Goal: Task Accomplishment & Management: Manage account settings

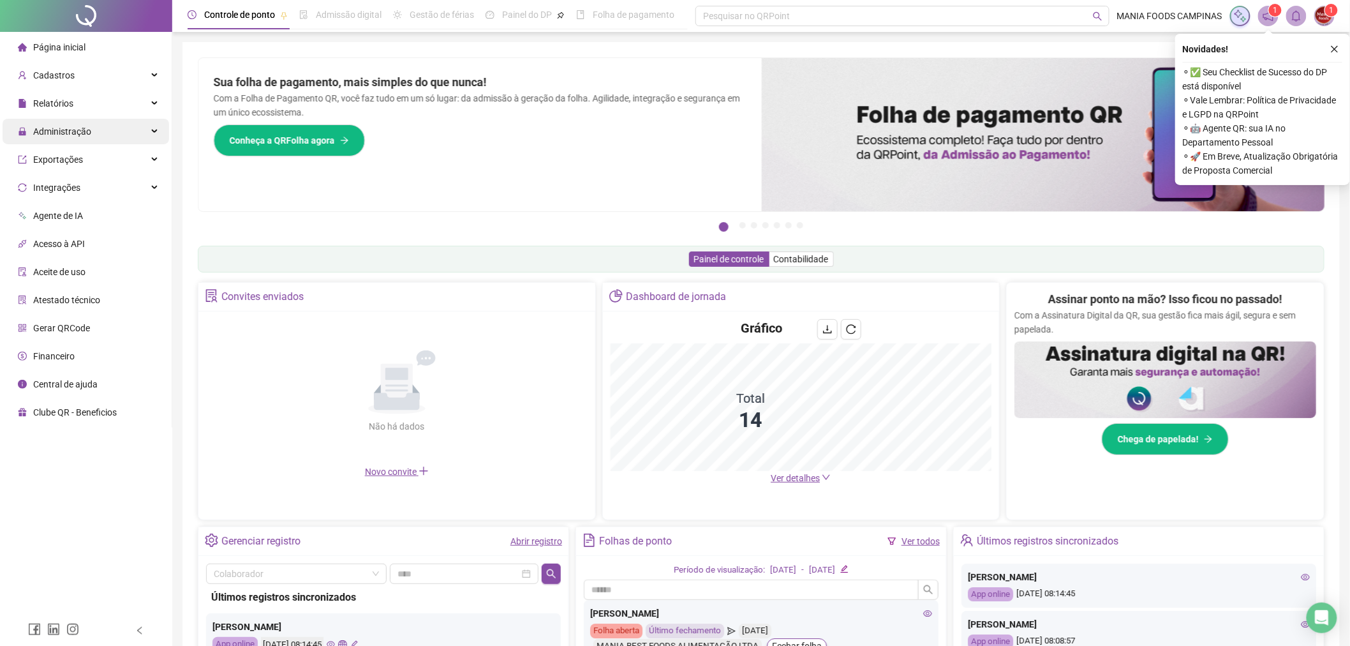
click at [42, 120] on span "Administração" at bounding box center [54, 132] width 73 height 26
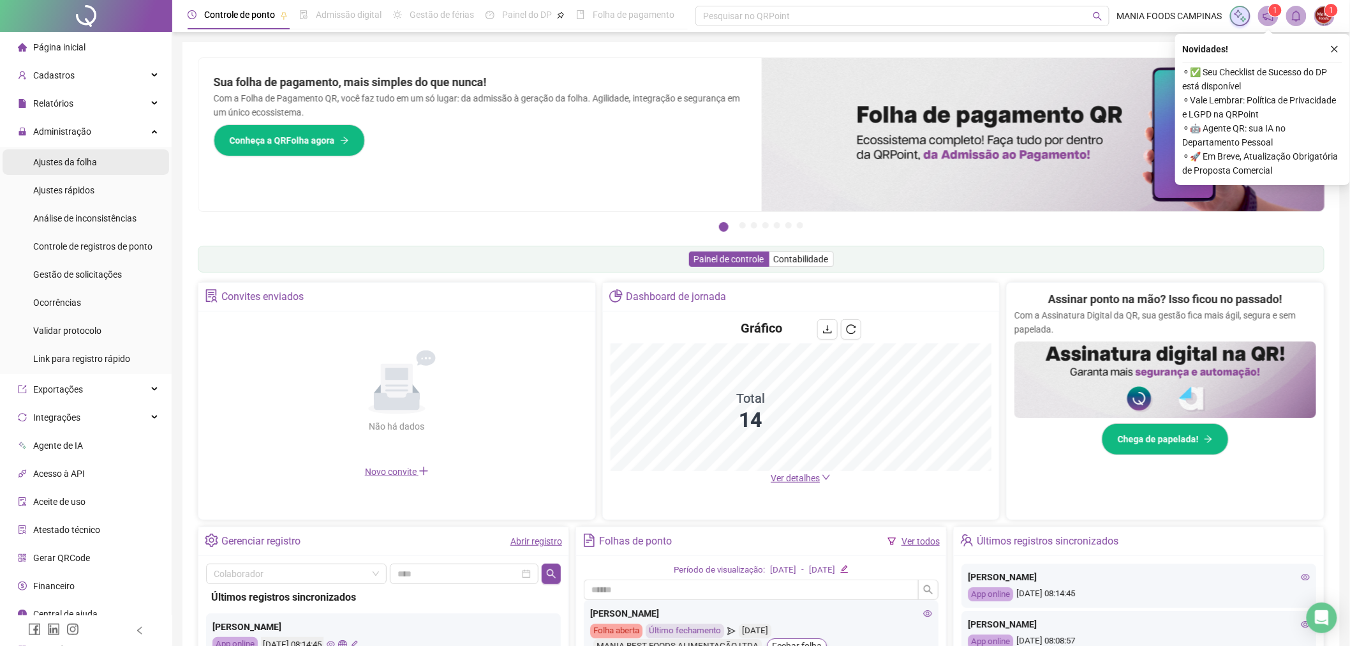
click at [82, 151] on div "Ajustes da folha" at bounding box center [65, 162] width 64 height 26
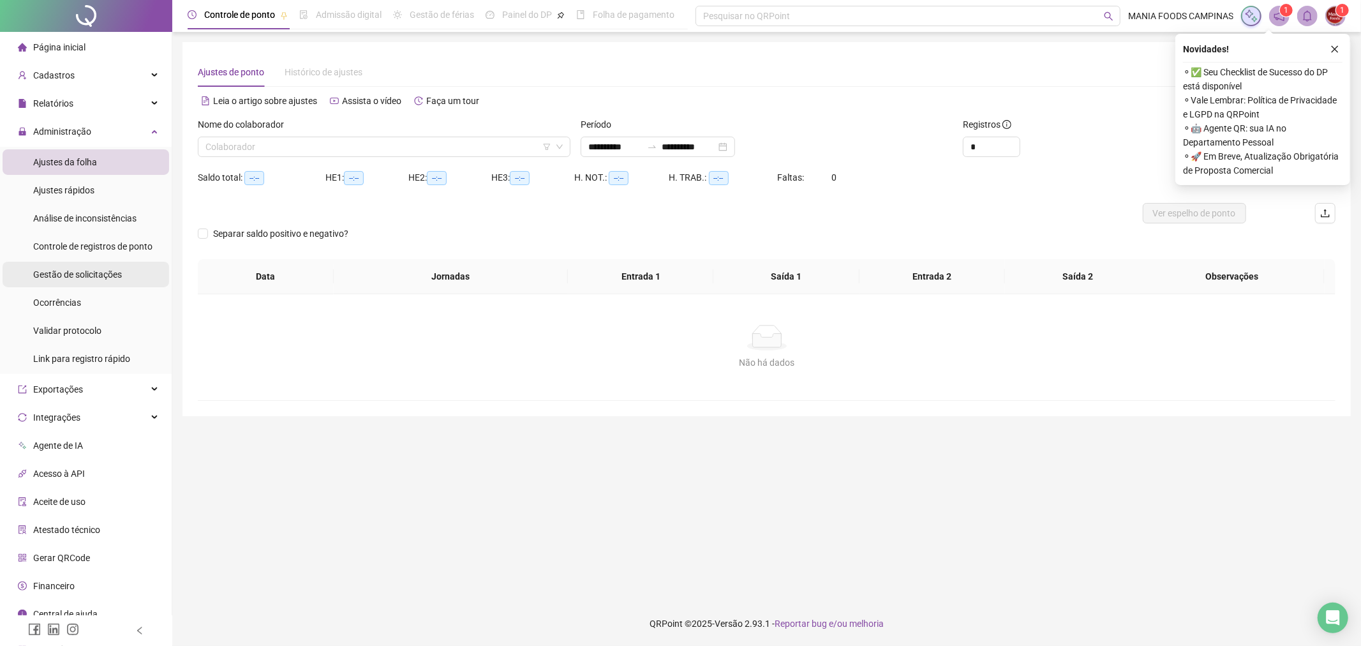
type input "**********"
click at [106, 275] on span "Gestão de solicitações" at bounding box center [77, 274] width 89 height 10
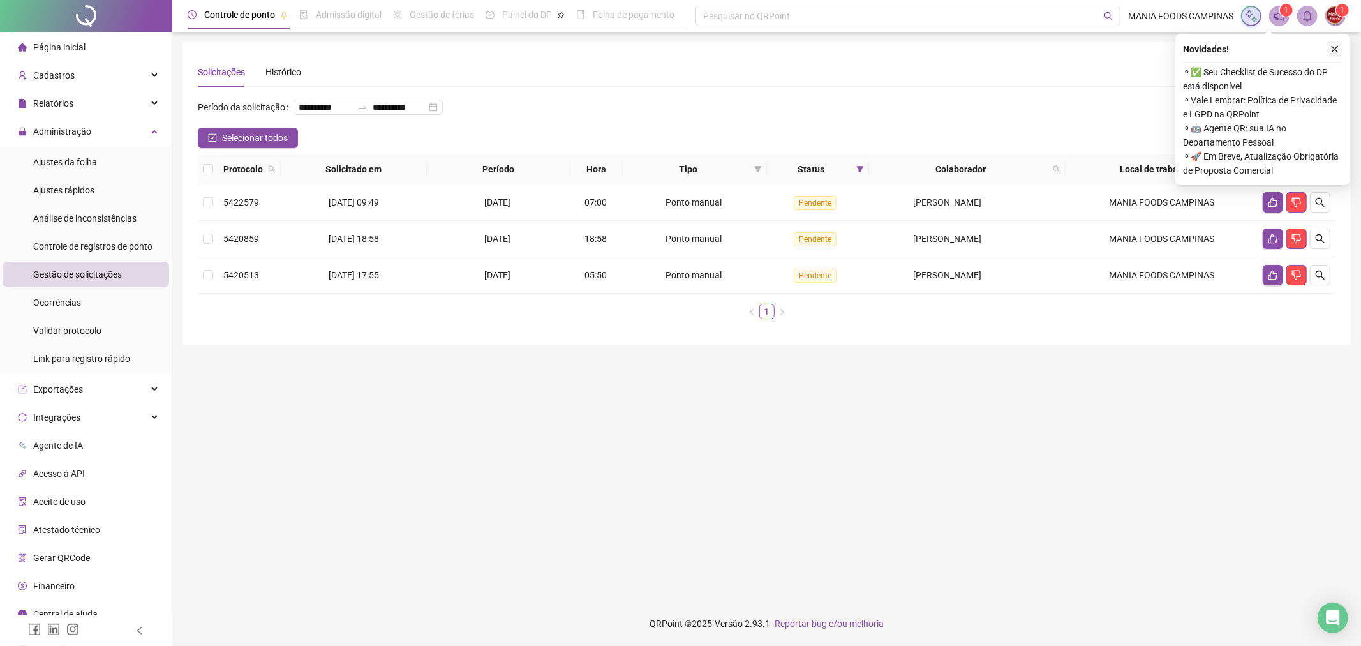
click at [1341, 52] on button "button" at bounding box center [1334, 48] width 15 height 15
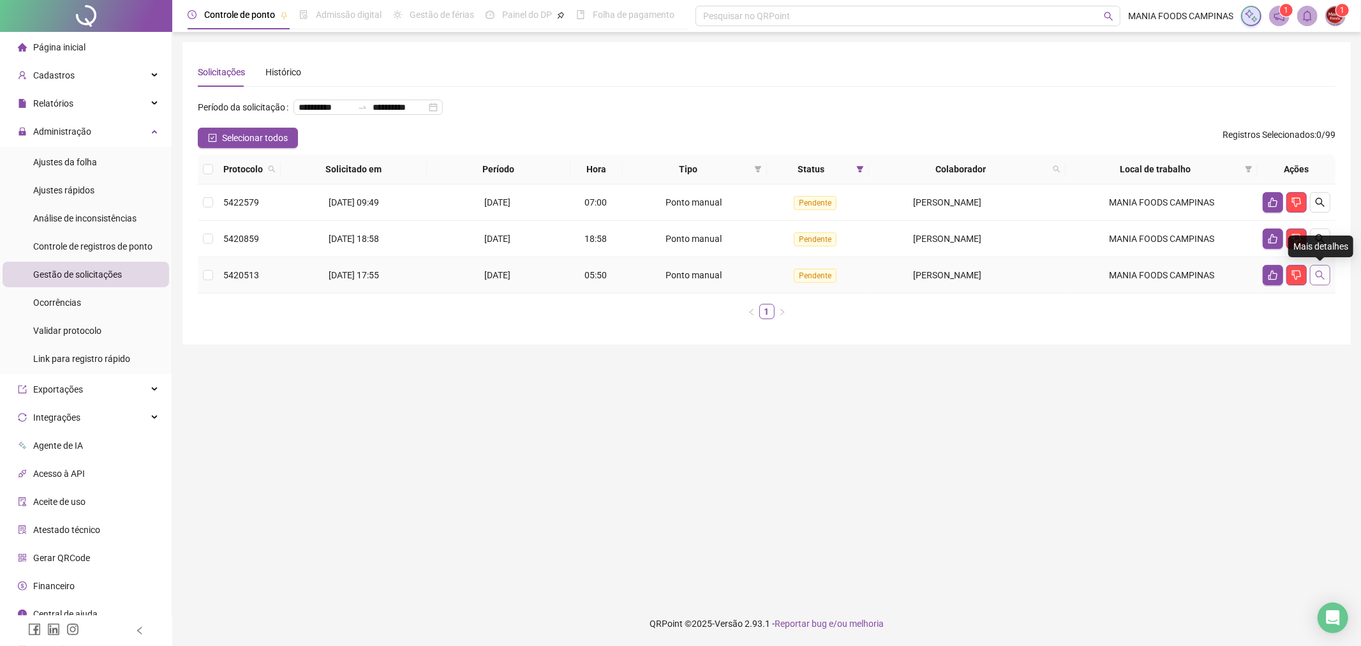
click at [1320, 265] on button "button" at bounding box center [1320, 275] width 20 height 20
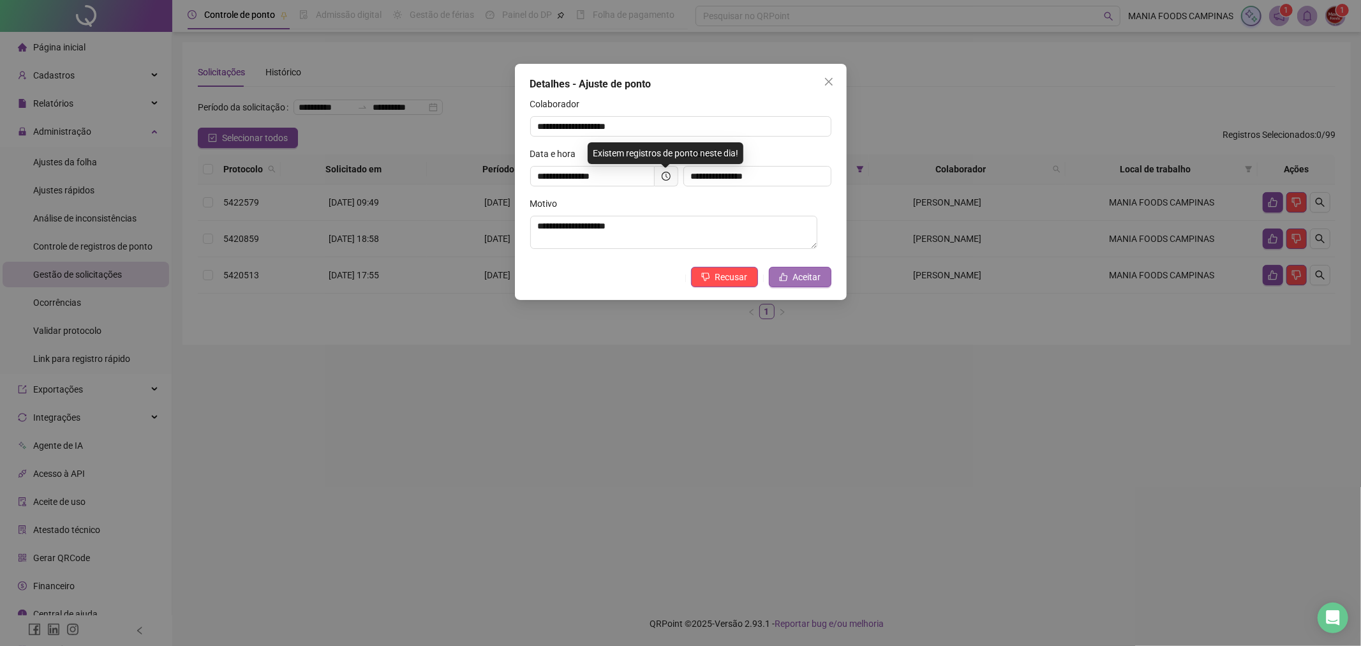
click at [815, 279] on span "Aceitar" at bounding box center [807, 277] width 28 height 14
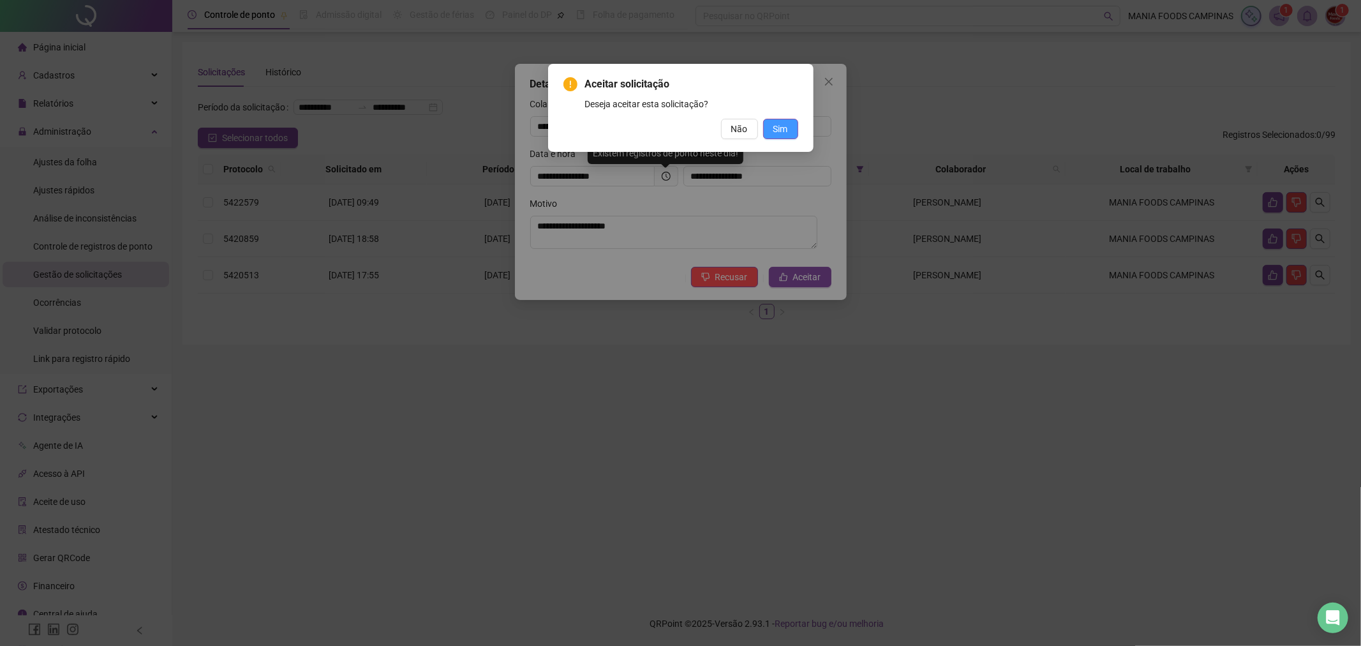
click at [775, 122] on span "Sim" at bounding box center [780, 129] width 15 height 14
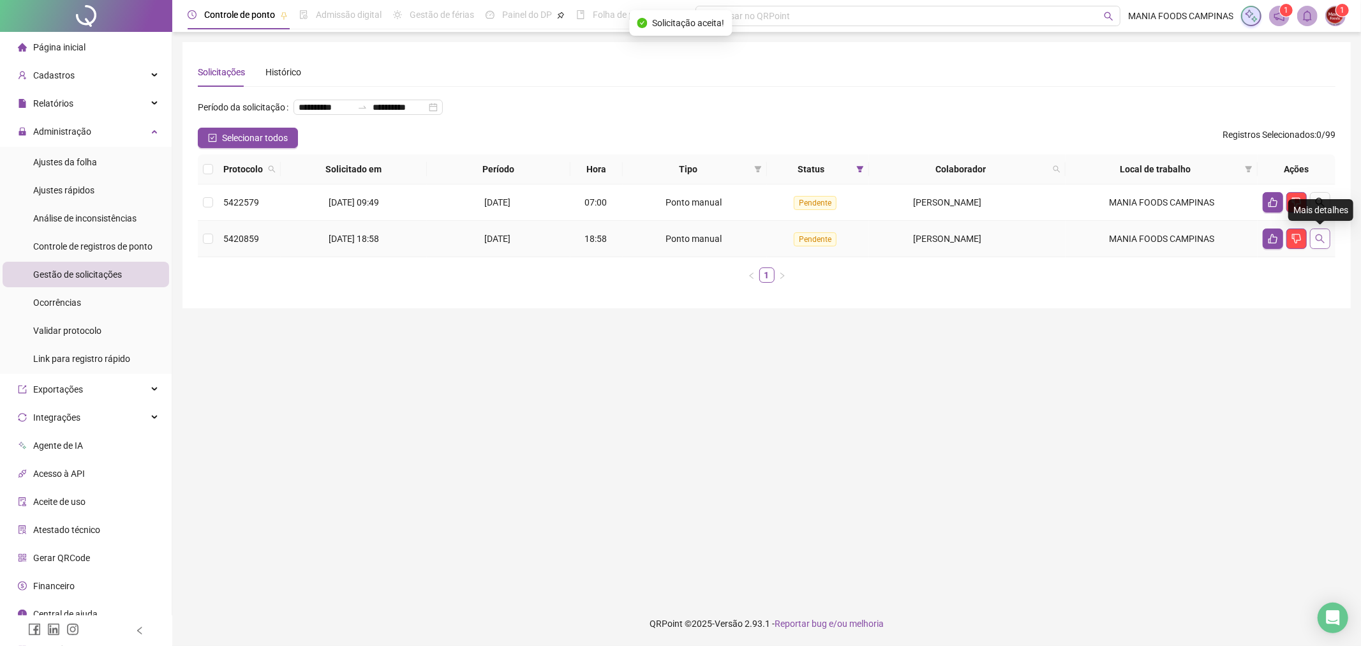
click at [1322, 234] on icon "search" at bounding box center [1320, 239] width 10 height 10
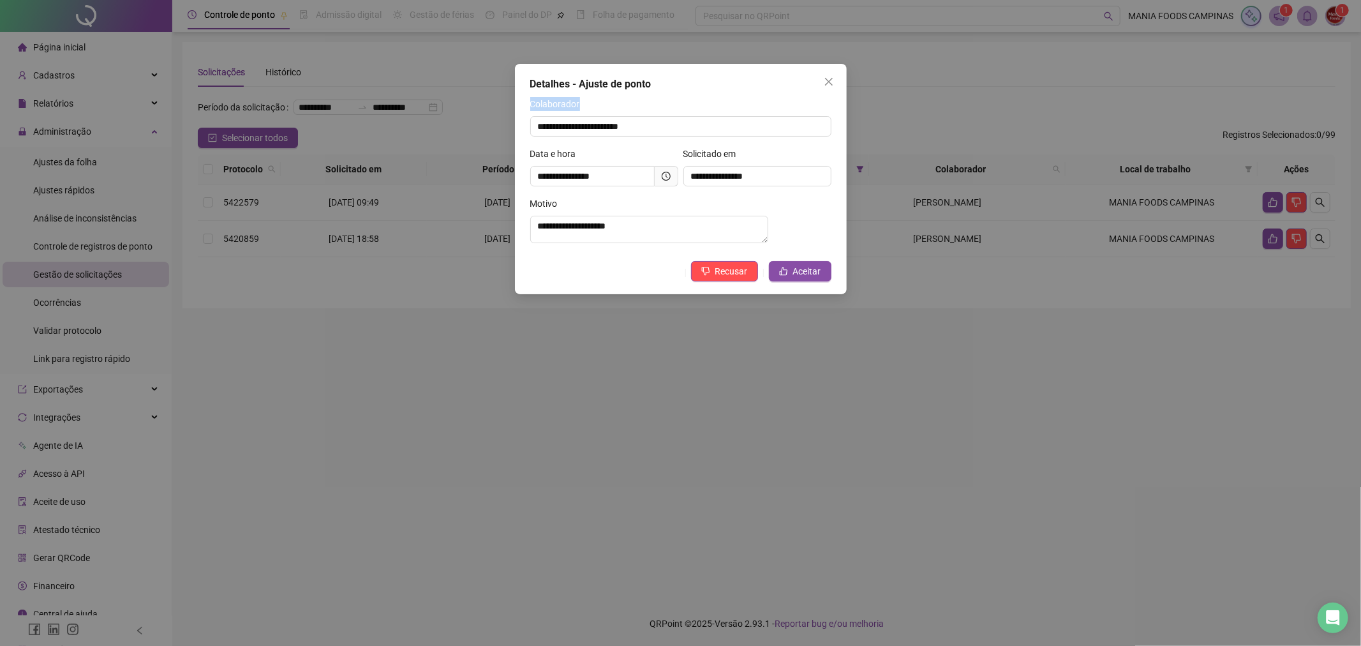
drag, startPoint x: 697, startPoint y: 87, endPoint x: 732, endPoint y: 137, distance: 61.1
click at [732, 137] on div "**********" at bounding box center [681, 179] width 332 height 230
click at [743, 102] on div "Colaborador" at bounding box center [680, 106] width 301 height 19
click at [804, 273] on span "Aceitar" at bounding box center [807, 271] width 28 height 14
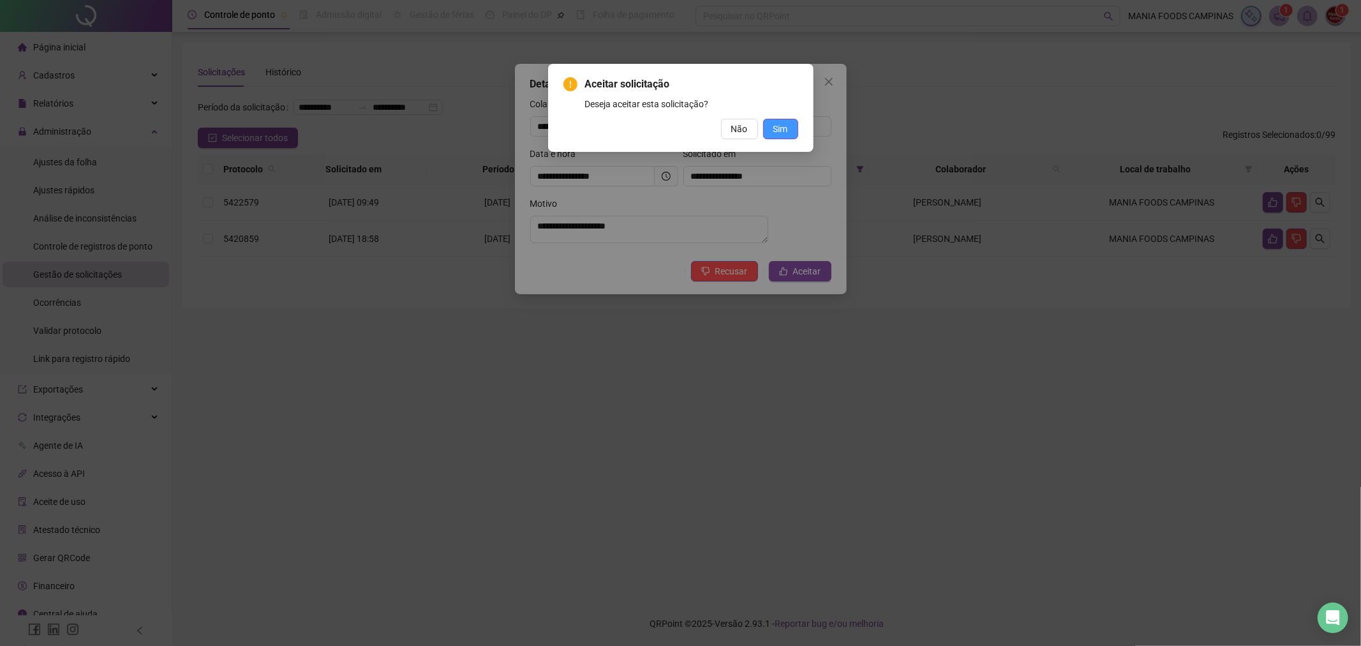
click at [794, 125] on button "Sim" at bounding box center [780, 129] width 35 height 20
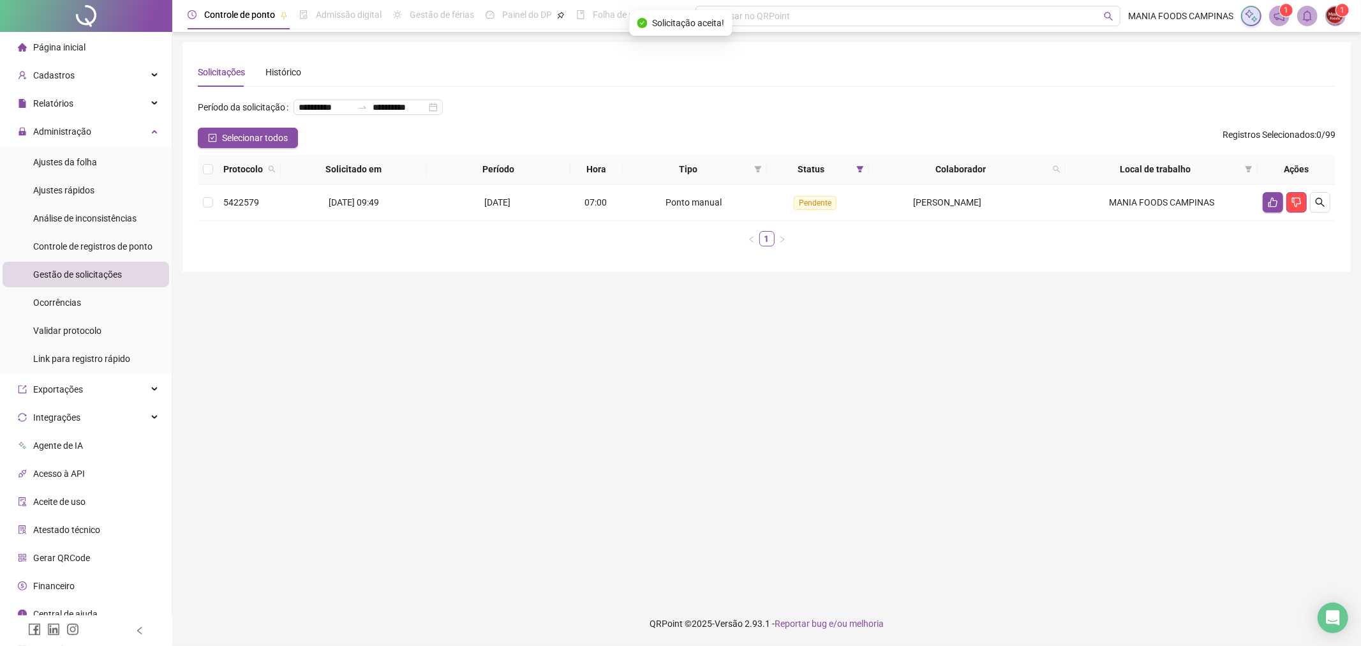
click at [851, 375] on main "**********" at bounding box center [767, 316] width 1168 height 549
click at [1313, 198] on button "button" at bounding box center [1320, 202] width 20 height 20
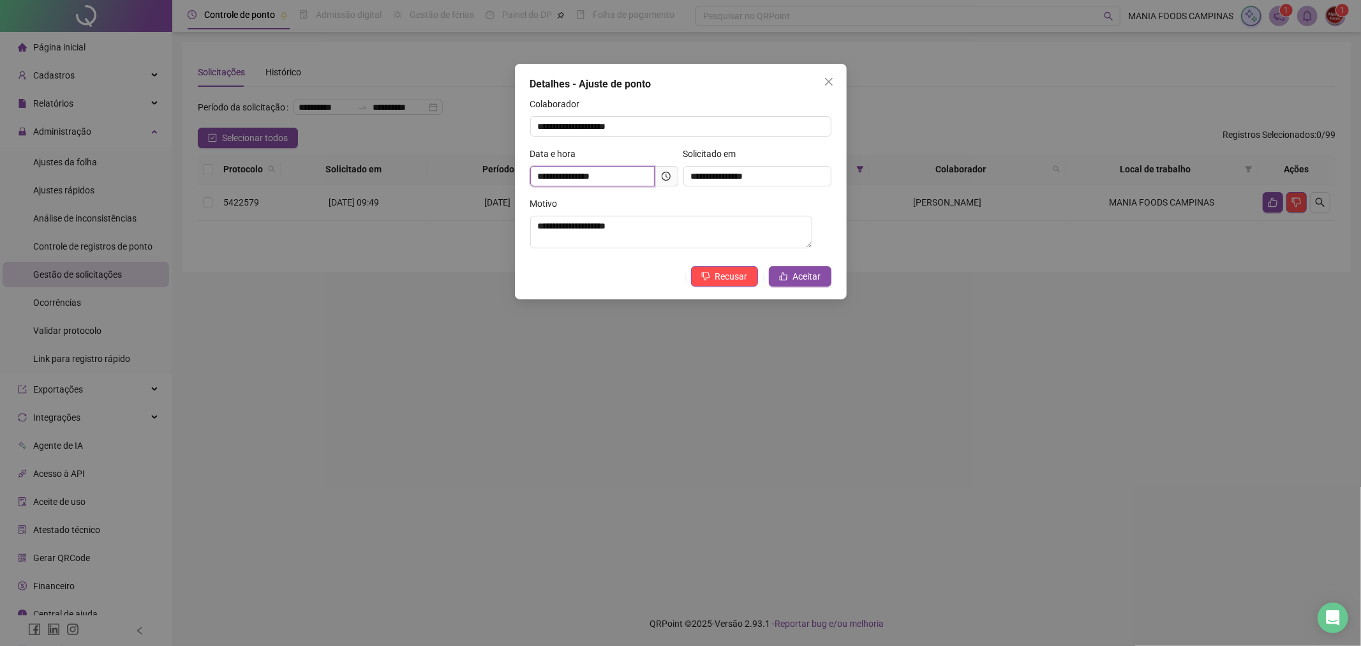
click at [609, 167] on input "**********" at bounding box center [592, 176] width 124 height 20
click at [662, 174] on icon "clock-circle" at bounding box center [666, 176] width 9 height 9
click at [794, 278] on span "Aceitar" at bounding box center [807, 276] width 28 height 14
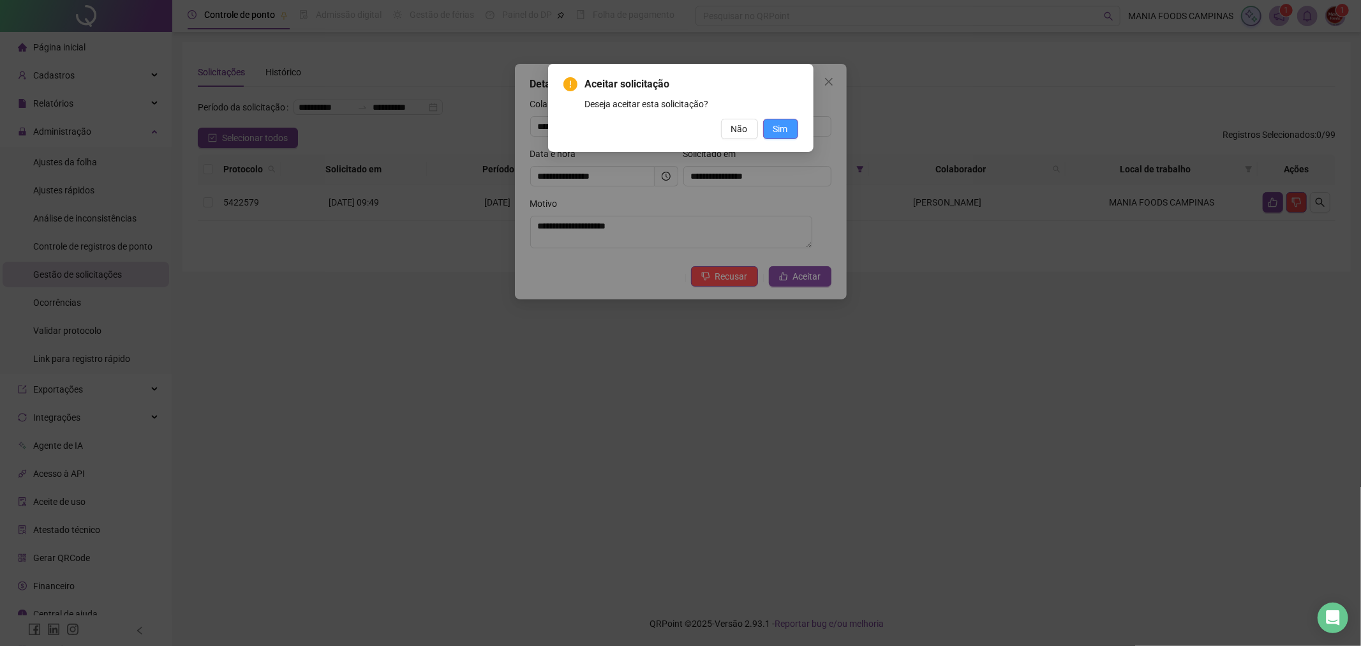
click at [780, 122] on span "Sim" at bounding box center [780, 129] width 15 height 14
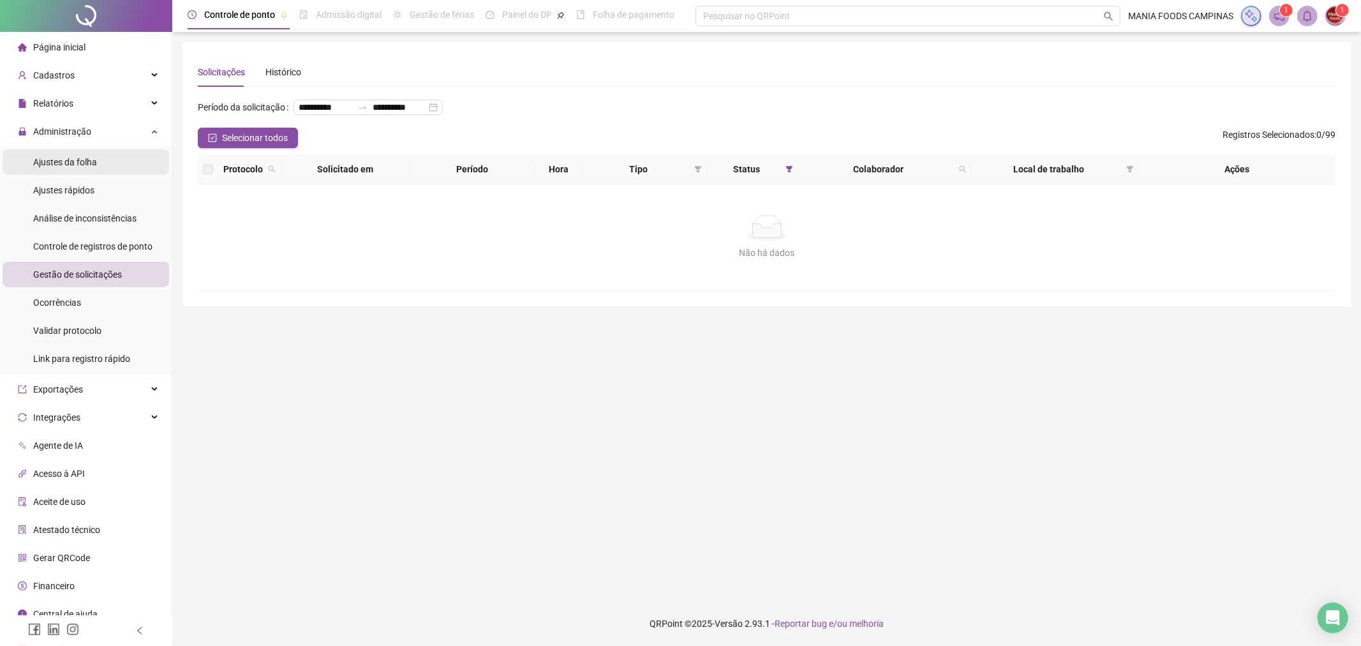
click at [82, 160] on span "Ajustes da folha" at bounding box center [65, 162] width 64 height 10
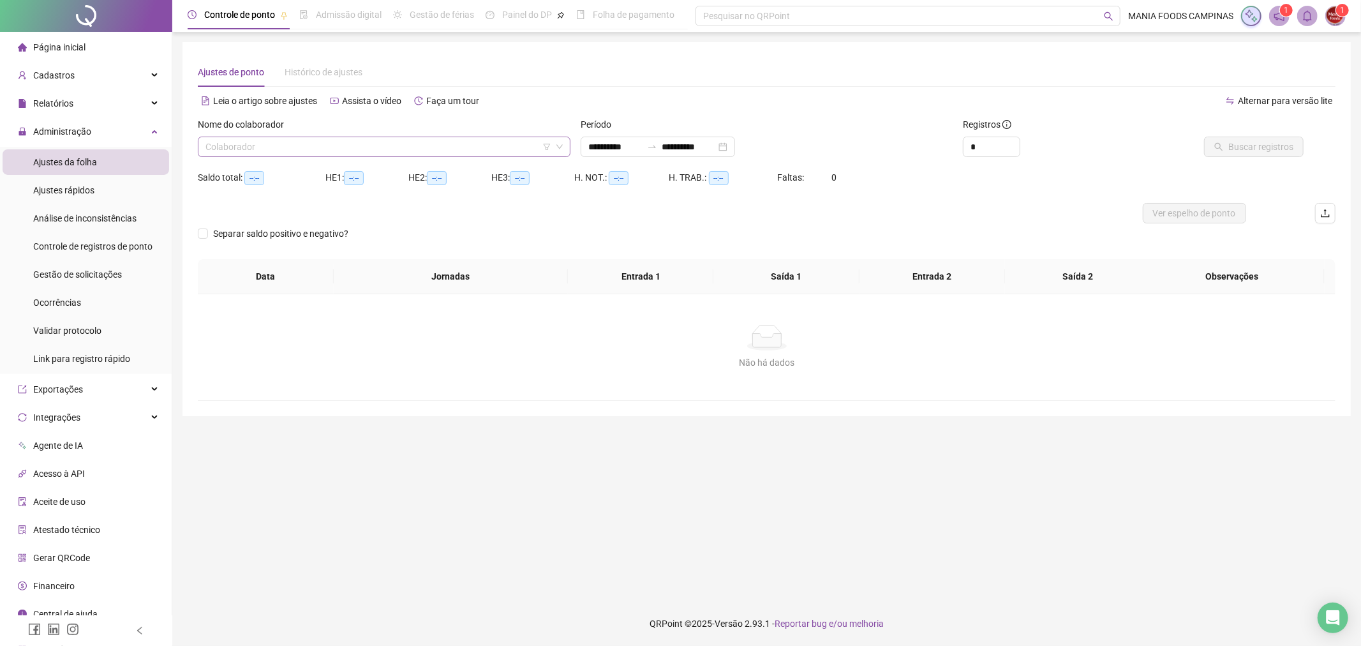
type input "**********"
click at [735, 149] on div "**********" at bounding box center [658, 147] width 154 height 20
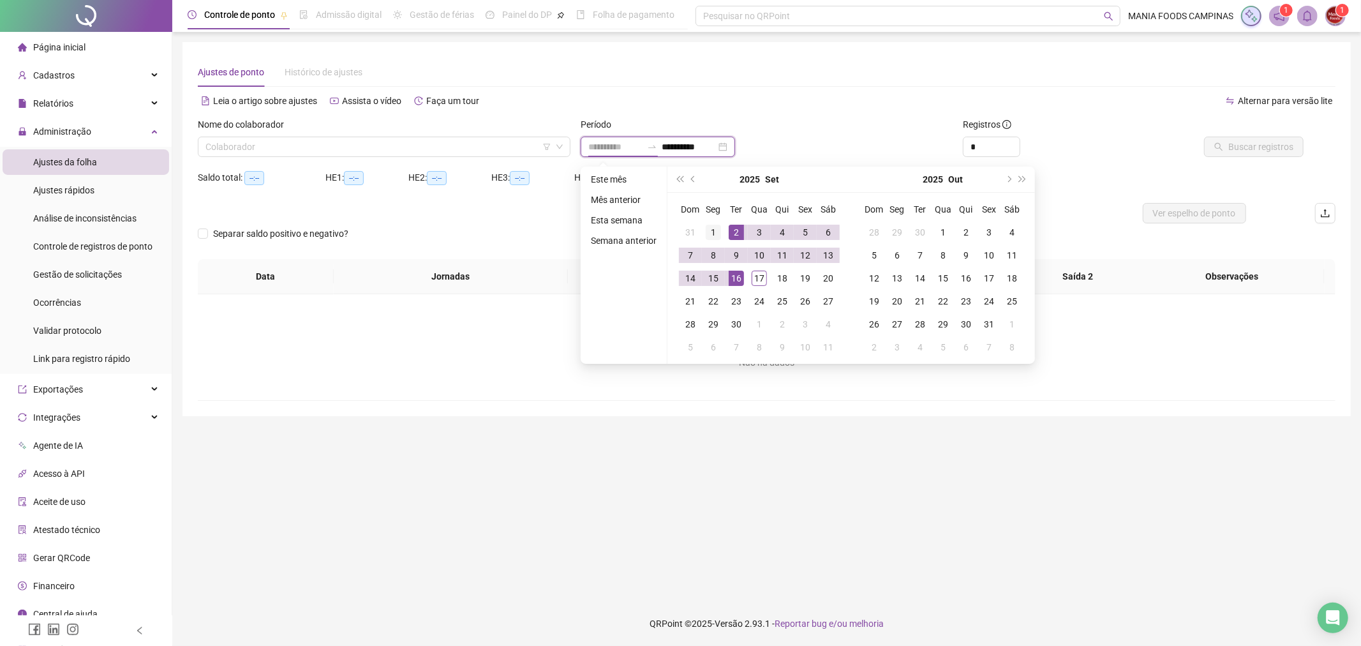
type input "**********"
click at [713, 225] on div "1" at bounding box center [713, 232] width 15 height 15
type input "**********"
click at [738, 321] on div "30" at bounding box center [736, 324] width 15 height 15
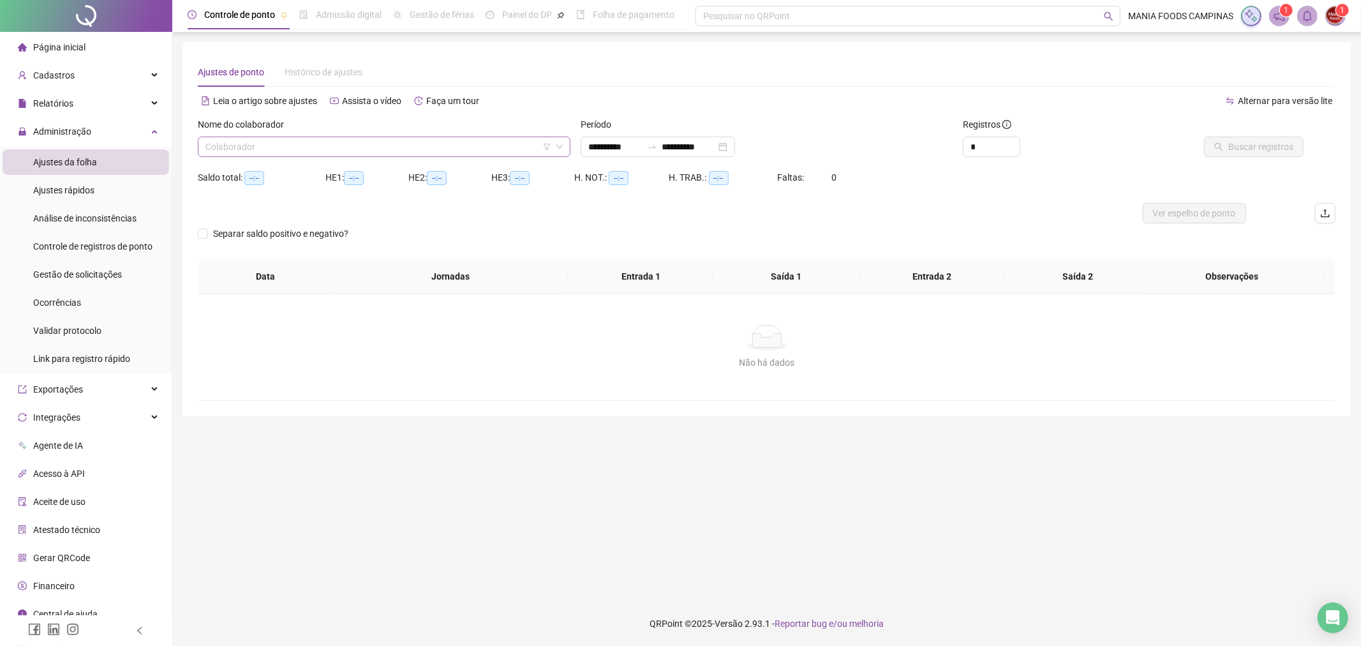
click at [403, 137] on div "Colaborador" at bounding box center [384, 147] width 373 height 20
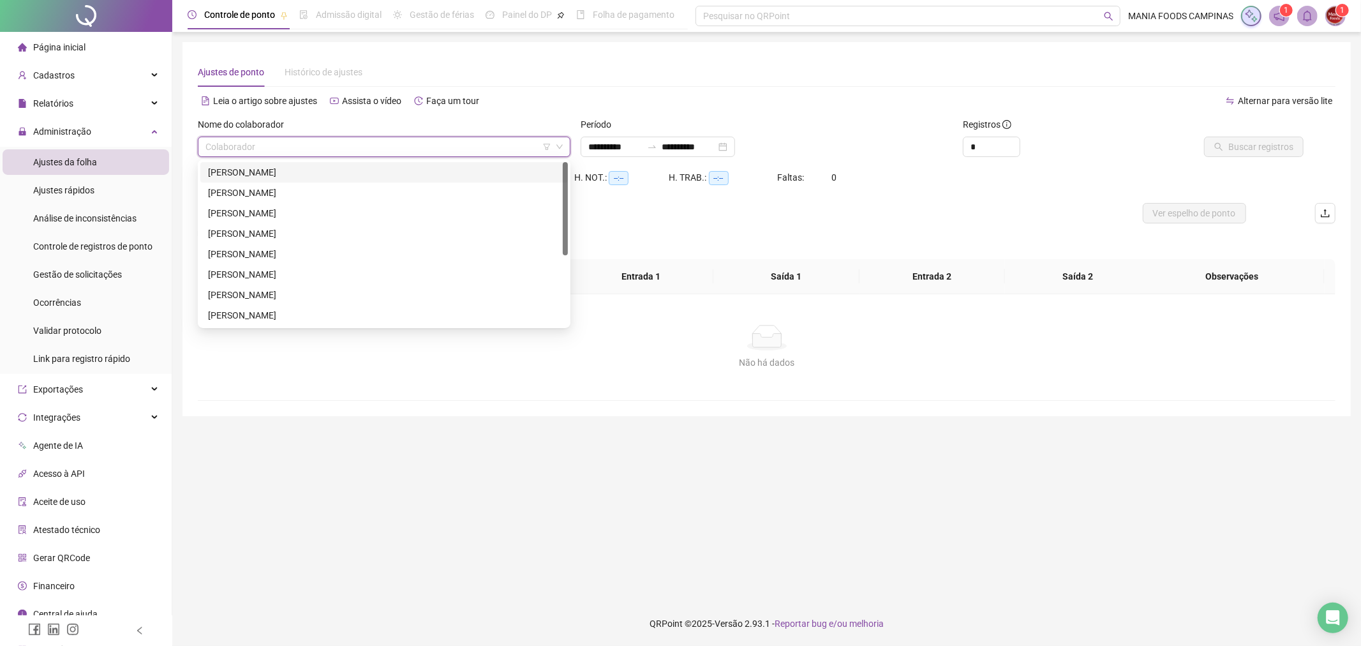
click at [284, 158] on div "Nome do colaborador Colaborador" at bounding box center [384, 142] width 383 height 50
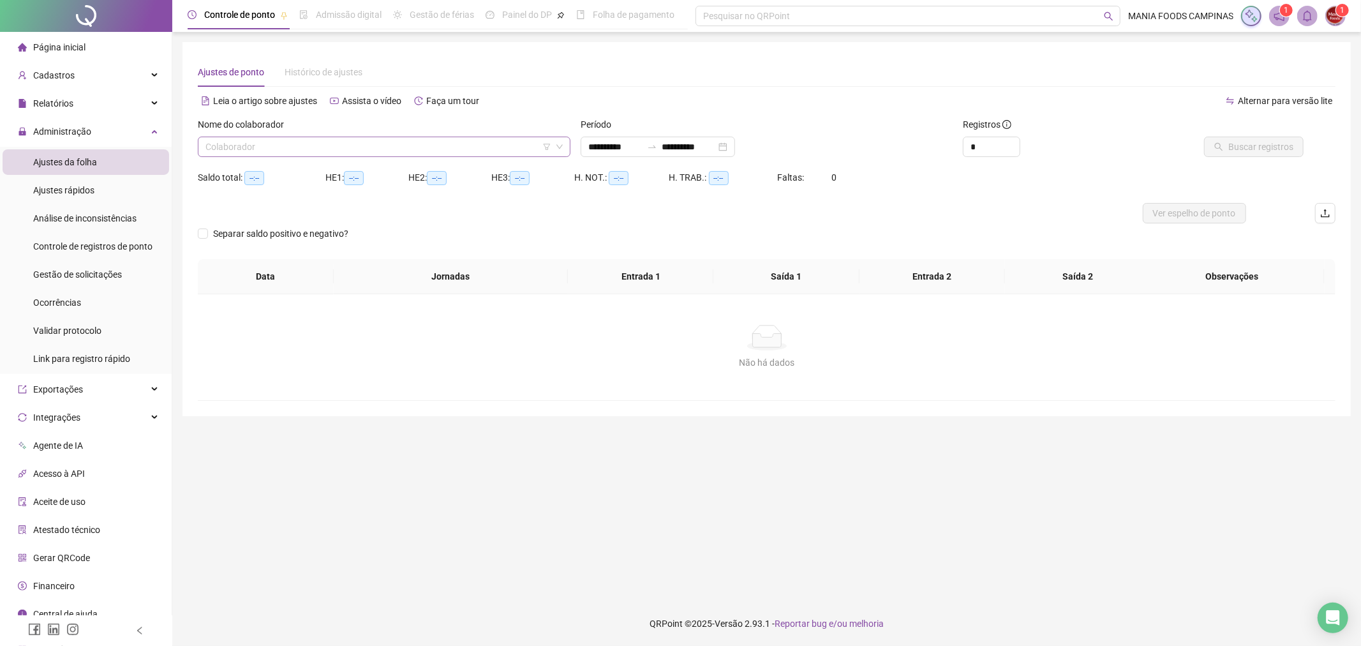
click at [283, 149] on input "search" at bounding box center [378, 146] width 346 height 19
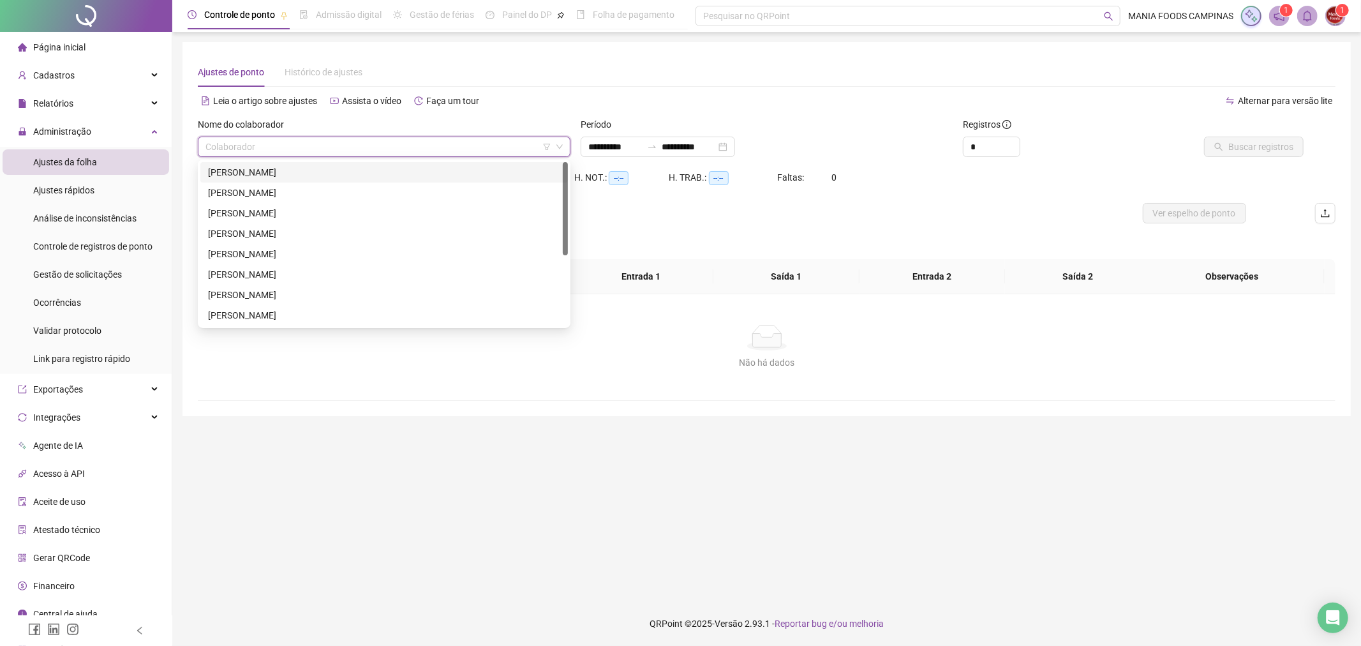
click at [272, 171] on div "[PERSON_NAME]" at bounding box center [384, 172] width 352 height 14
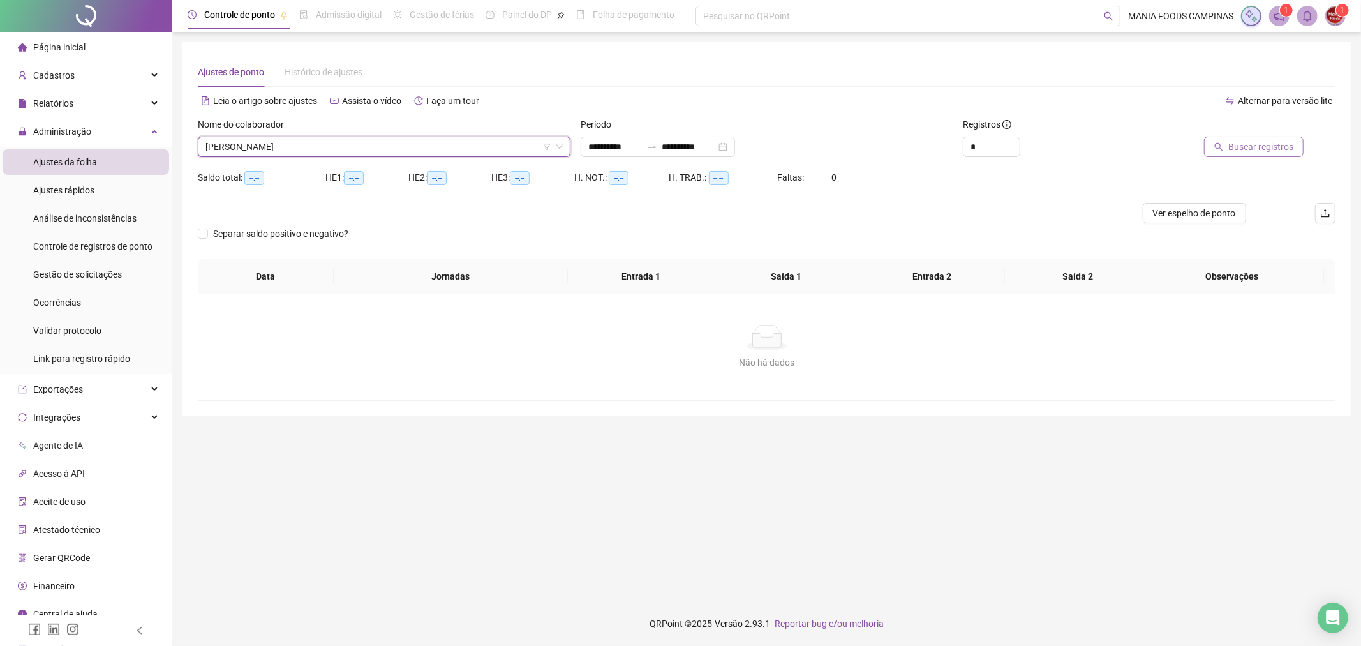
click at [1279, 147] on span "Buscar registros" at bounding box center [1260, 147] width 65 height 14
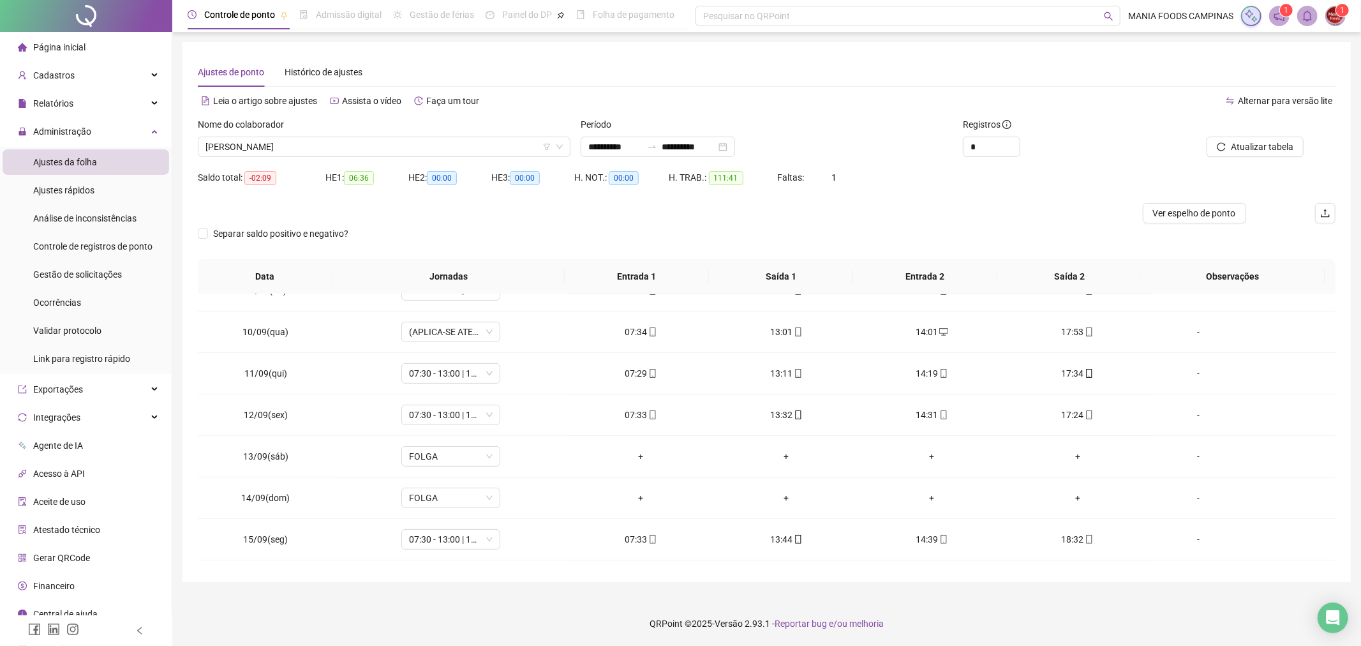
scroll to position [434, 0]
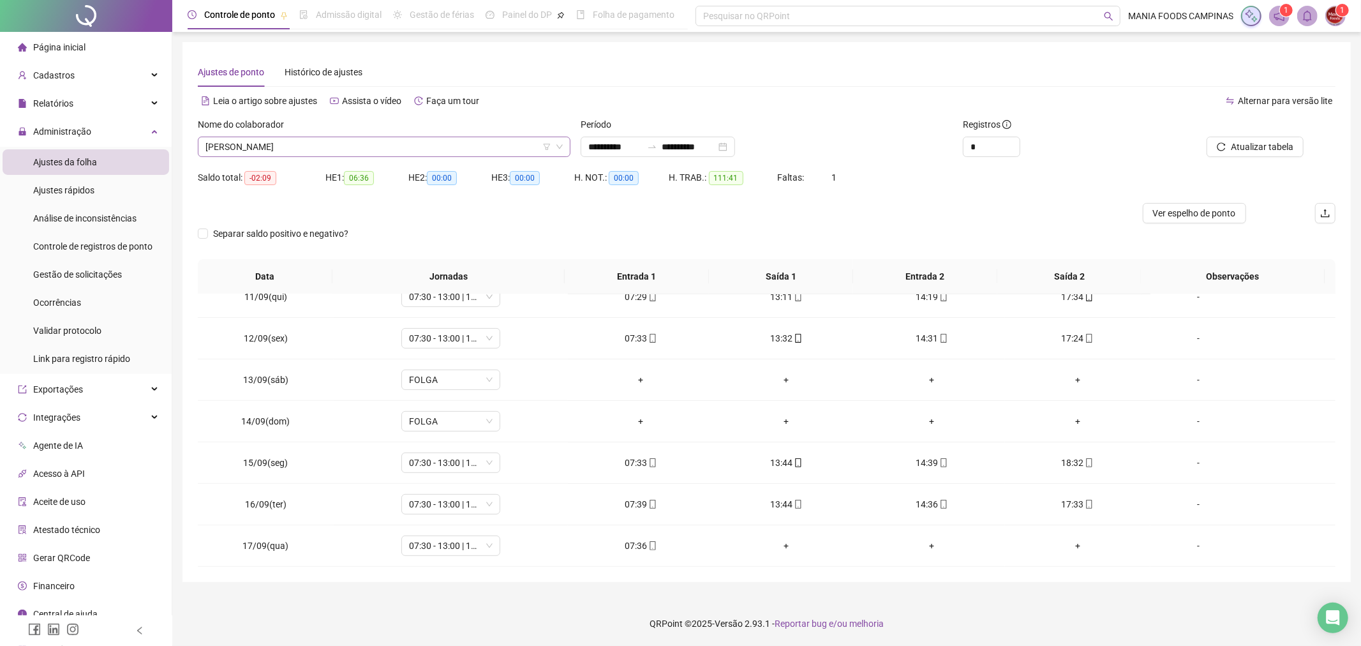
click at [461, 151] on span "[PERSON_NAME]" at bounding box center [383, 146] width 357 height 19
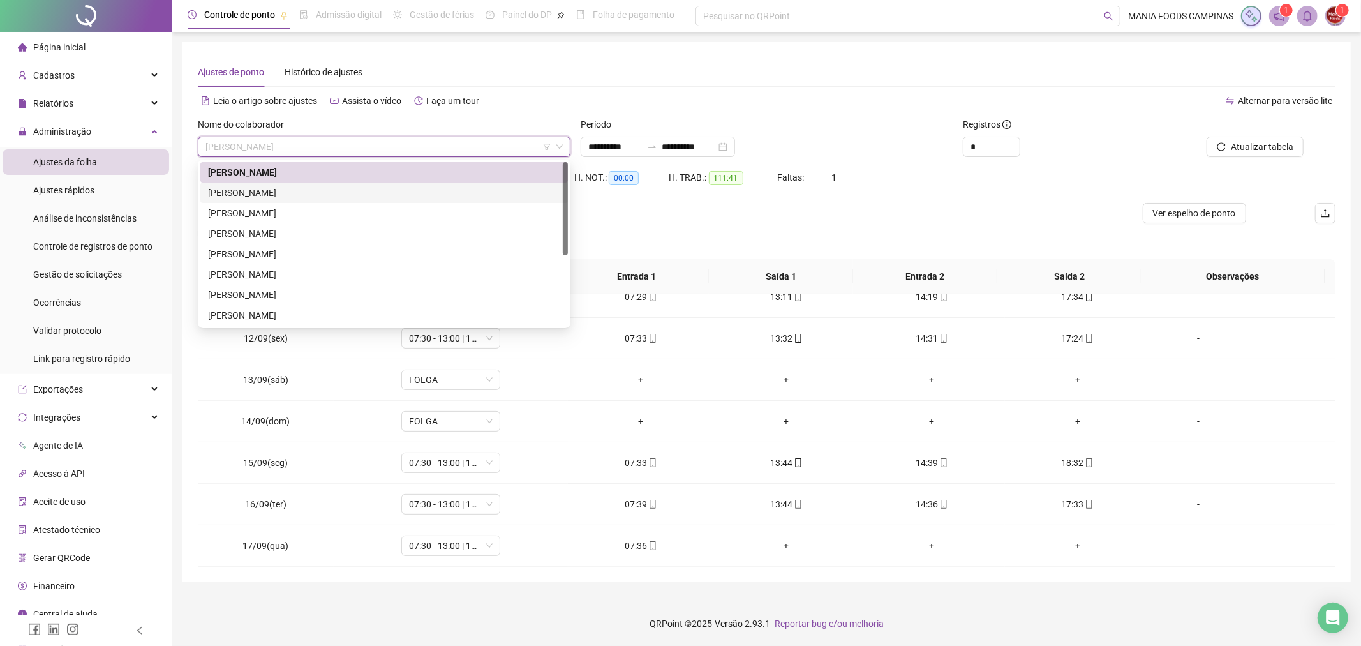
click at [343, 186] on div "[PERSON_NAME]" at bounding box center [384, 193] width 352 height 14
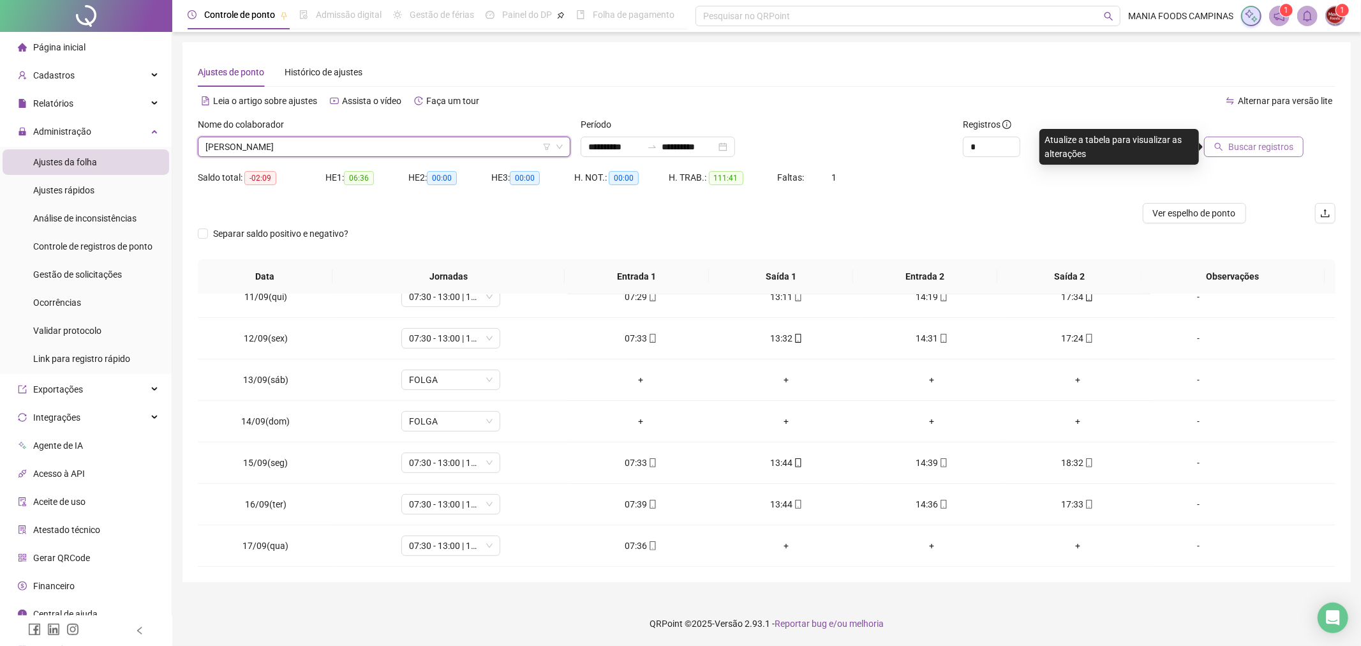
click at [1227, 148] on button "Buscar registros" at bounding box center [1254, 147] width 100 height 20
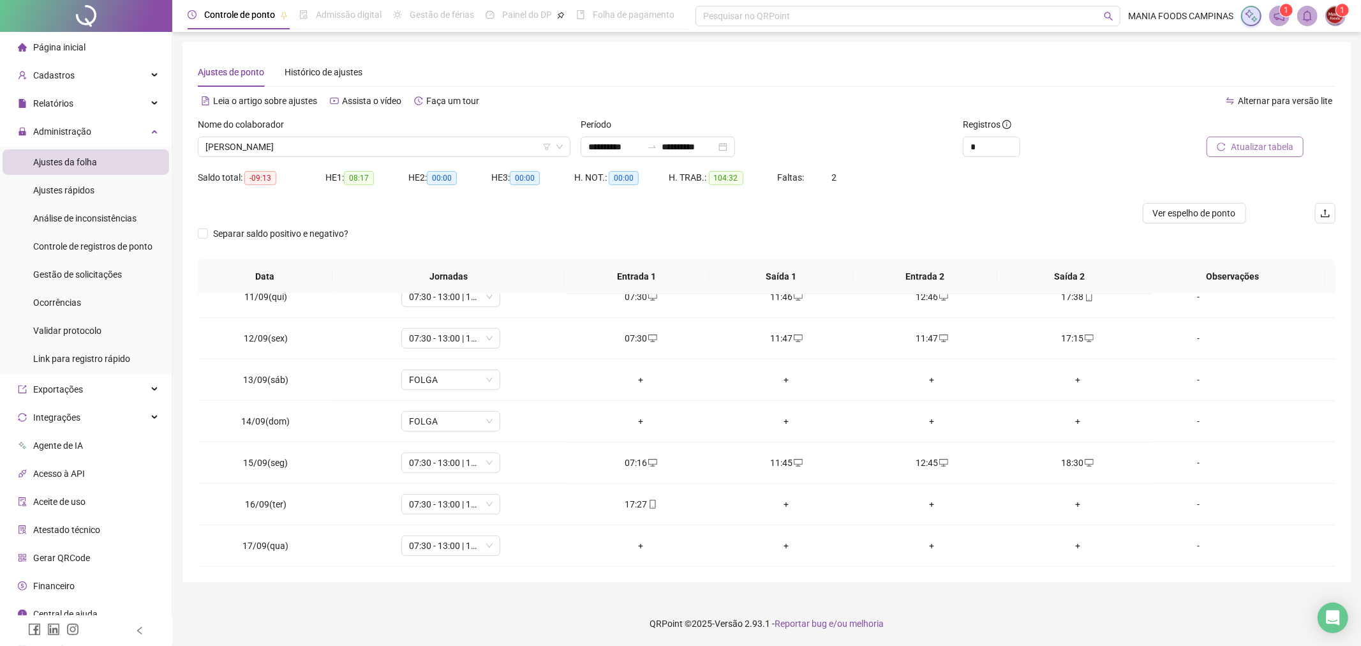
click at [1247, 143] on span "Atualizar tabela" at bounding box center [1262, 147] width 63 height 14
click at [784, 504] on div "+" at bounding box center [786, 504] width 125 height 14
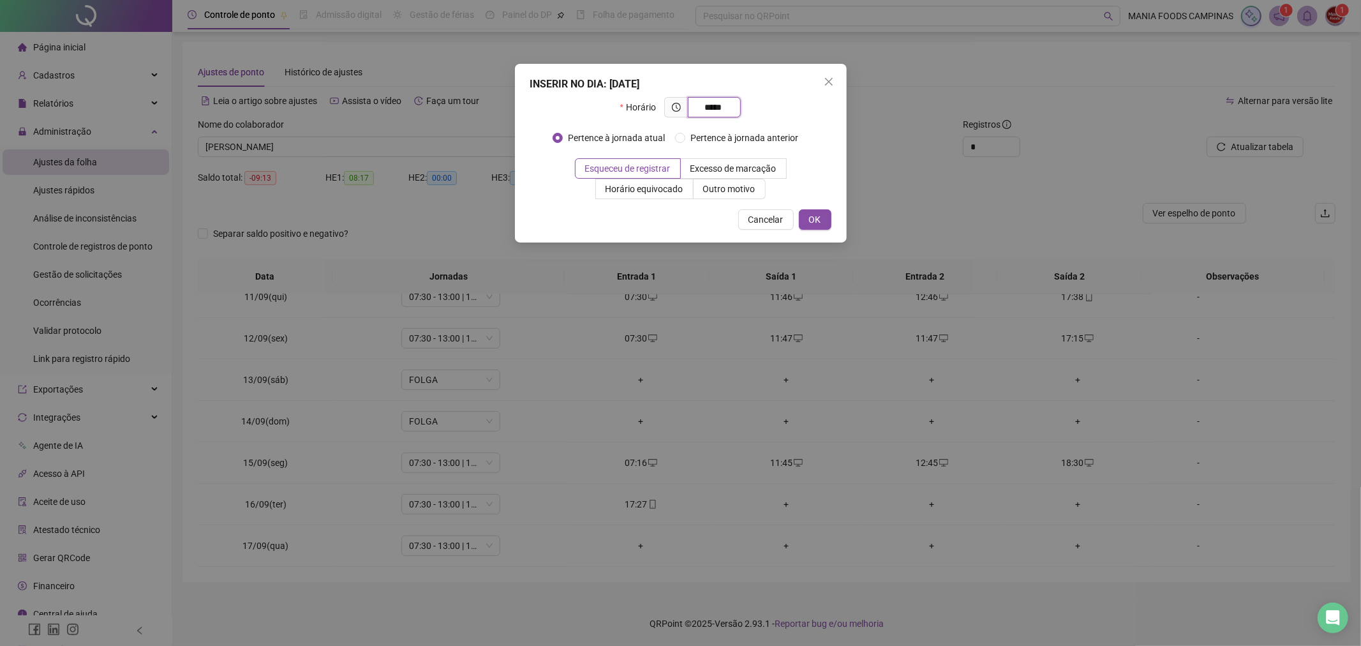
type input "*****"
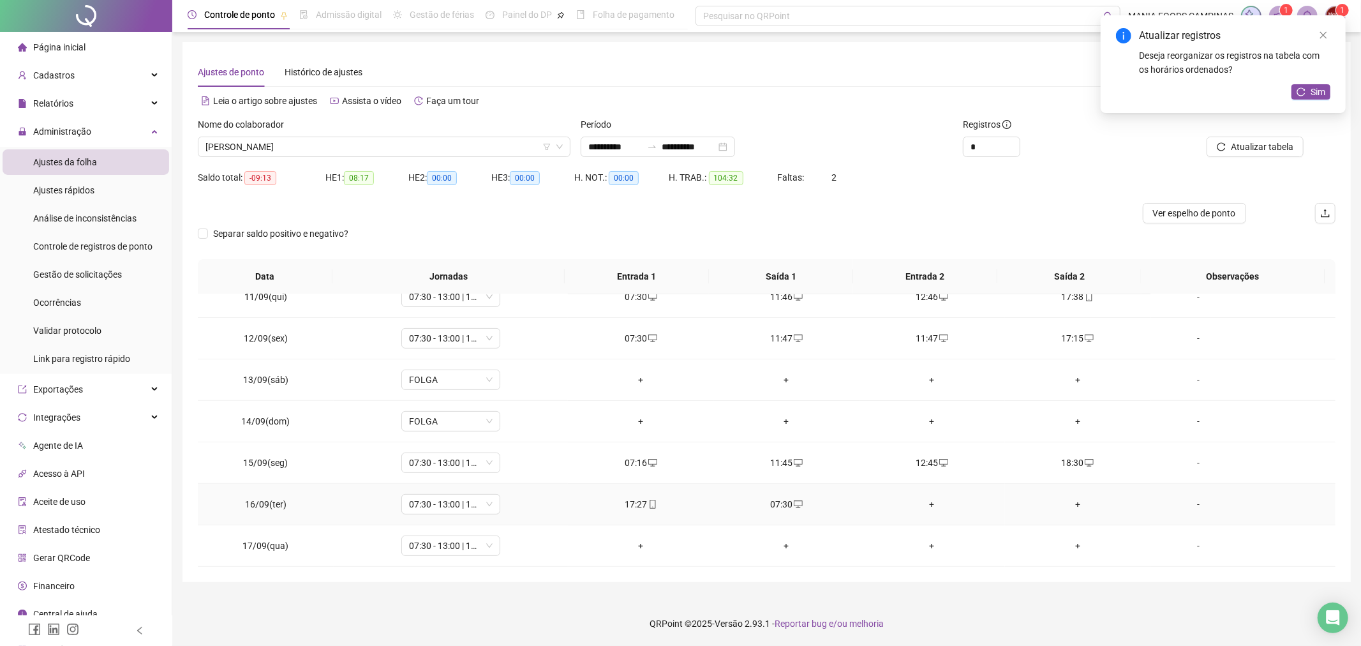
click at [923, 504] on div "+" at bounding box center [932, 504] width 125 height 14
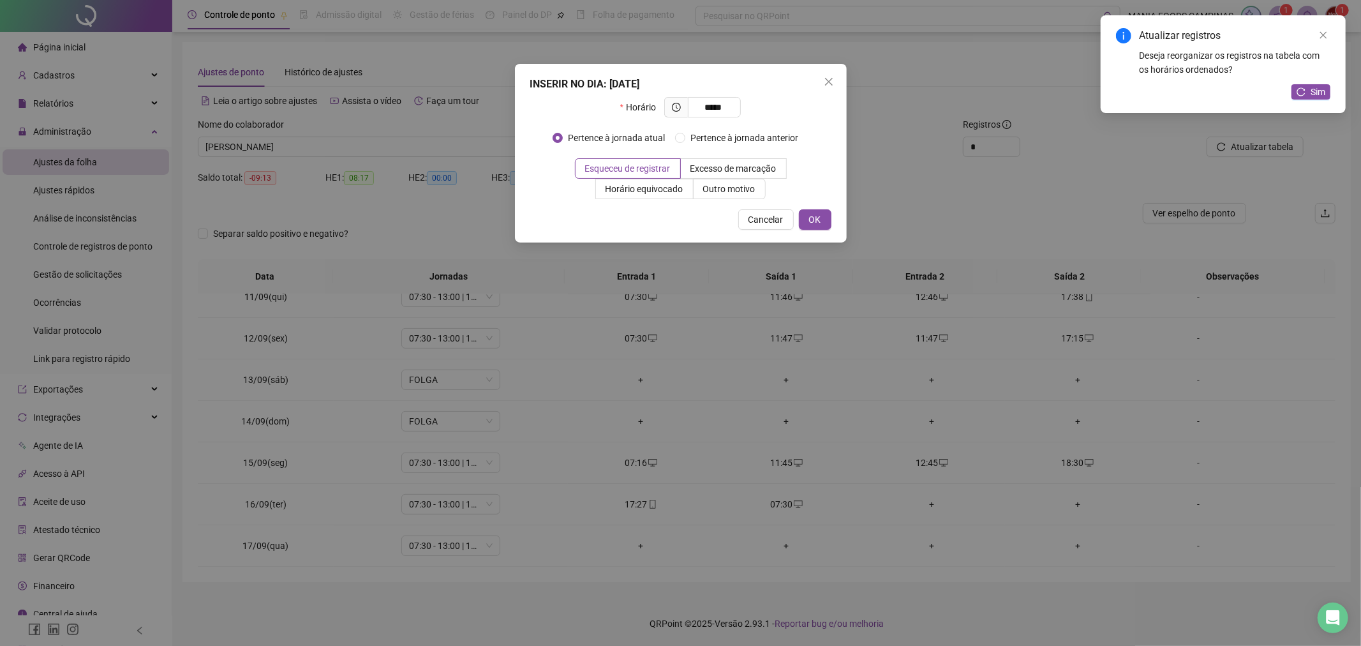
type input "*****"
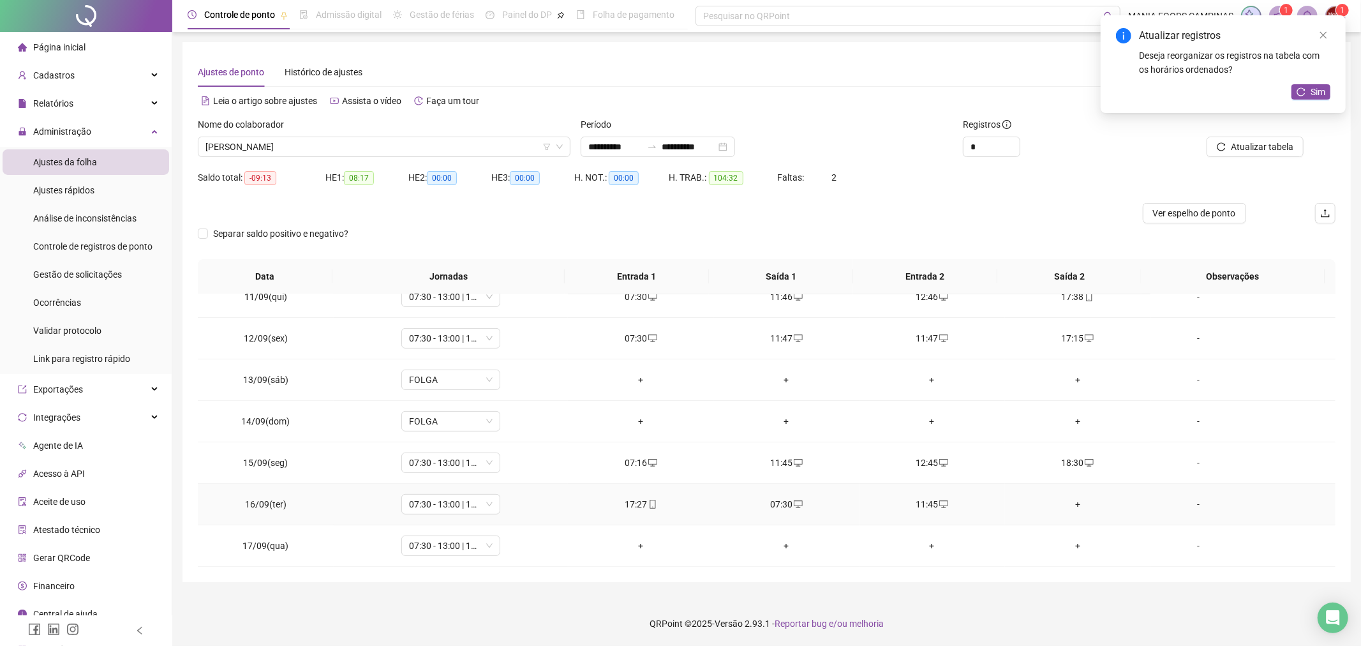
click at [1073, 498] on div "+" at bounding box center [1077, 504] width 125 height 14
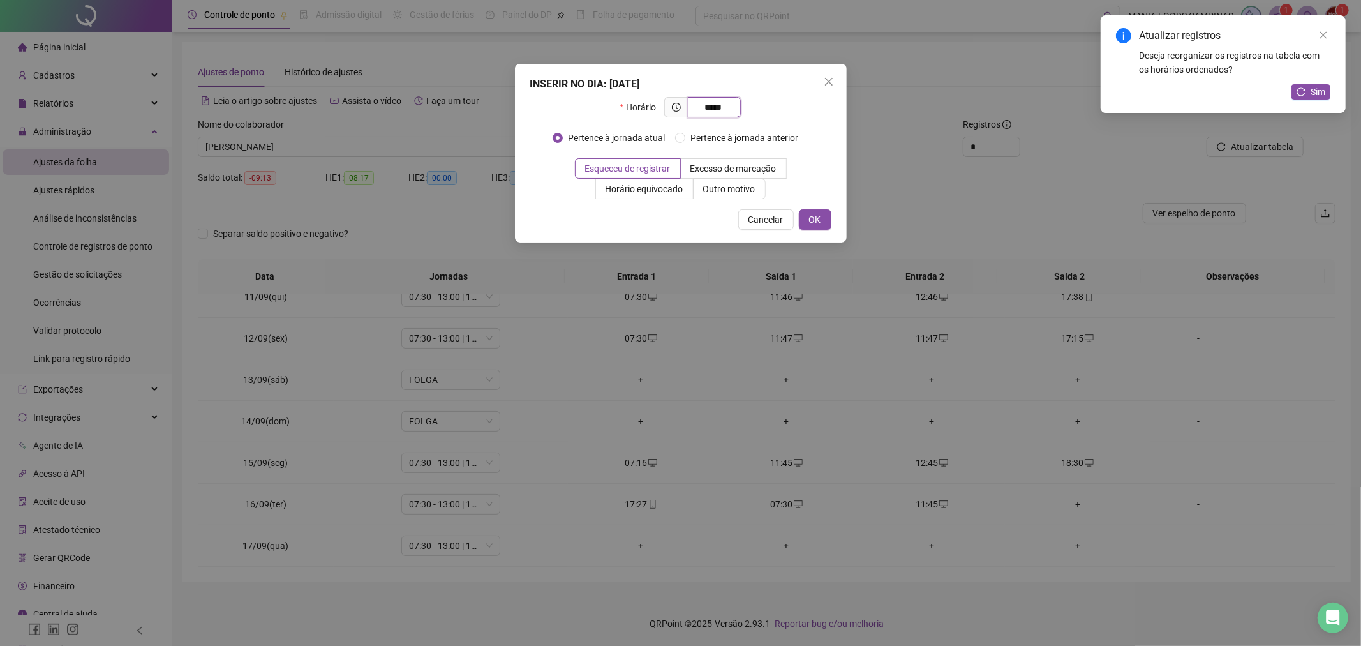
type input "*****"
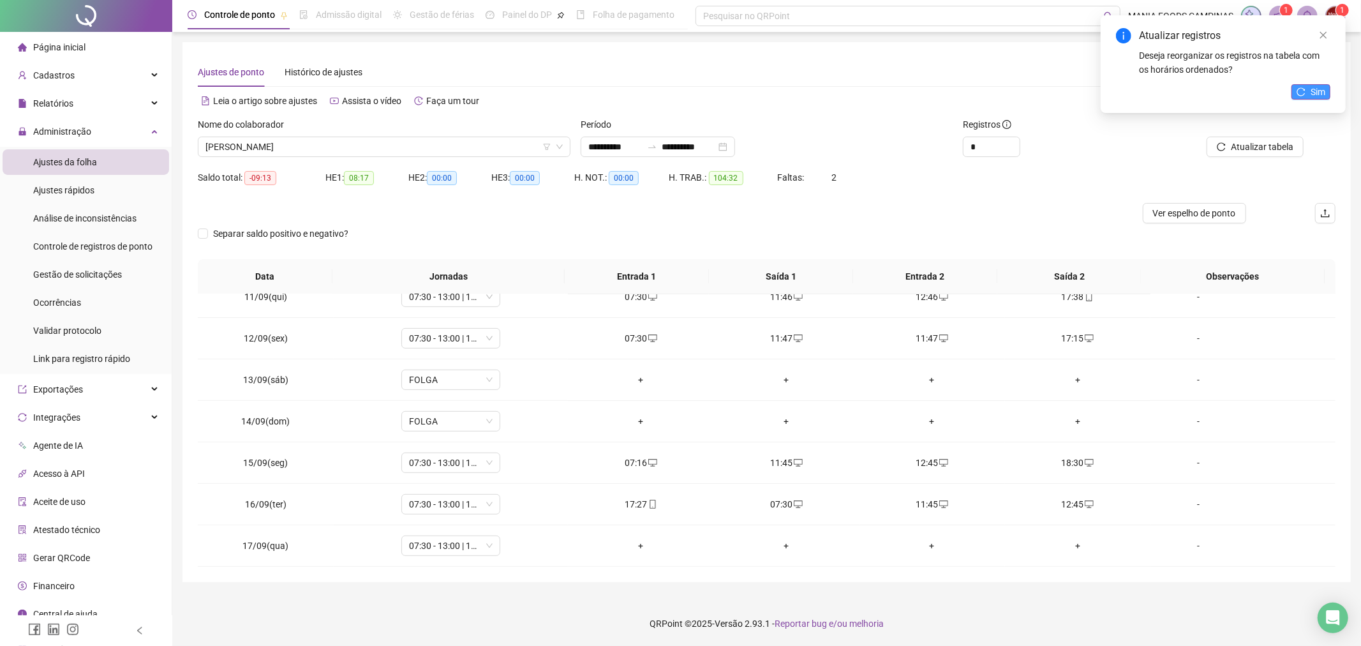
click at [1299, 88] on icon "reload" at bounding box center [1301, 91] width 8 height 8
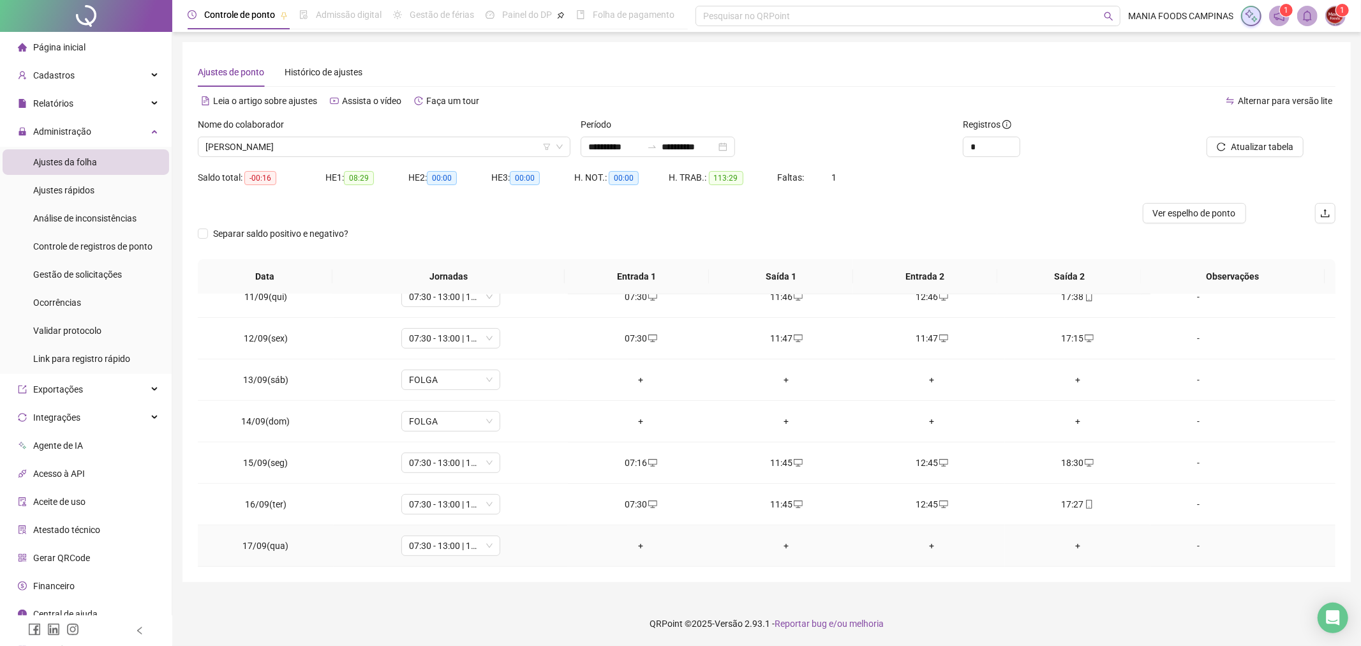
click at [636, 545] on div "+" at bounding box center [640, 546] width 125 height 14
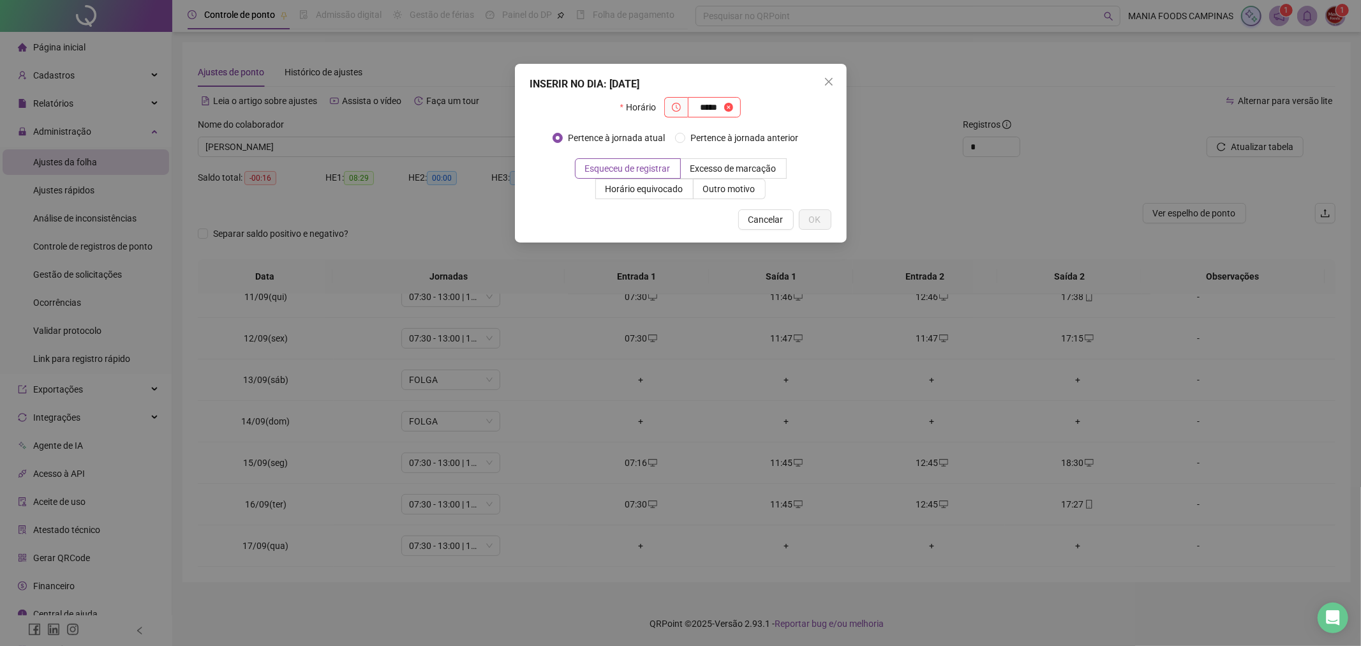
type input "*****"
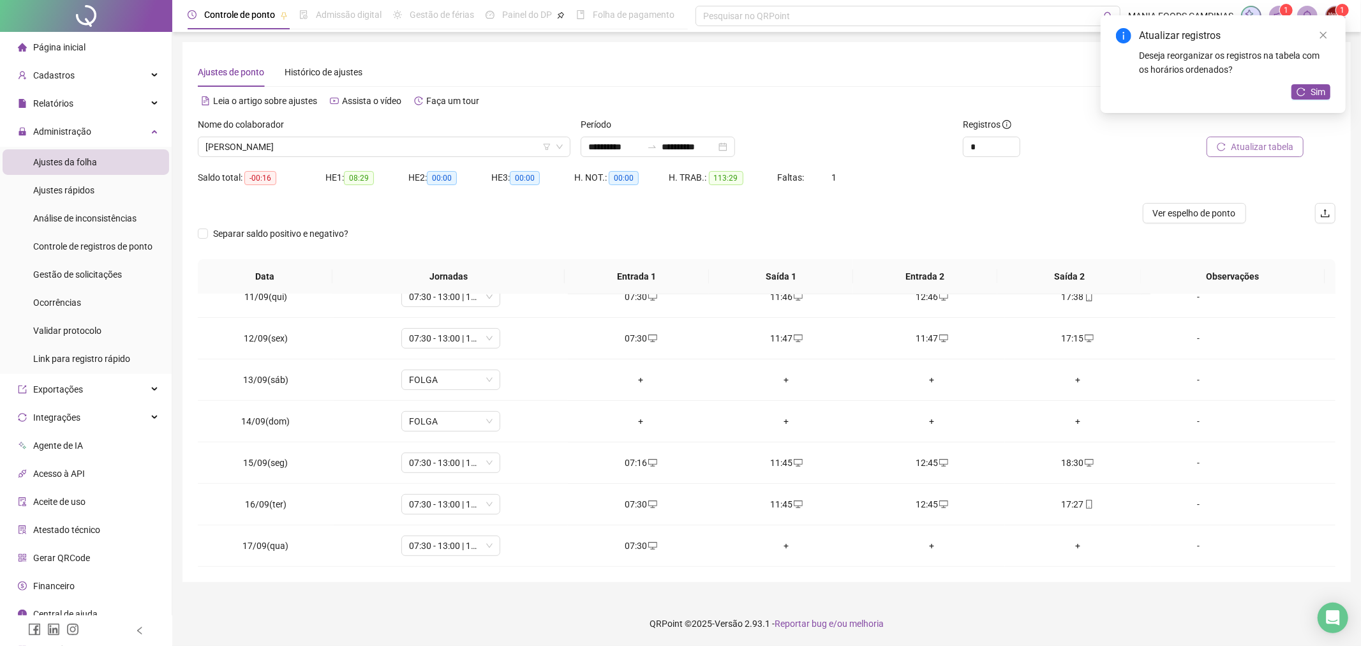
click at [1258, 151] on span "Atualizar tabela" at bounding box center [1262, 147] width 63 height 14
click at [318, 144] on span "[PERSON_NAME]" at bounding box center [383, 146] width 357 height 19
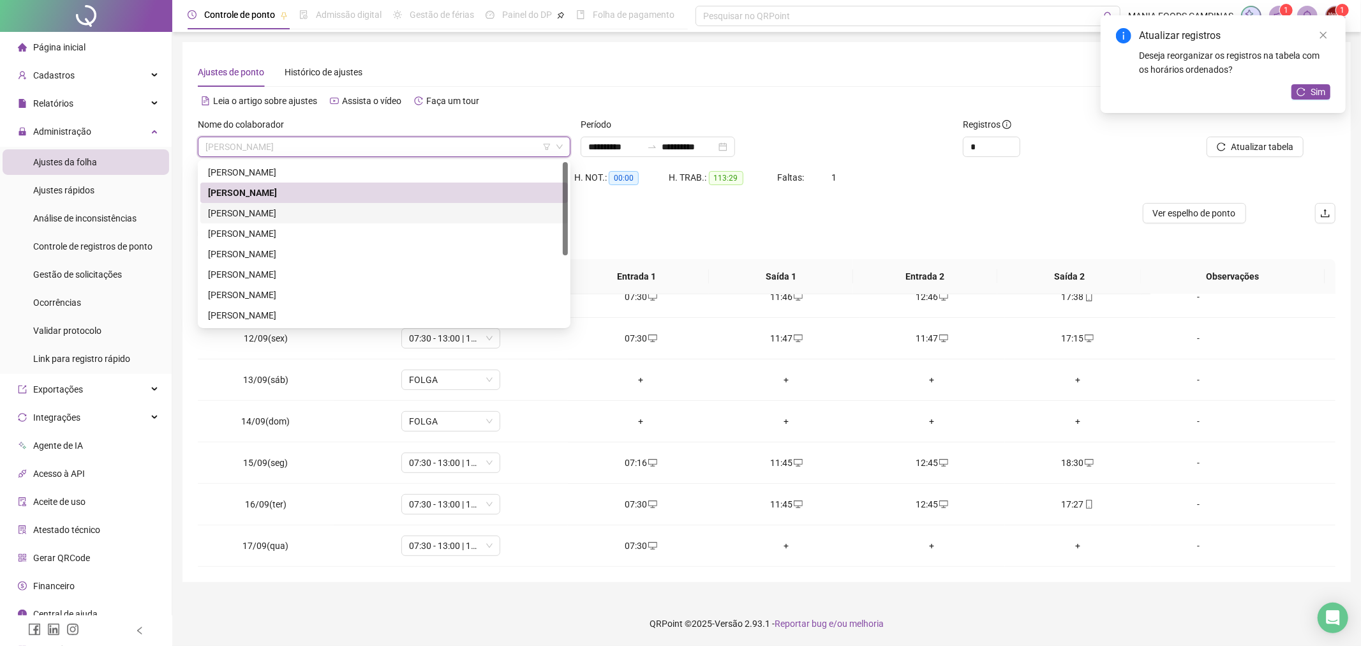
click at [260, 209] on div "[PERSON_NAME]" at bounding box center [384, 213] width 352 height 14
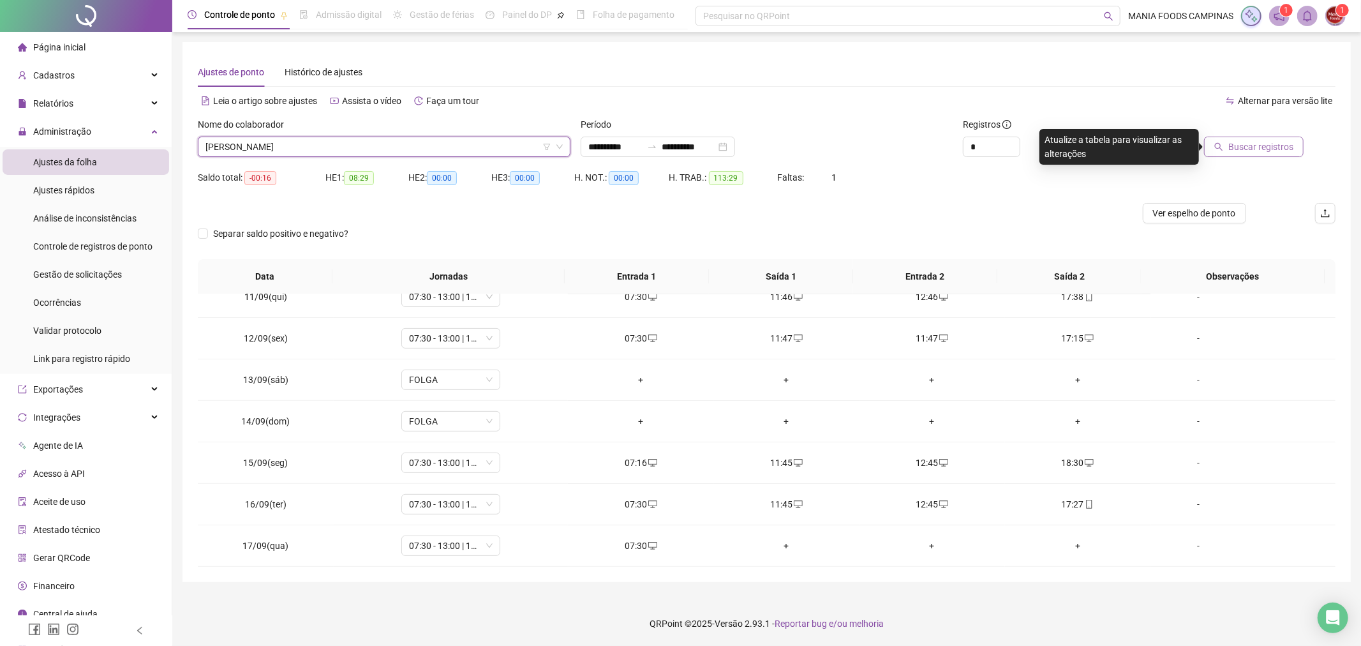
click at [1290, 144] on span "Buscar registros" at bounding box center [1260, 147] width 65 height 14
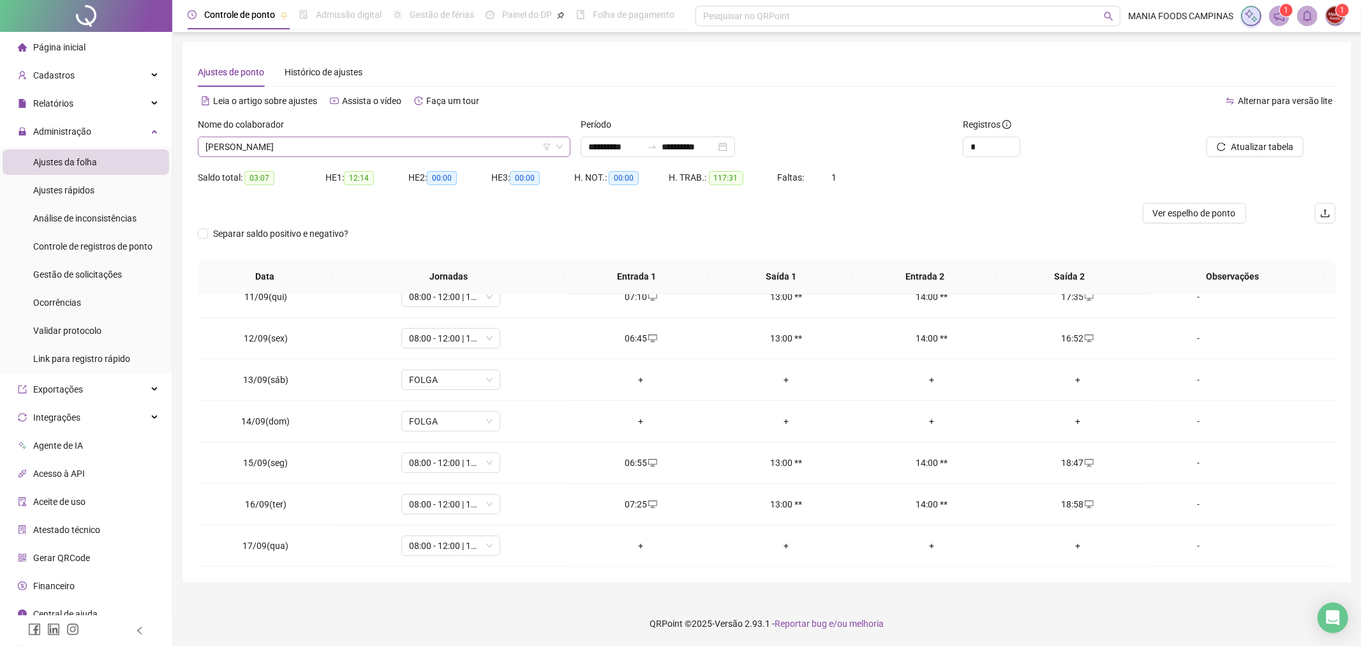
click at [329, 139] on span "[PERSON_NAME]" at bounding box center [383, 146] width 357 height 19
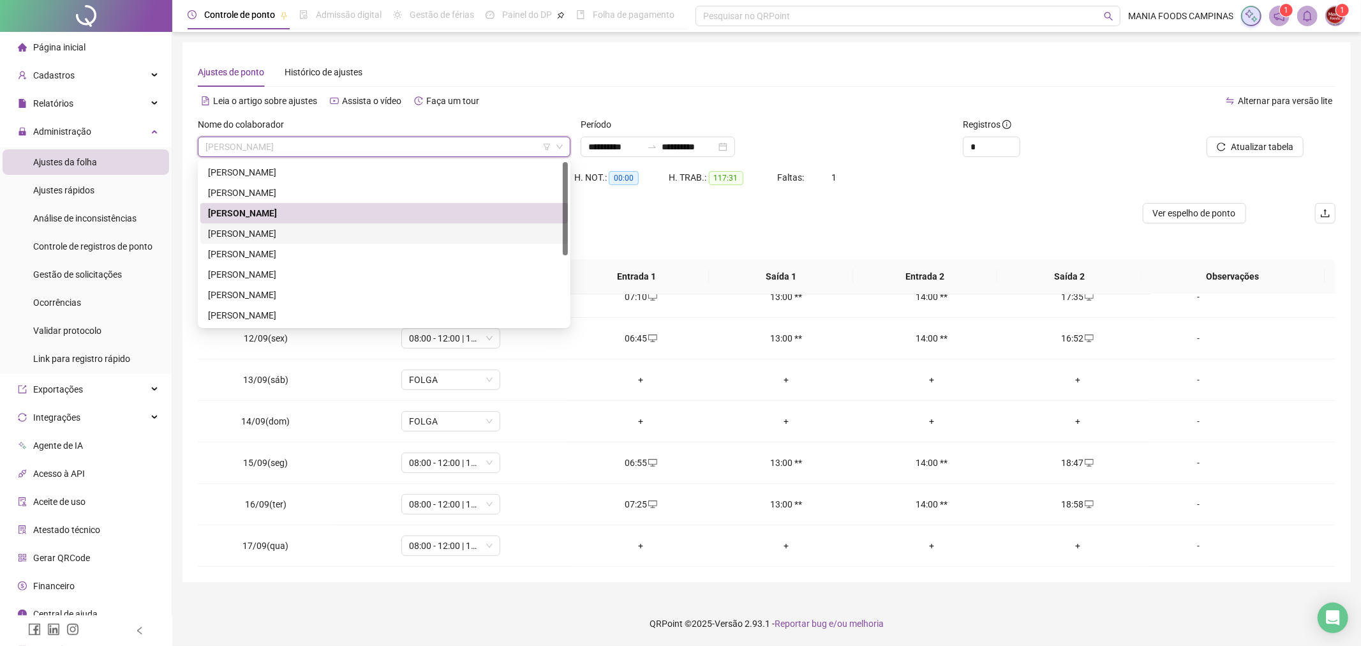
click at [274, 223] on div "[PERSON_NAME]" at bounding box center [384, 233] width 368 height 20
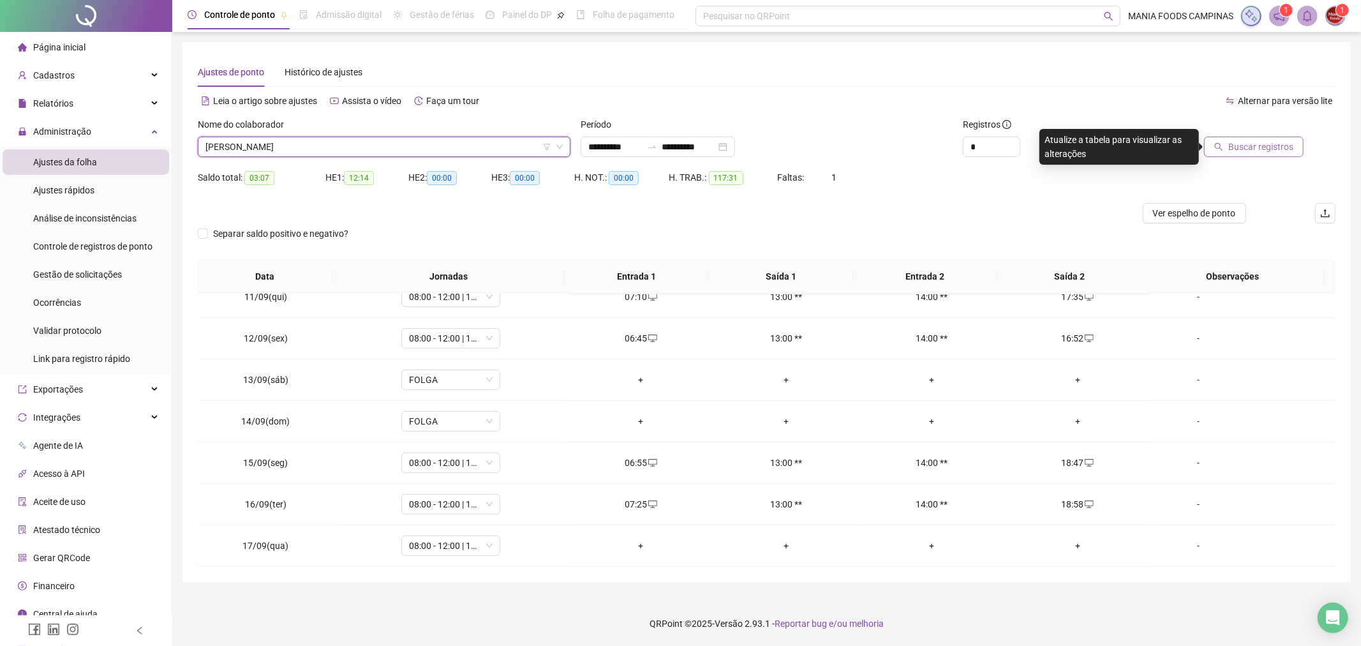
click at [1245, 147] on span "Buscar registros" at bounding box center [1260, 147] width 65 height 14
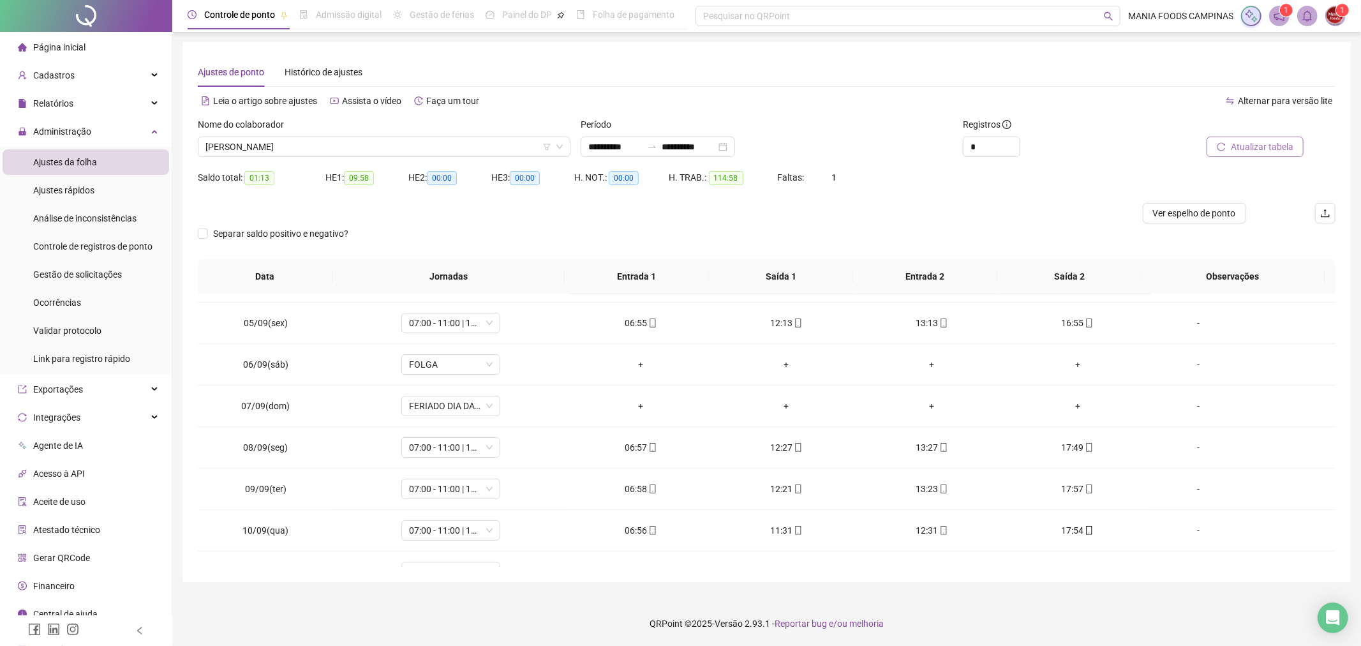
scroll to position [79, 0]
click at [258, 137] on span "[PERSON_NAME]" at bounding box center [383, 146] width 357 height 19
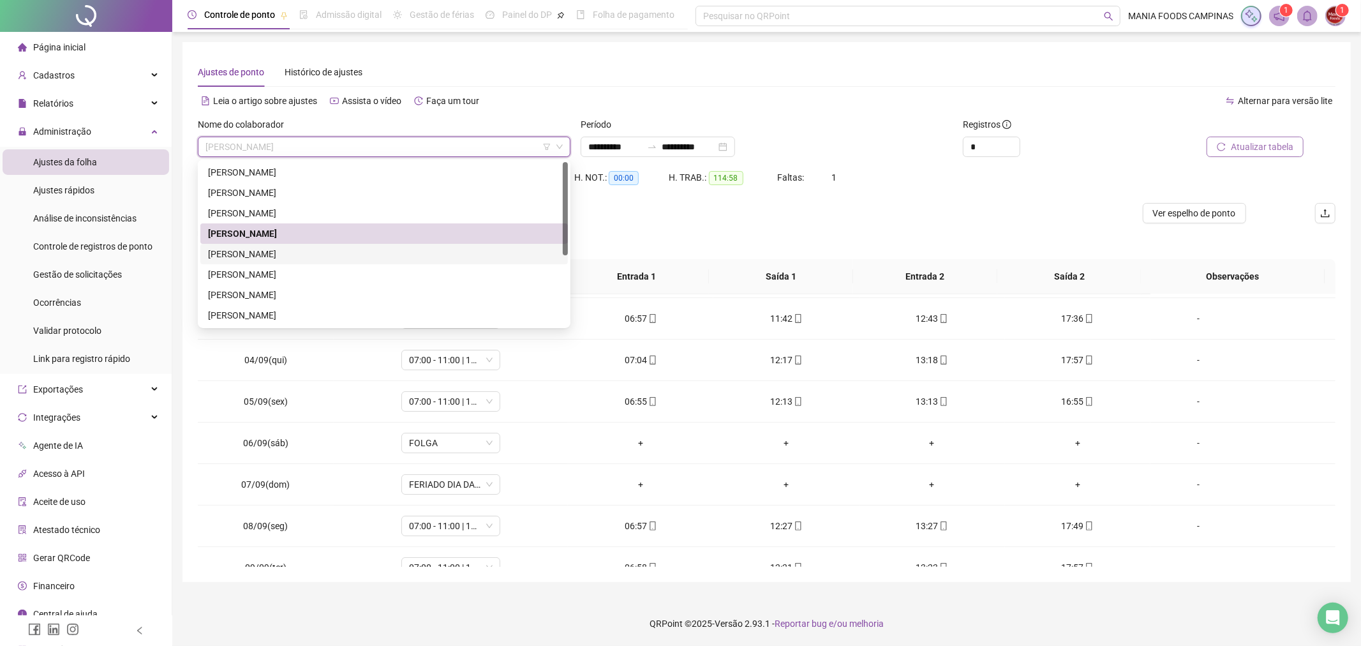
click at [273, 245] on div "[PERSON_NAME]" at bounding box center [384, 254] width 368 height 20
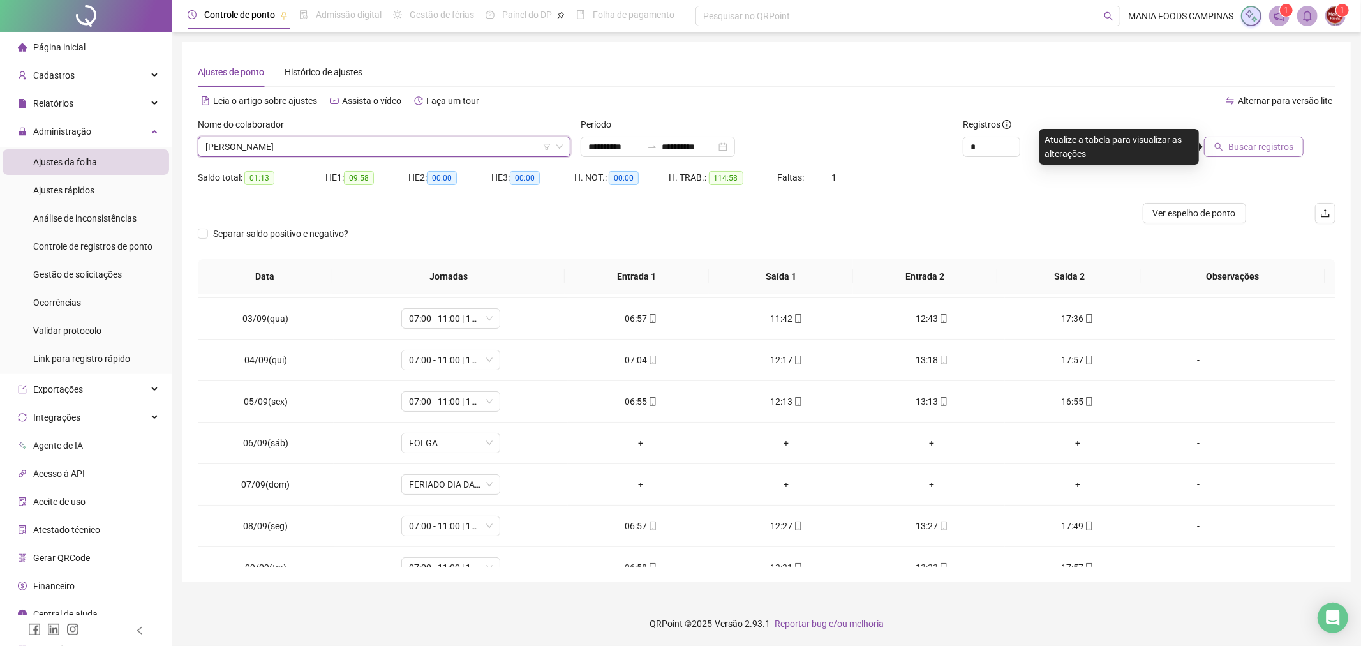
click at [1271, 142] on span "Buscar registros" at bounding box center [1260, 147] width 65 height 14
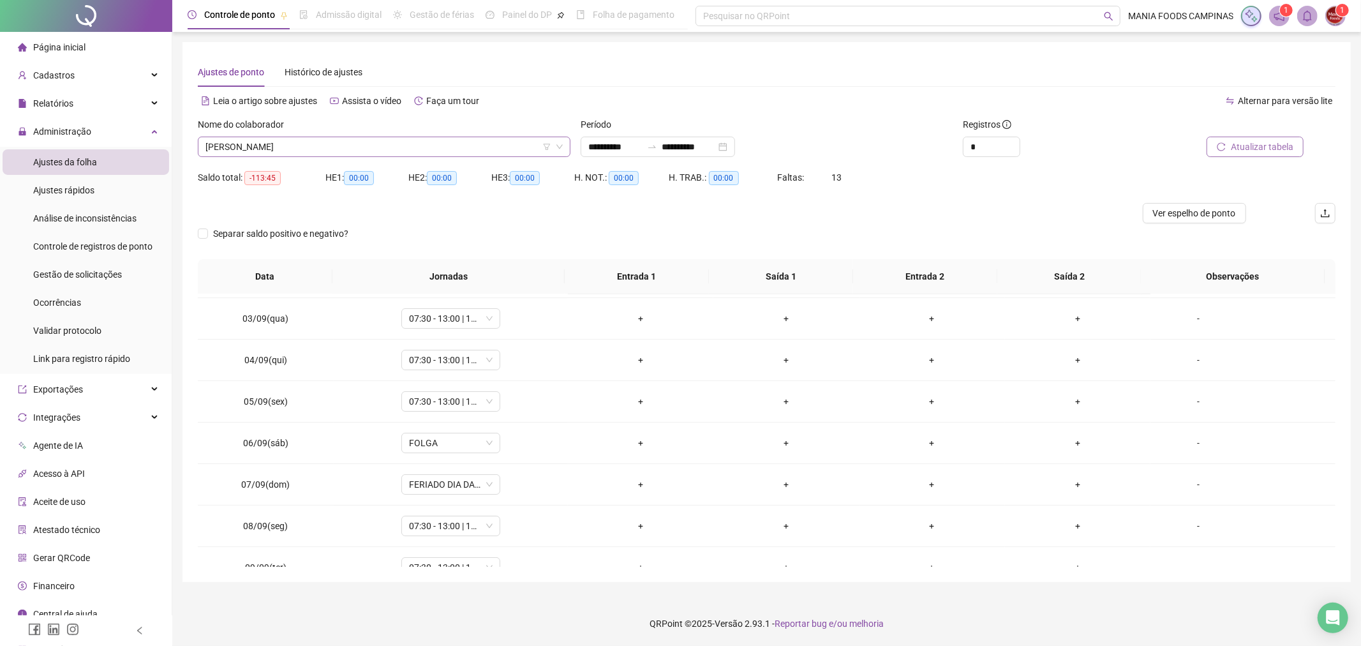
click at [375, 149] on span "[PERSON_NAME]" at bounding box center [383, 146] width 357 height 19
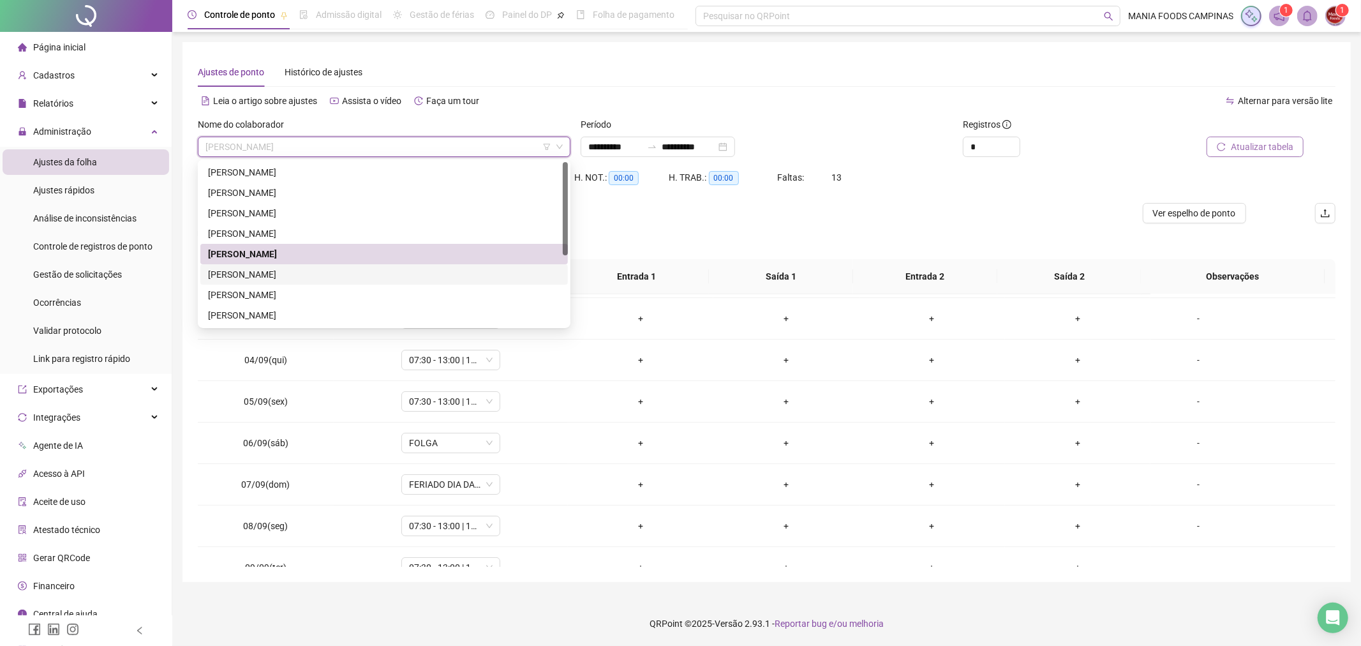
click at [291, 267] on div "[PERSON_NAME]" at bounding box center [384, 274] width 352 height 14
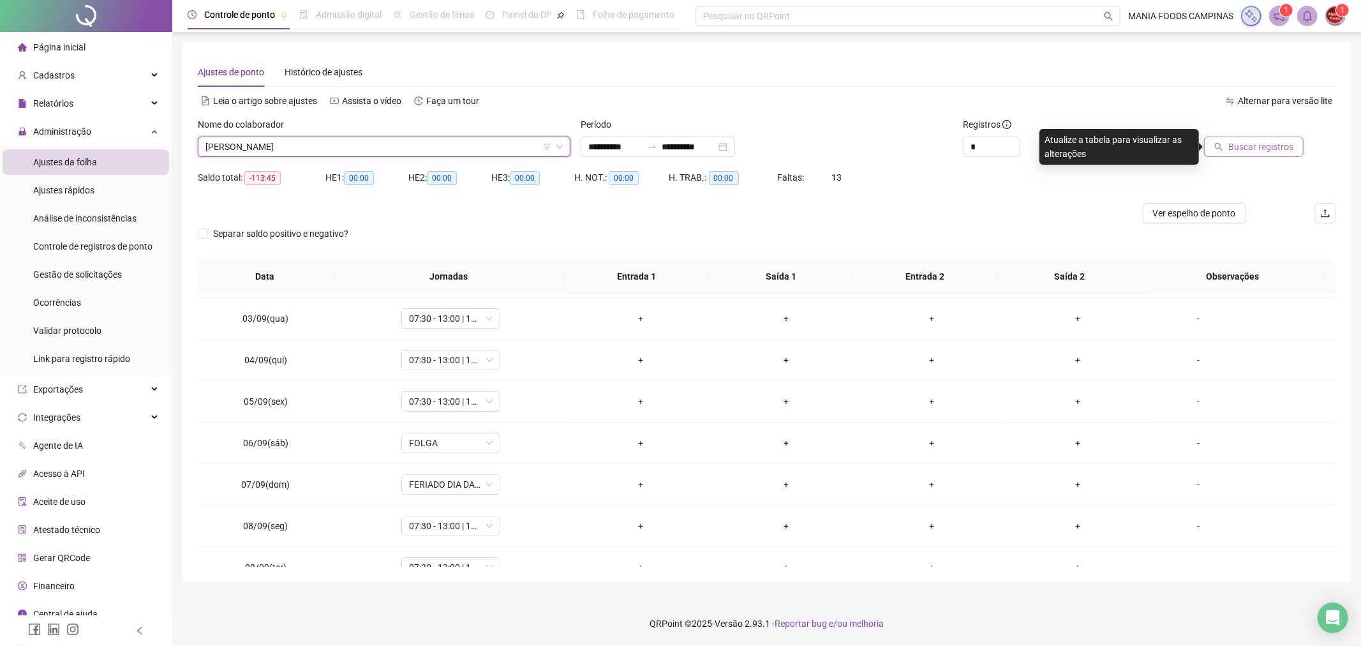
click at [1248, 144] on span "Buscar registros" at bounding box center [1260, 147] width 65 height 14
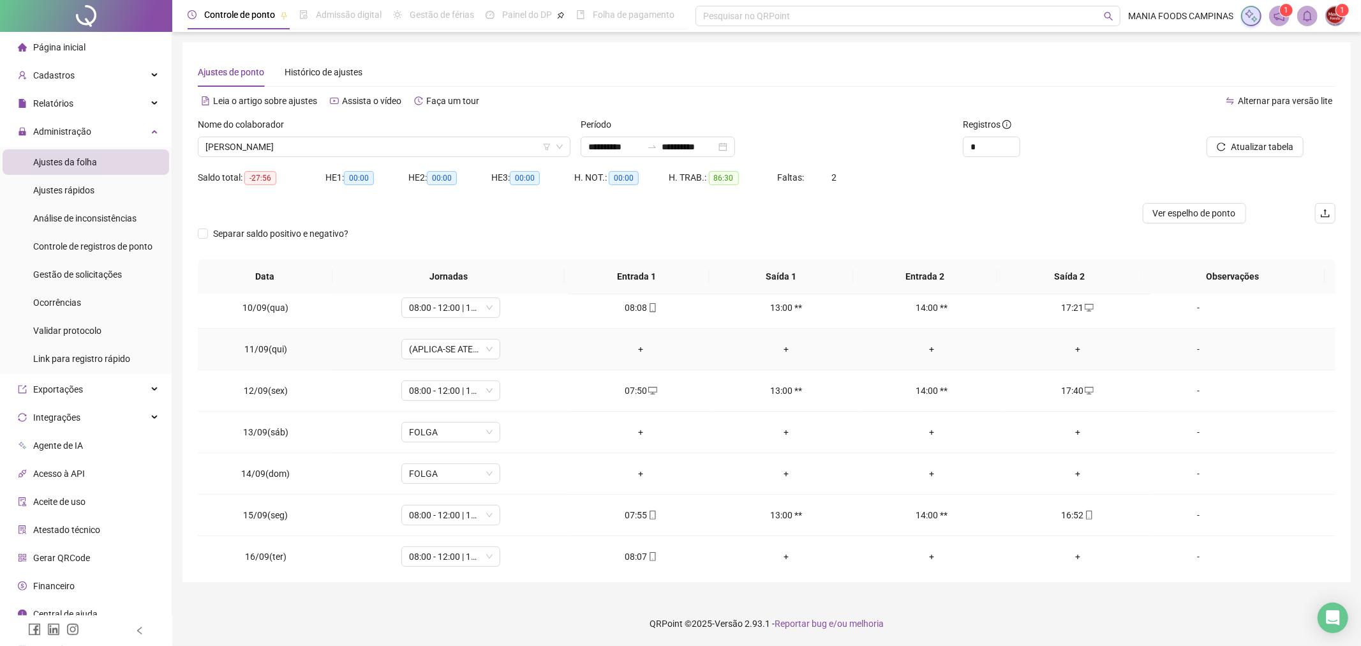
scroll to position [434, 0]
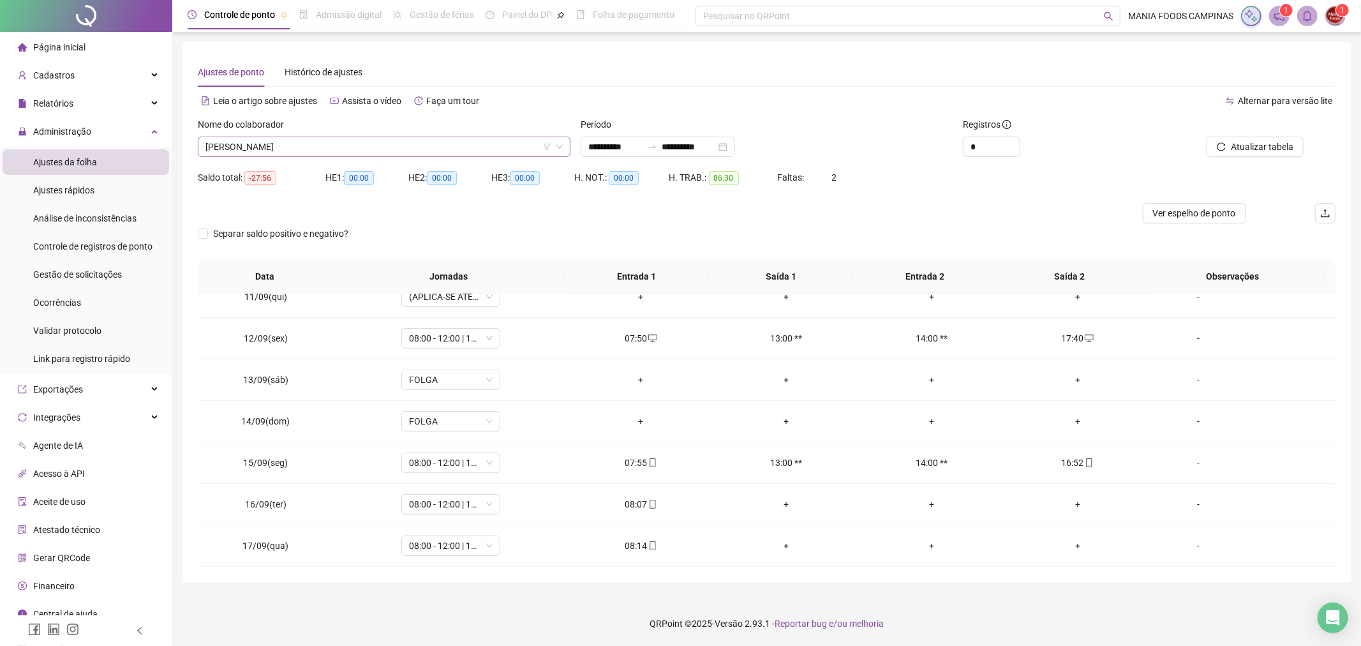
click at [290, 141] on span "[PERSON_NAME]" at bounding box center [383, 146] width 357 height 19
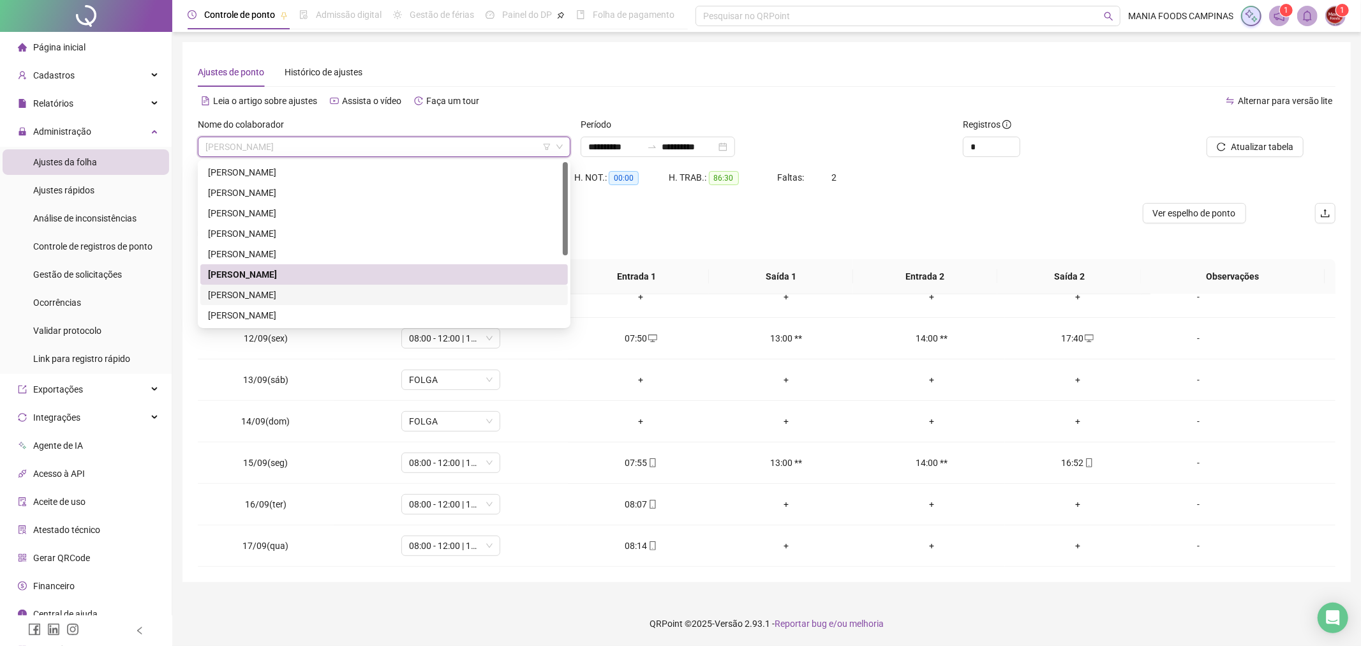
click at [285, 291] on div "[PERSON_NAME]" at bounding box center [384, 295] width 352 height 14
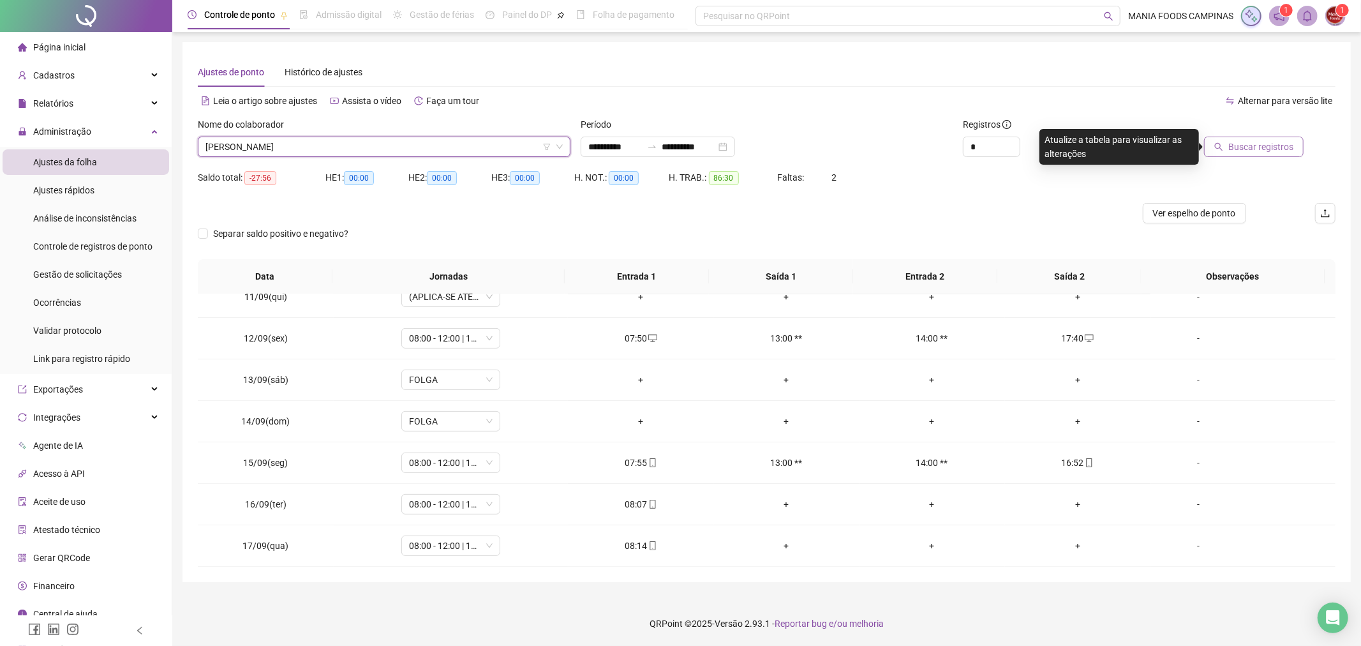
click at [1236, 151] on span "Buscar registros" at bounding box center [1260, 147] width 65 height 14
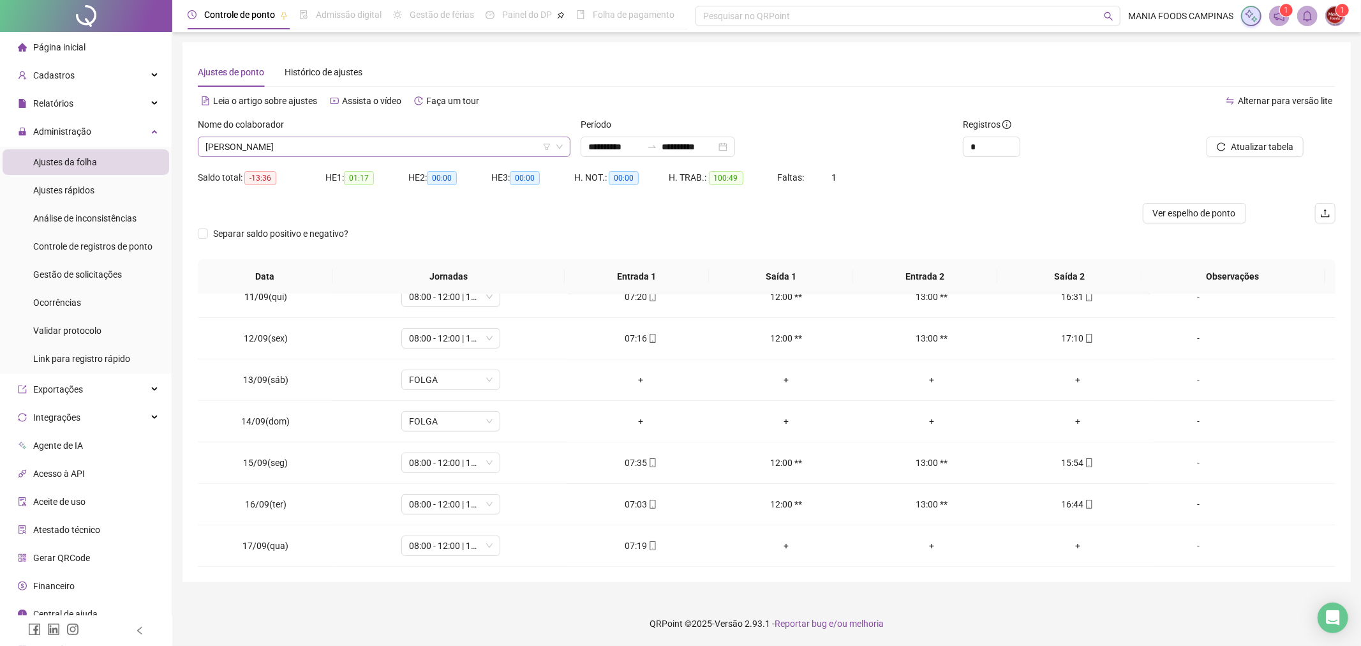
click at [345, 149] on span "[PERSON_NAME]" at bounding box center [383, 146] width 357 height 19
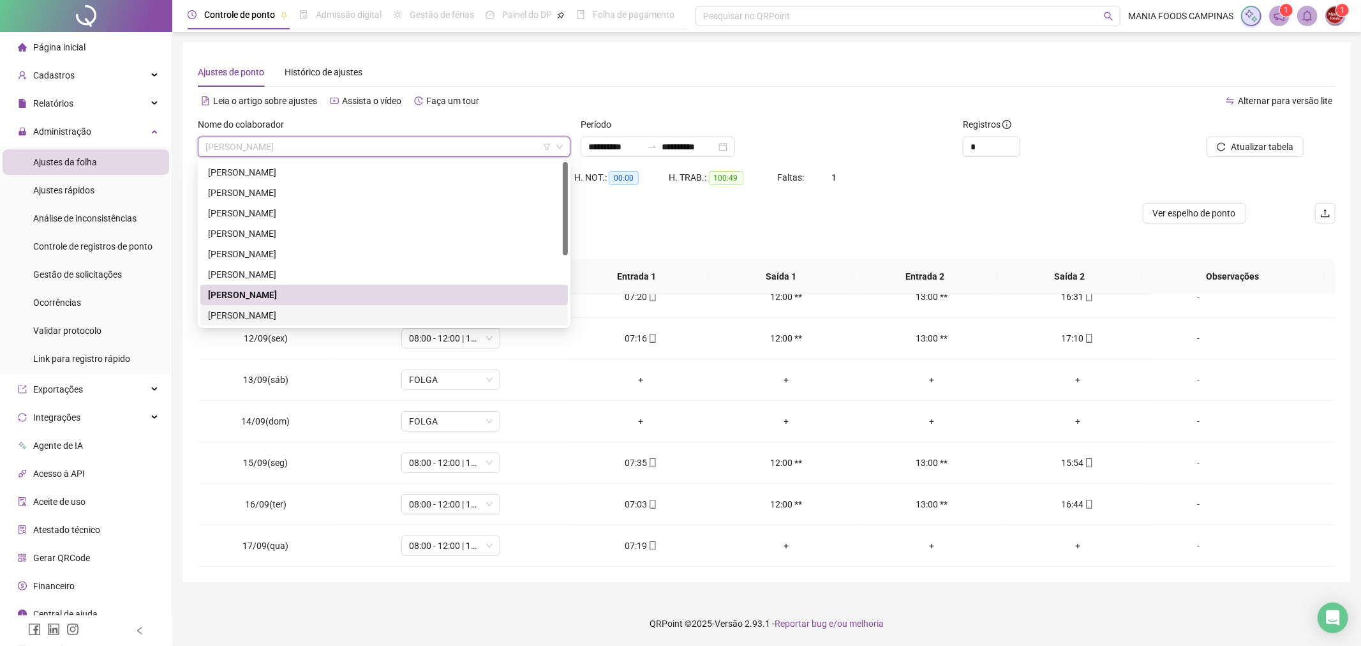
click at [252, 311] on div "[PERSON_NAME]" at bounding box center [384, 315] width 352 height 14
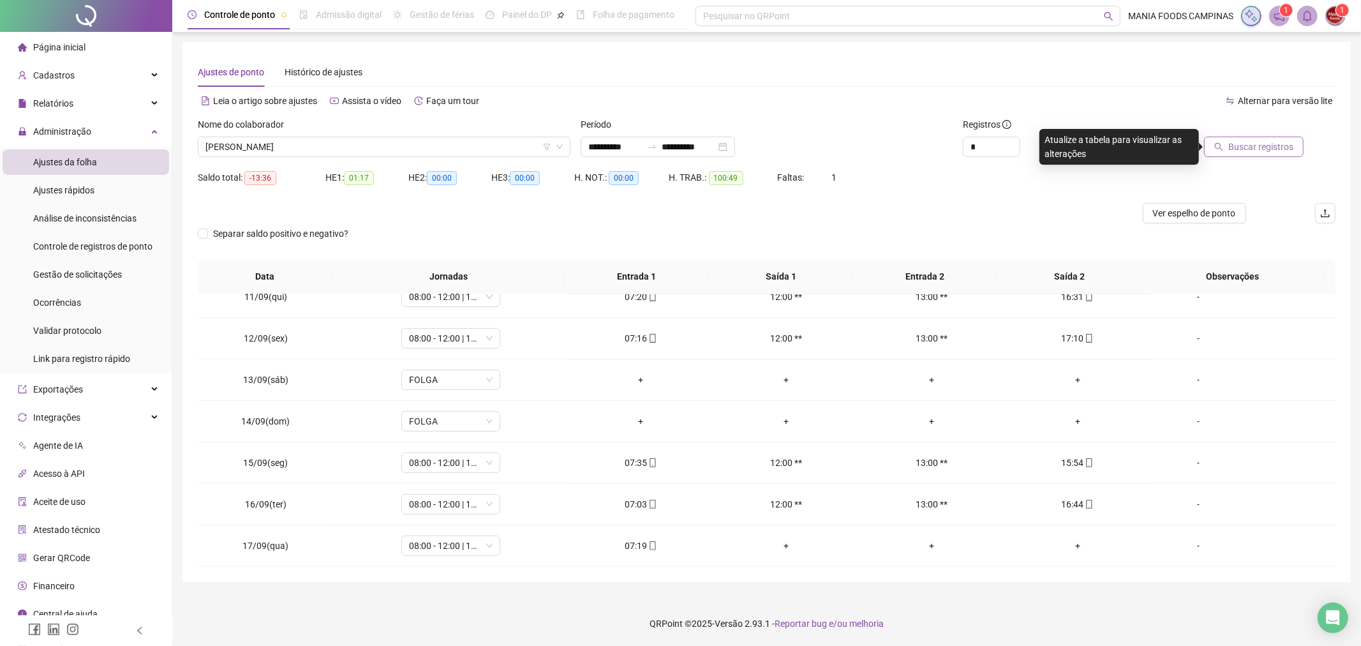
click at [1237, 144] on span "Buscar registros" at bounding box center [1260, 147] width 65 height 14
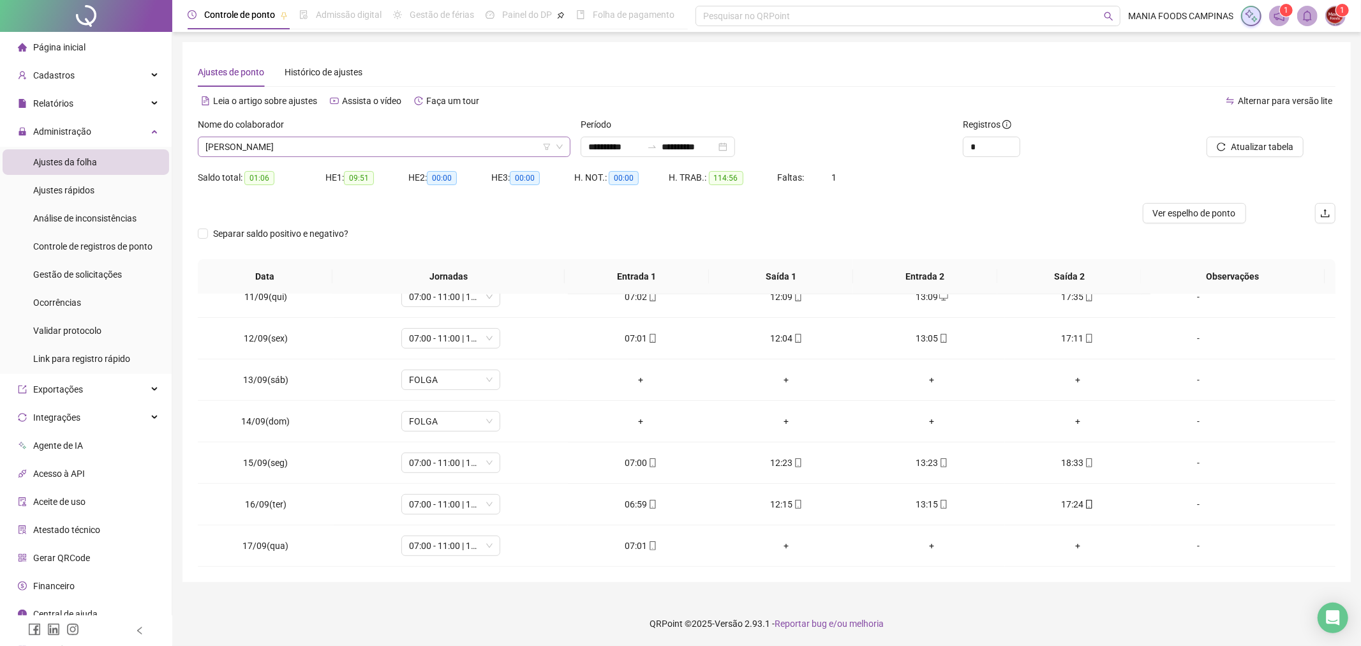
click at [493, 149] on span "[PERSON_NAME]" at bounding box center [383, 146] width 357 height 19
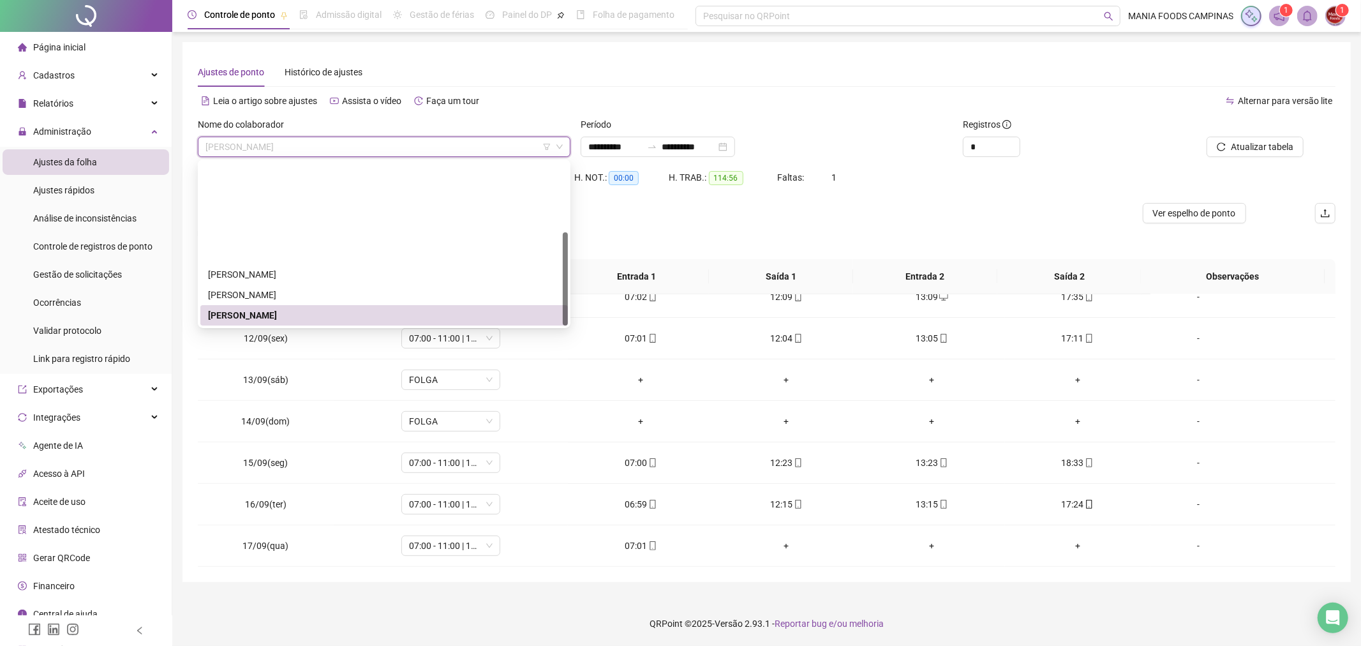
scroll to position [123, 0]
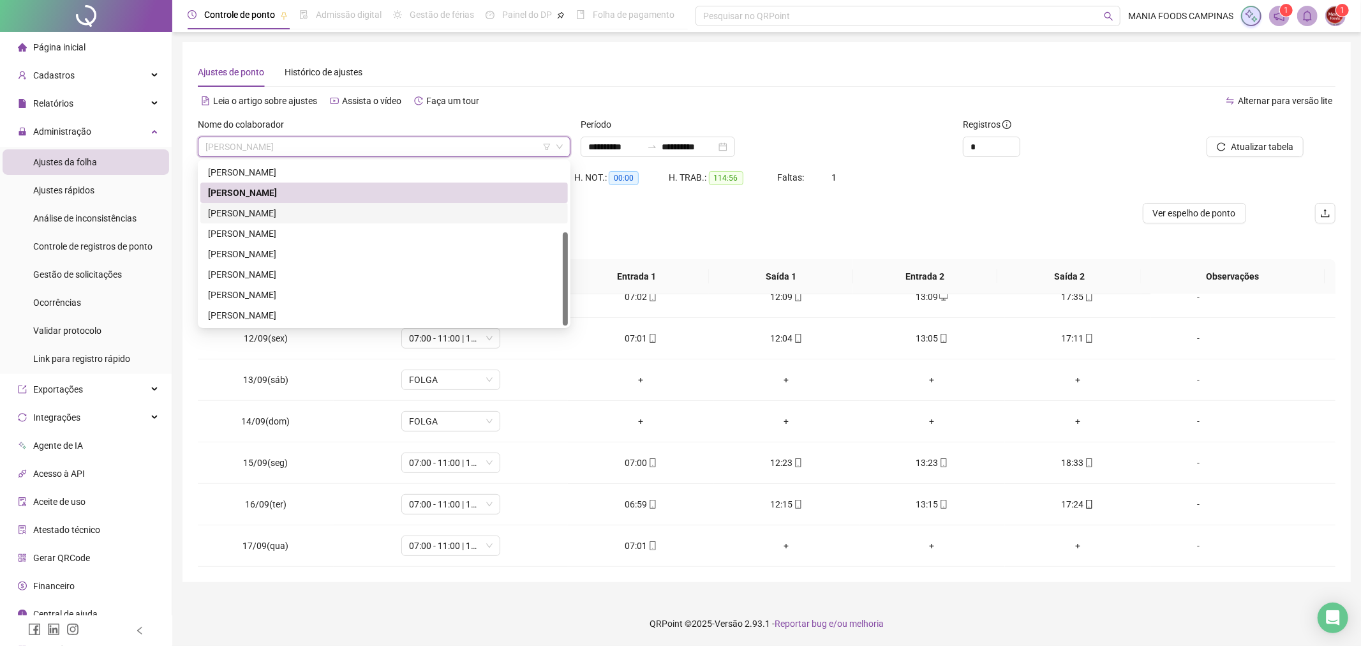
click at [269, 218] on div "[PERSON_NAME]" at bounding box center [384, 213] width 352 height 14
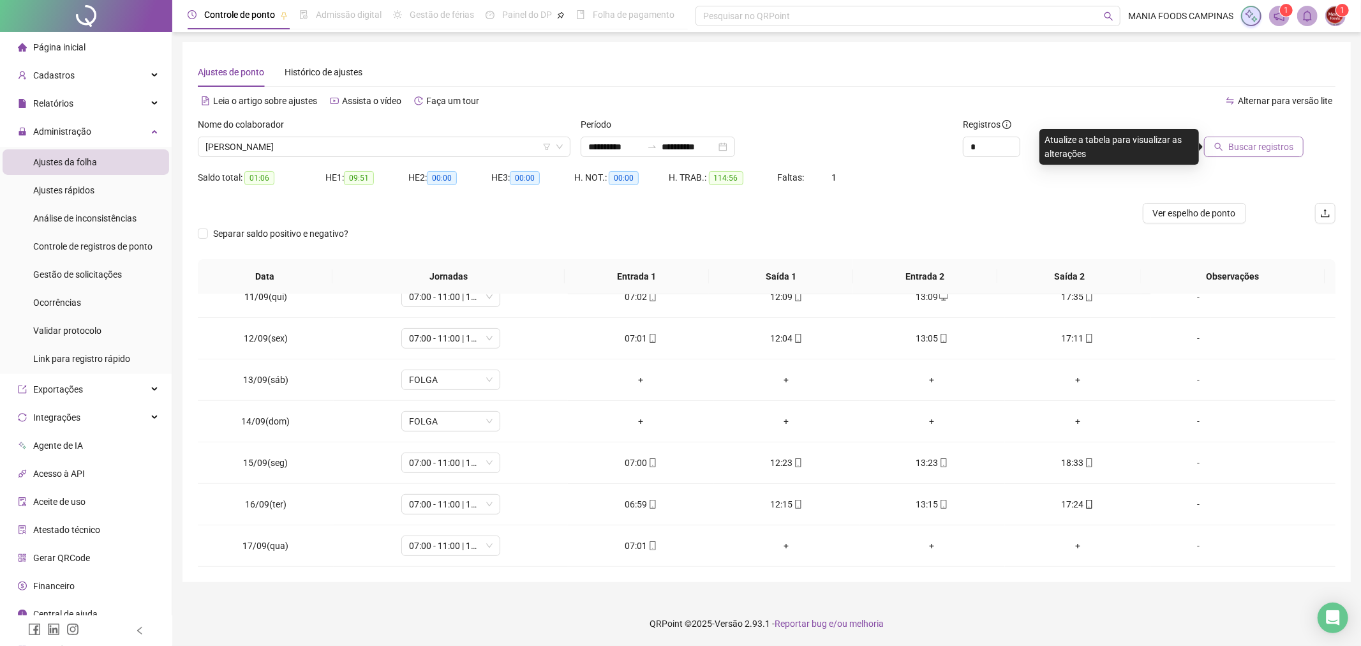
click at [1265, 144] on span "Buscar registros" at bounding box center [1260, 147] width 65 height 14
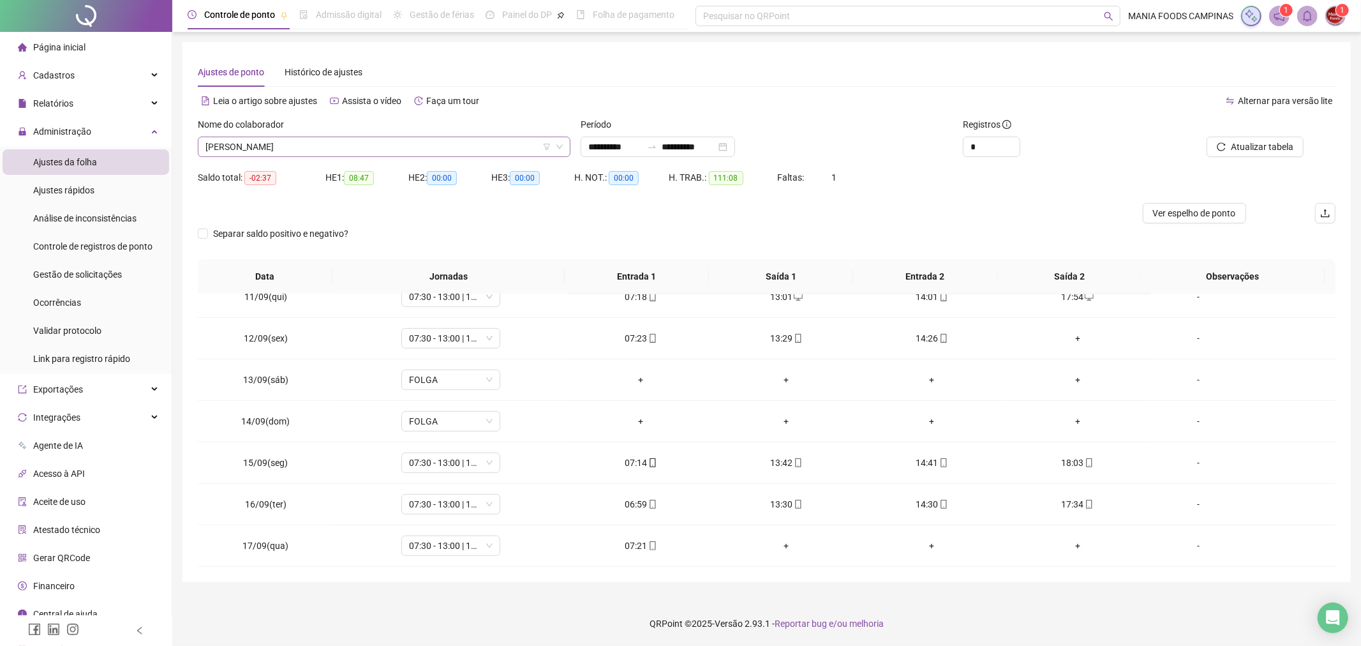
click at [324, 141] on span "[PERSON_NAME]" at bounding box center [383, 146] width 357 height 19
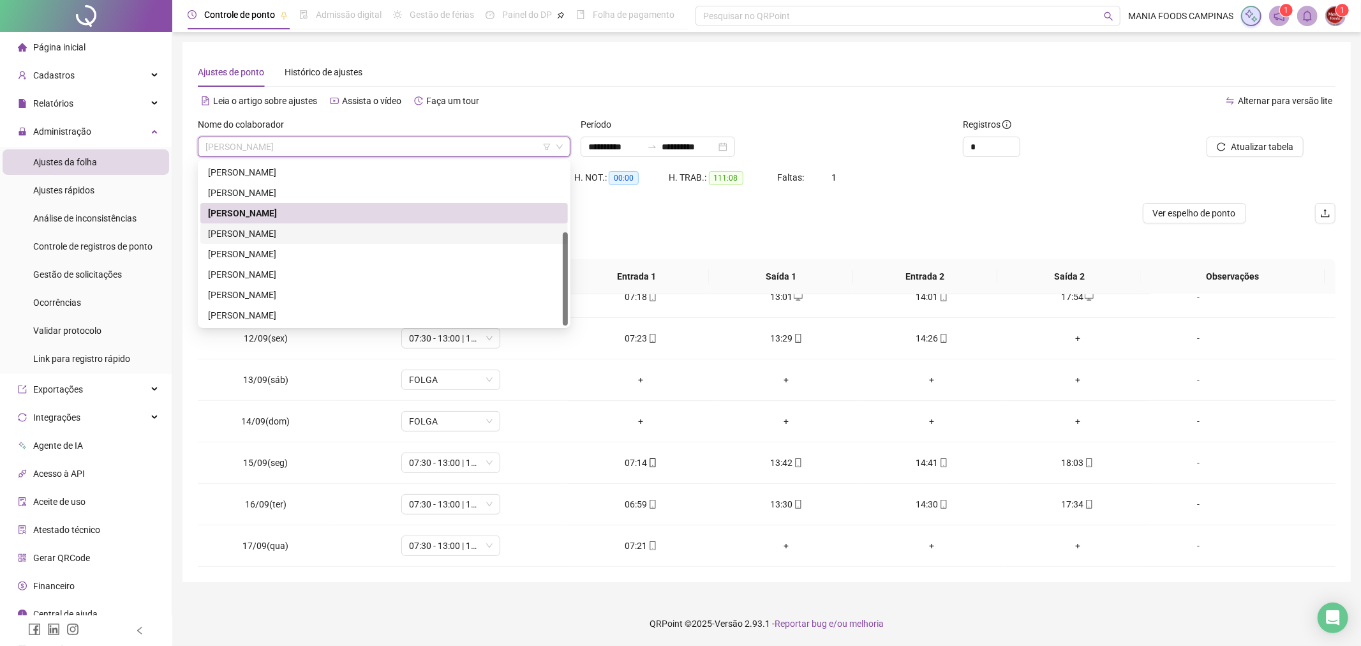
click at [303, 227] on div "[PERSON_NAME]" at bounding box center [384, 234] width 352 height 14
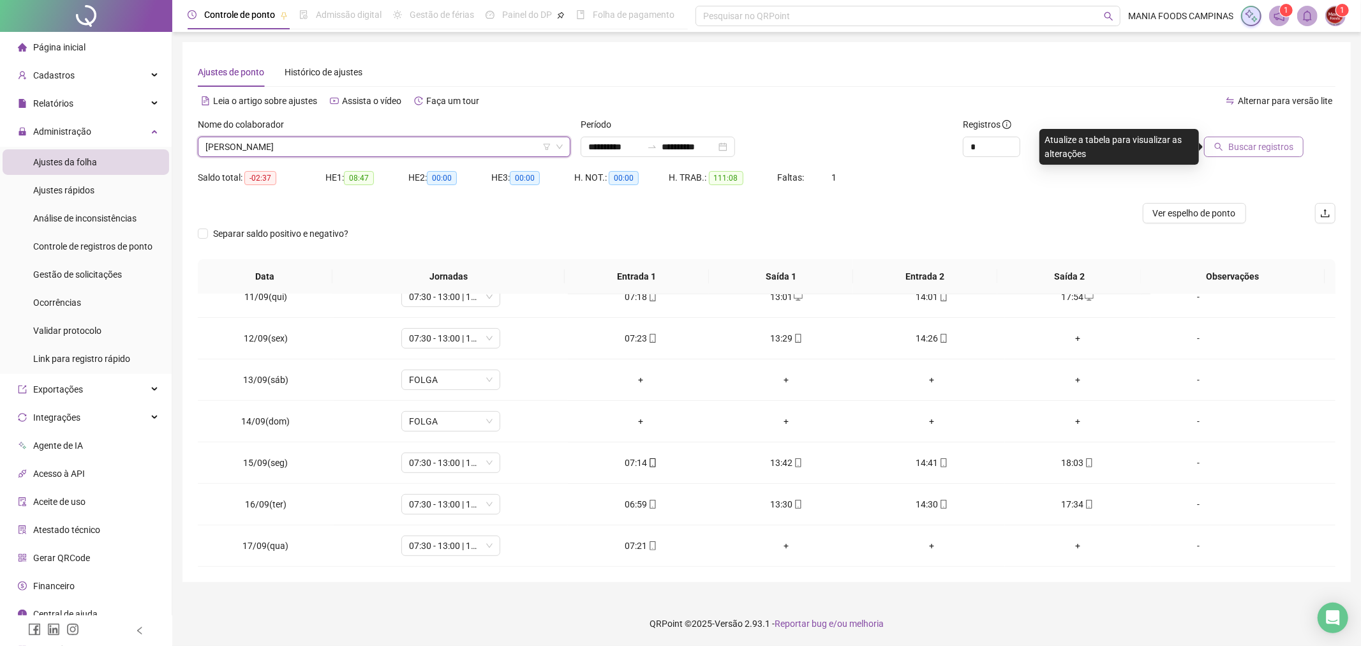
click at [1262, 145] on span "Buscar registros" at bounding box center [1260, 147] width 65 height 14
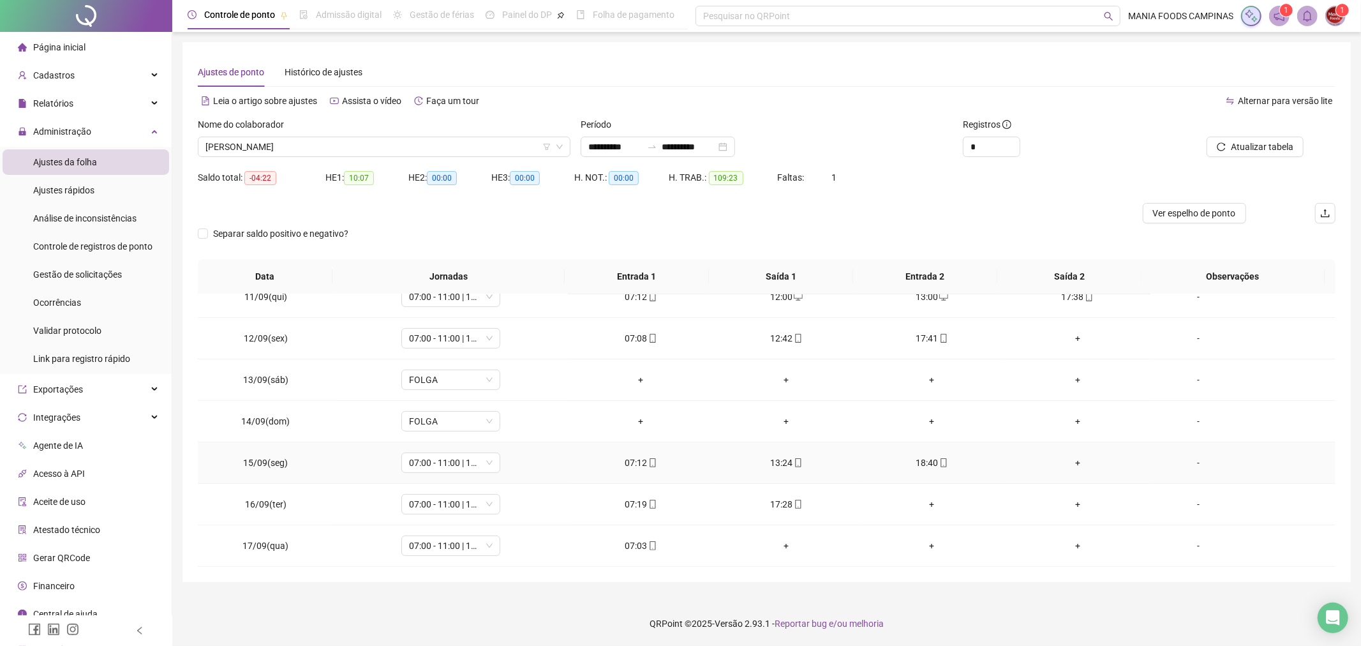
click at [1070, 458] on div "+" at bounding box center [1077, 463] width 125 height 14
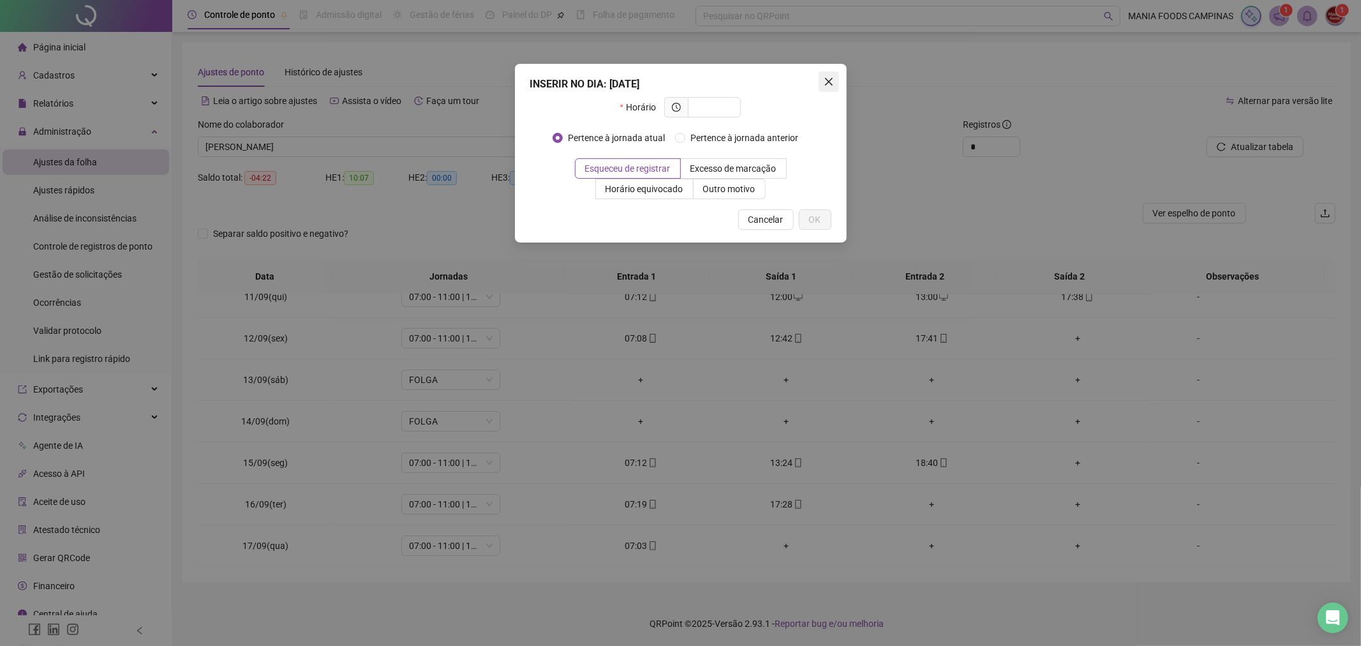
click at [824, 75] on button "Close" at bounding box center [829, 81] width 20 height 20
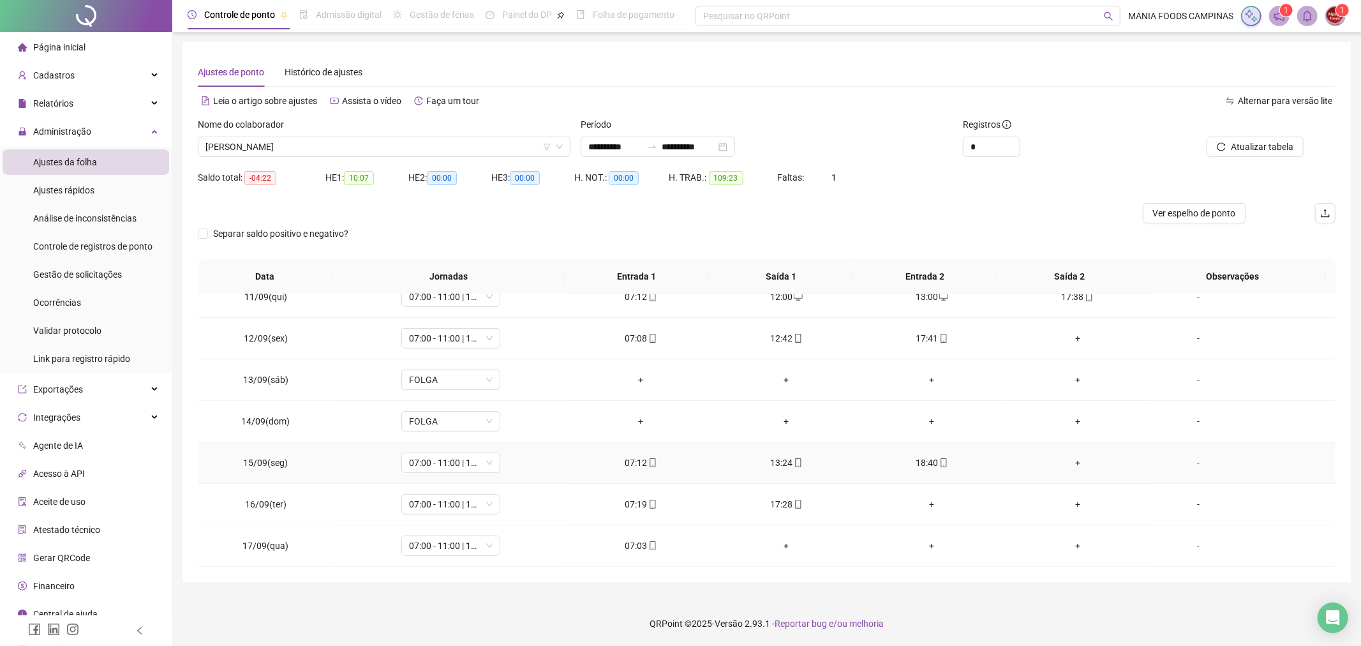
click at [1069, 465] on div "+" at bounding box center [1077, 463] width 125 height 14
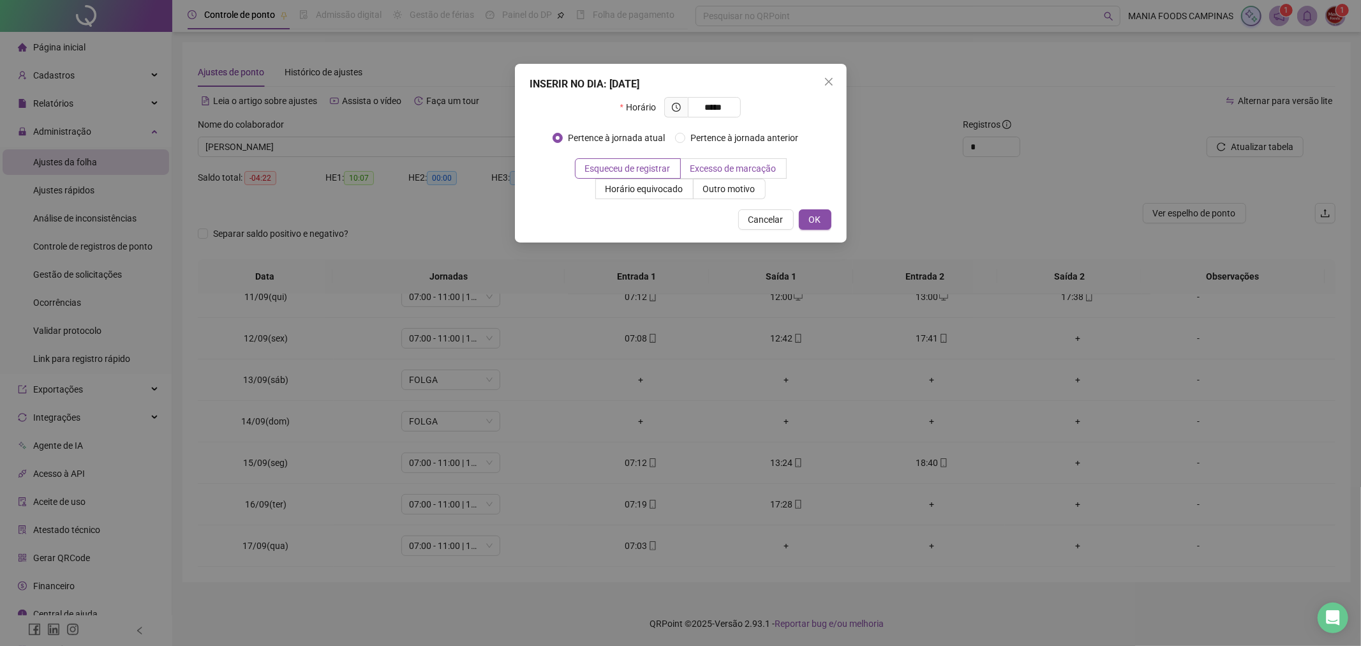
type input "*****"
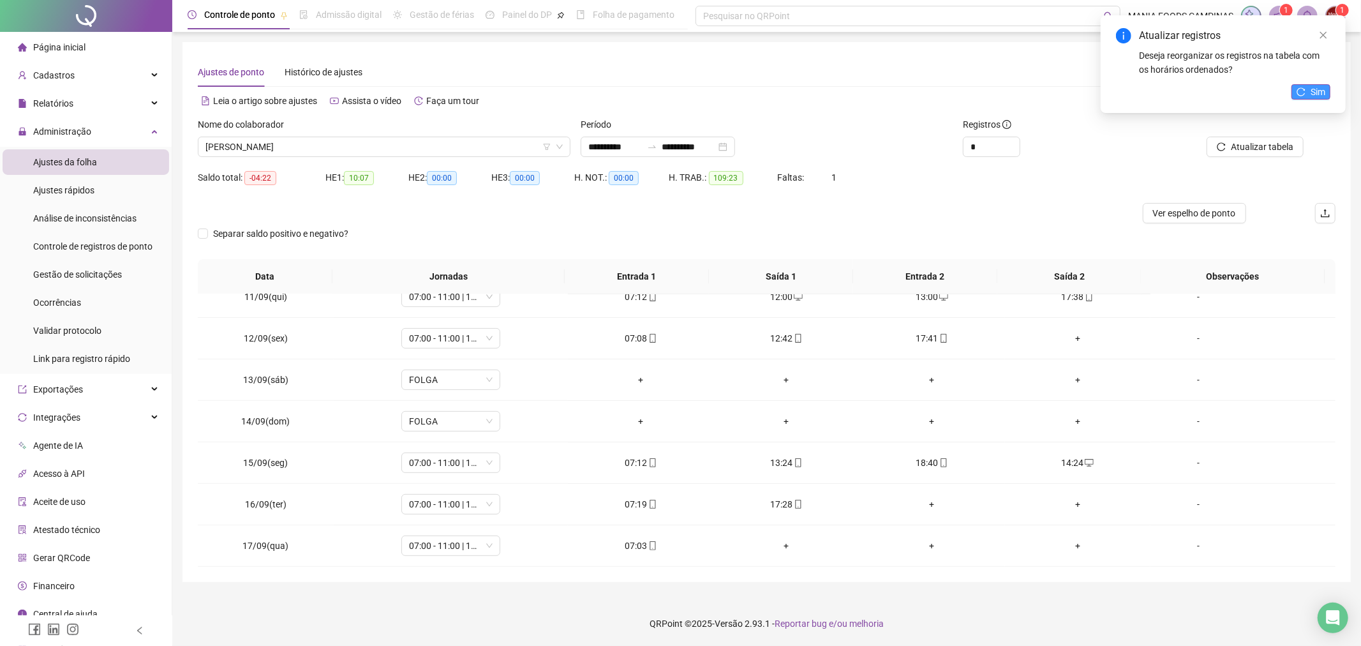
click at [1312, 86] on span "Sim" at bounding box center [1318, 92] width 15 height 14
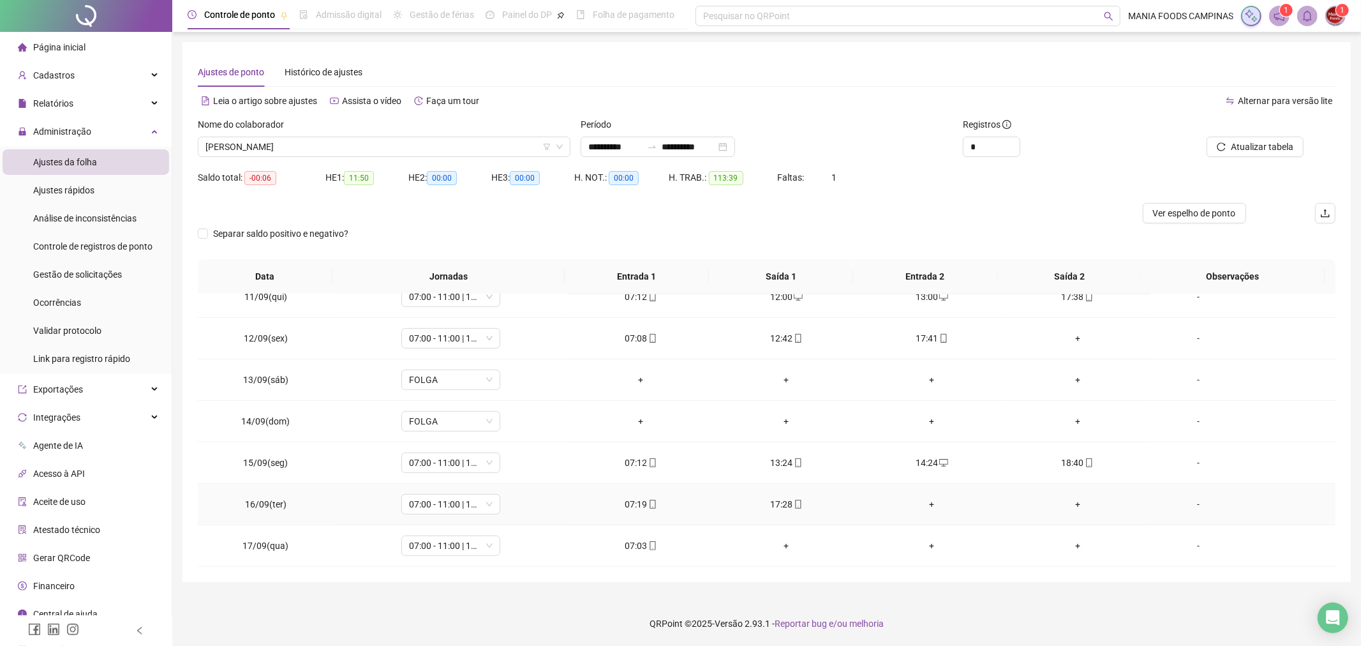
click at [926, 502] on div "+" at bounding box center [932, 504] width 125 height 14
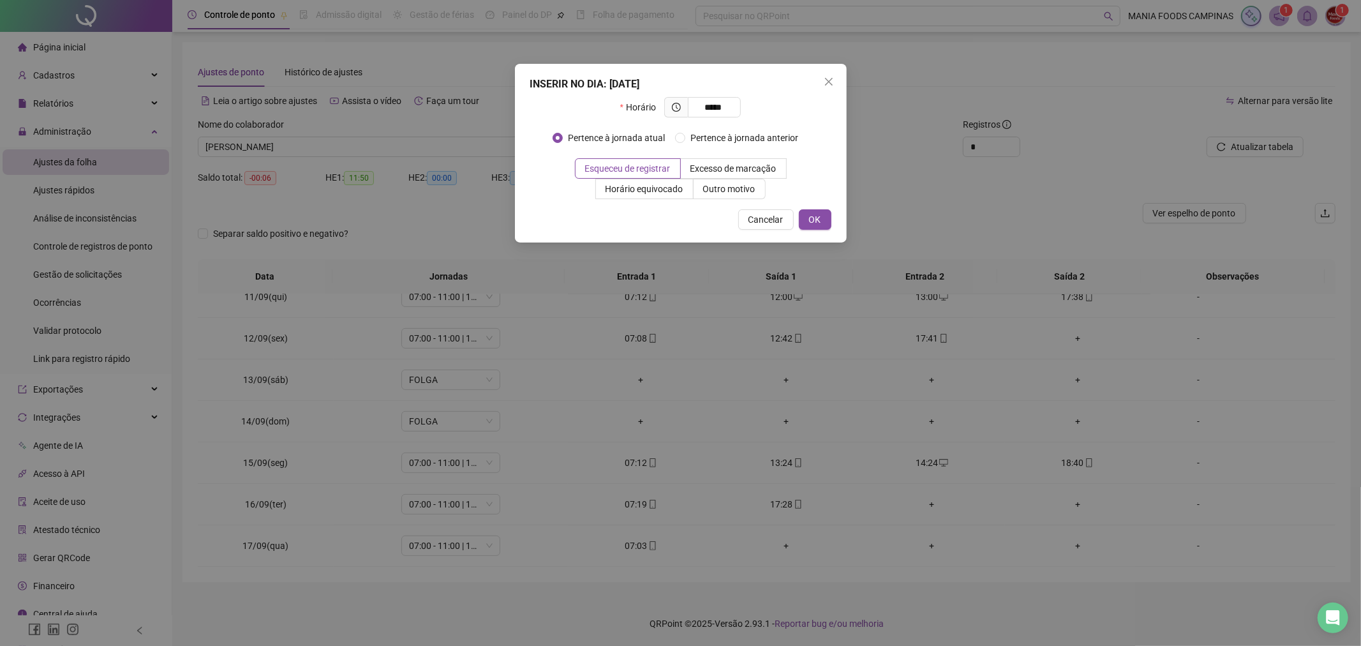
type input "*****"
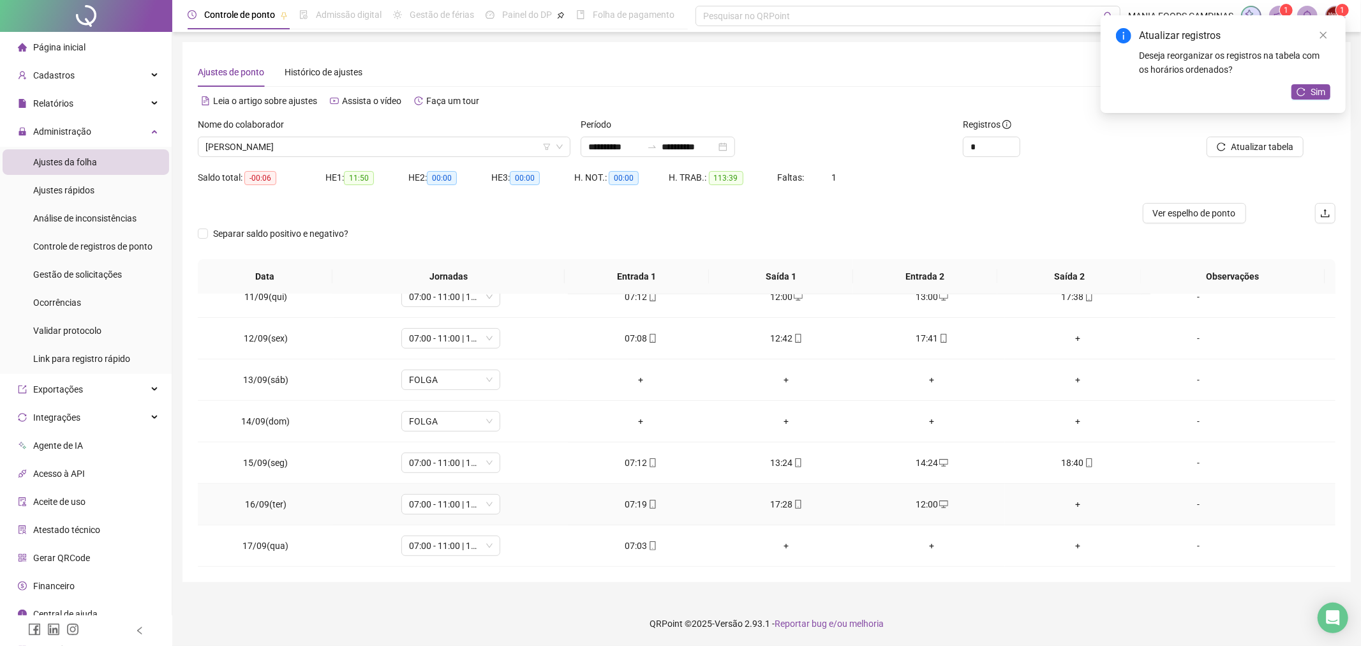
click at [1062, 501] on div "+" at bounding box center [1077, 504] width 125 height 14
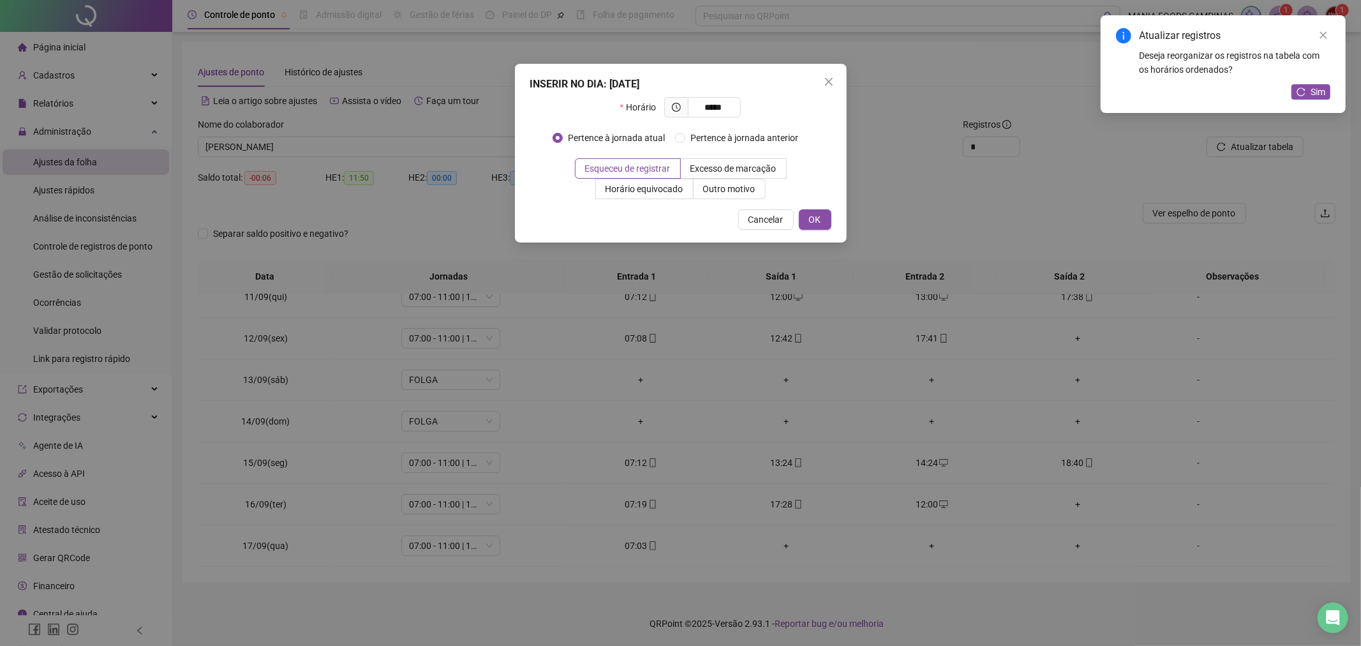
type input "*****"
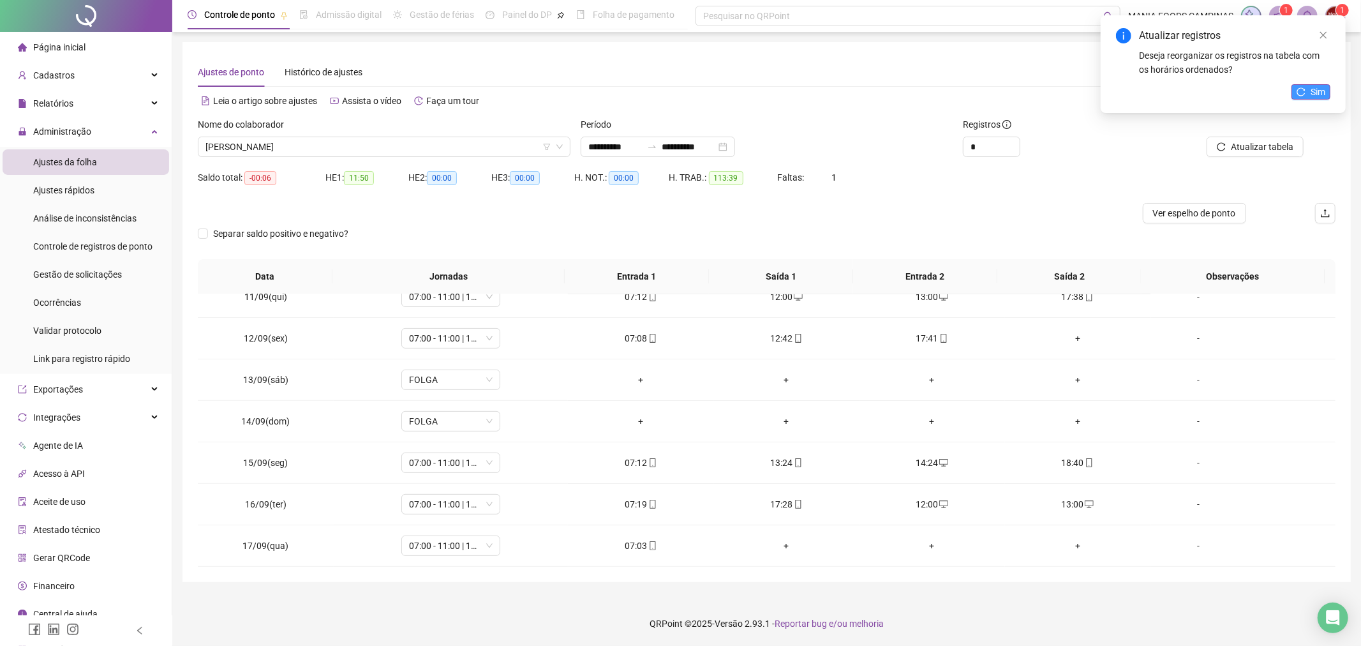
click at [1315, 87] on span "Sim" at bounding box center [1318, 92] width 15 height 14
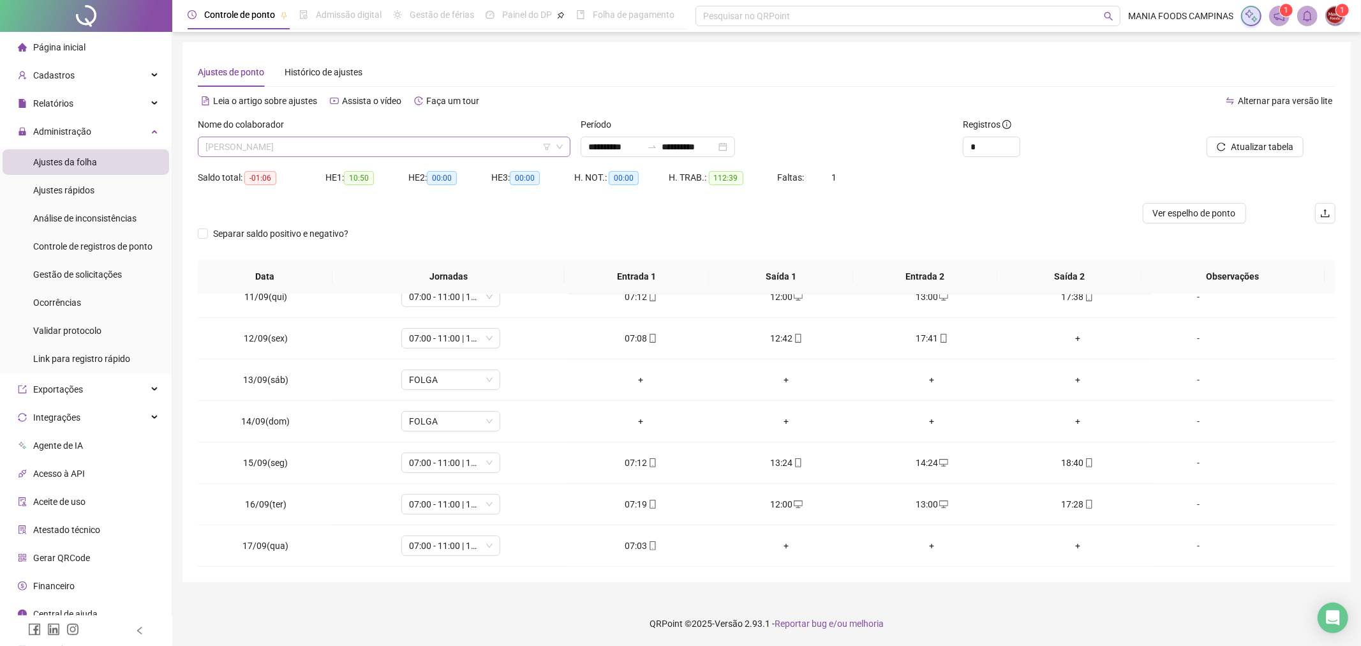
click at [351, 153] on span "[PERSON_NAME]" at bounding box center [383, 146] width 357 height 19
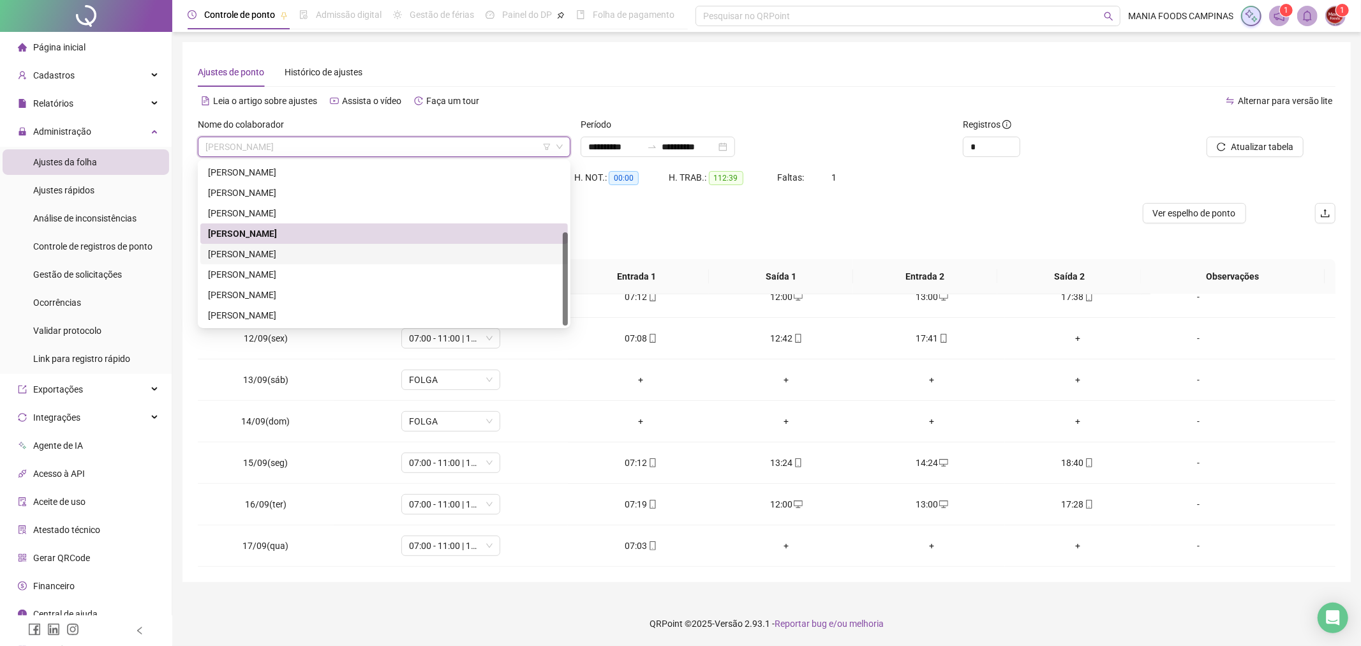
click at [284, 256] on div "[PERSON_NAME]" at bounding box center [384, 254] width 352 height 14
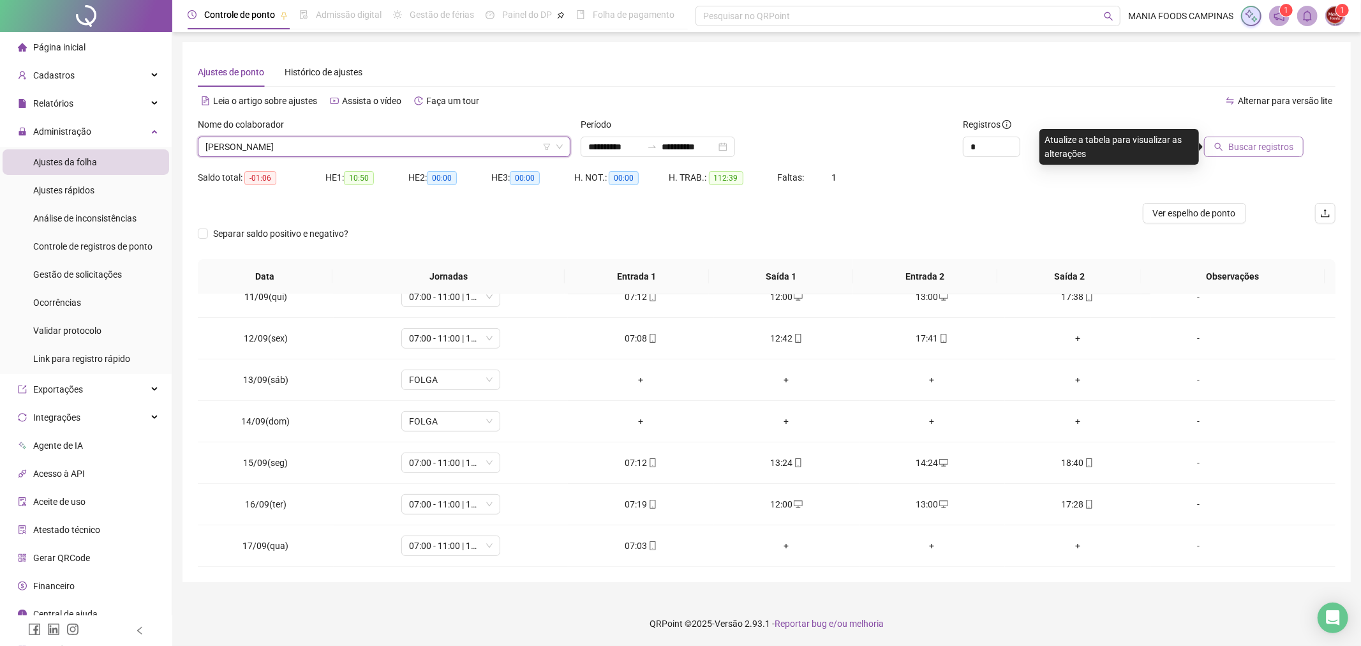
click at [1256, 140] on span "Buscar registros" at bounding box center [1260, 147] width 65 height 14
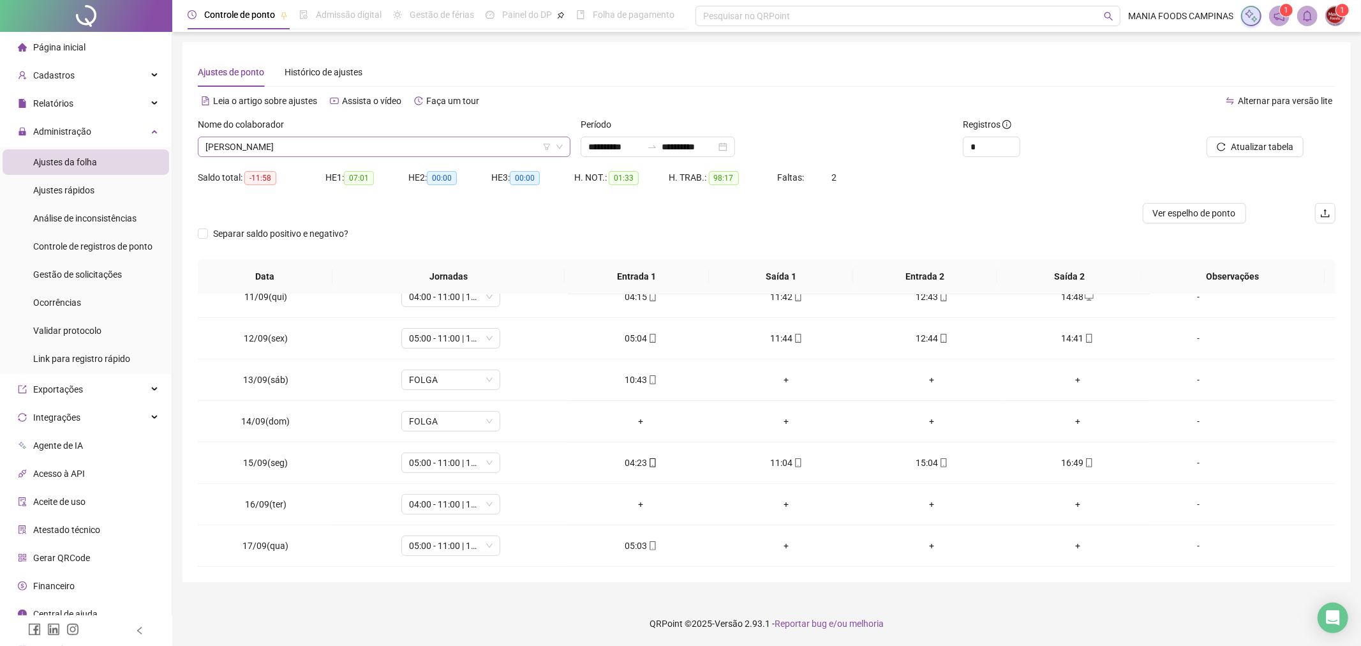
click at [329, 147] on span "[PERSON_NAME]" at bounding box center [383, 146] width 357 height 19
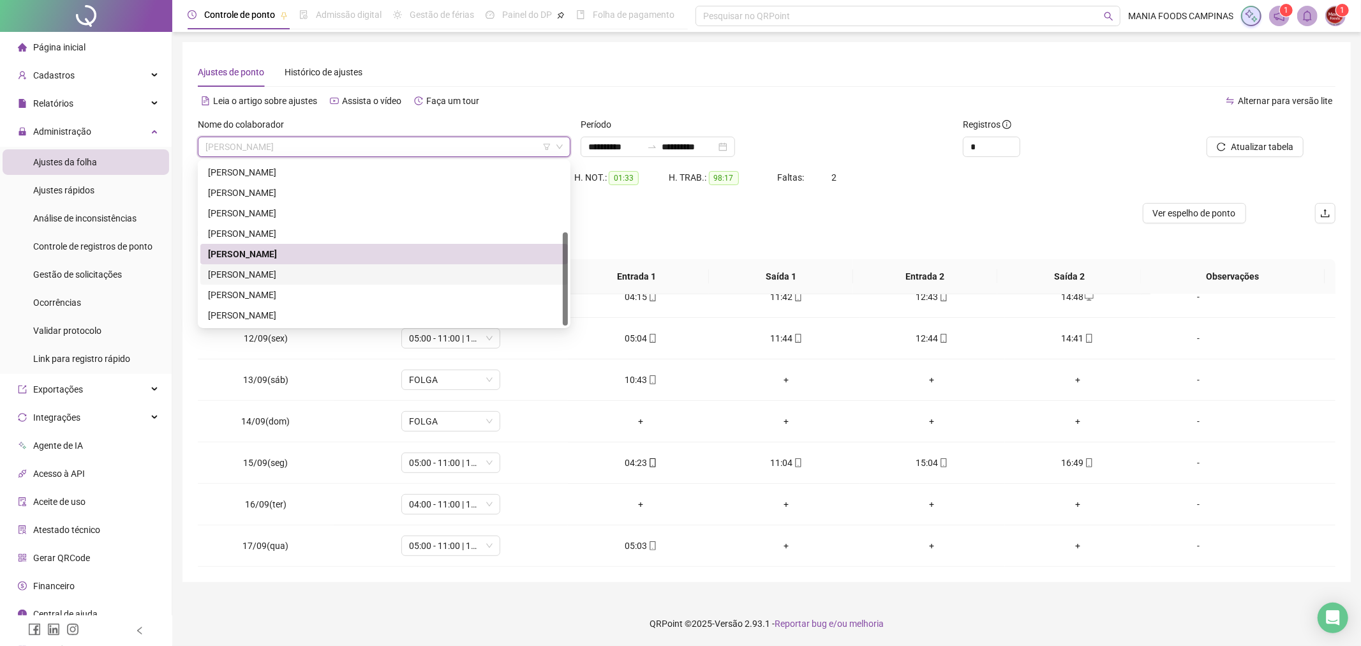
click at [254, 267] on div "[PERSON_NAME]" at bounding box center [384, 274] width 352 height 14
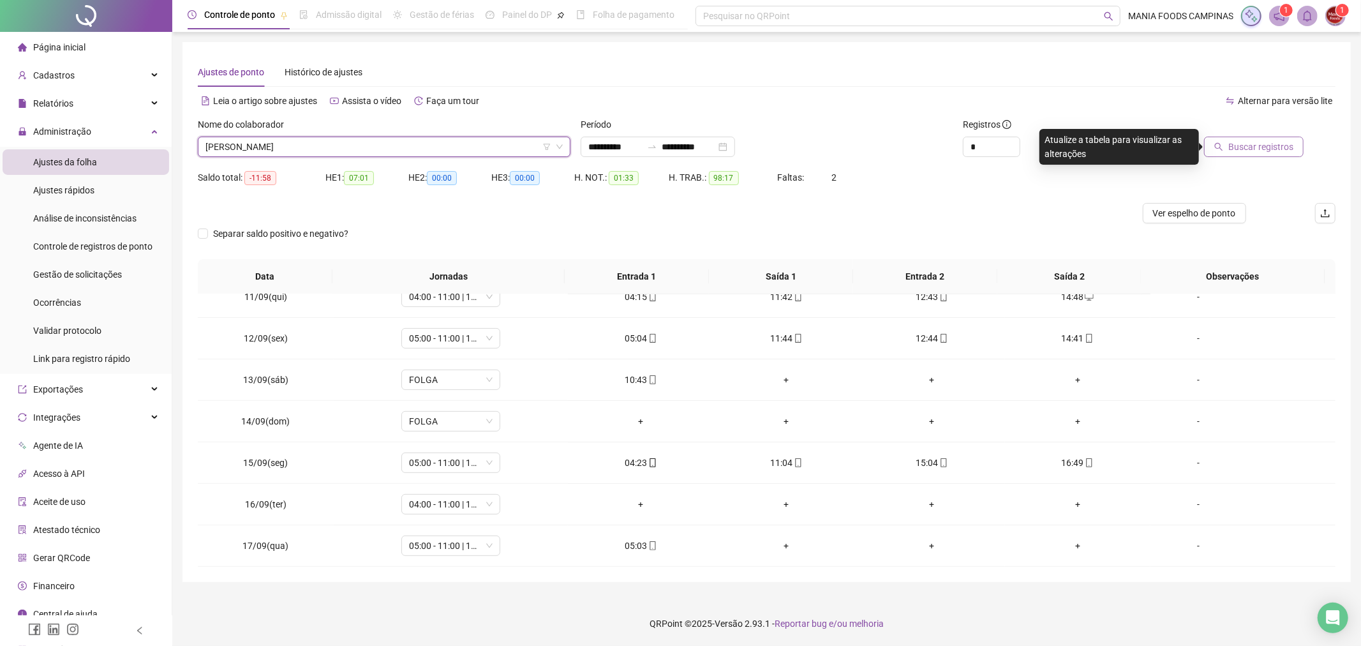
click at [1246, 149] on span "Buscar registros" at bounding box center [1260, 147] width 65 height 14
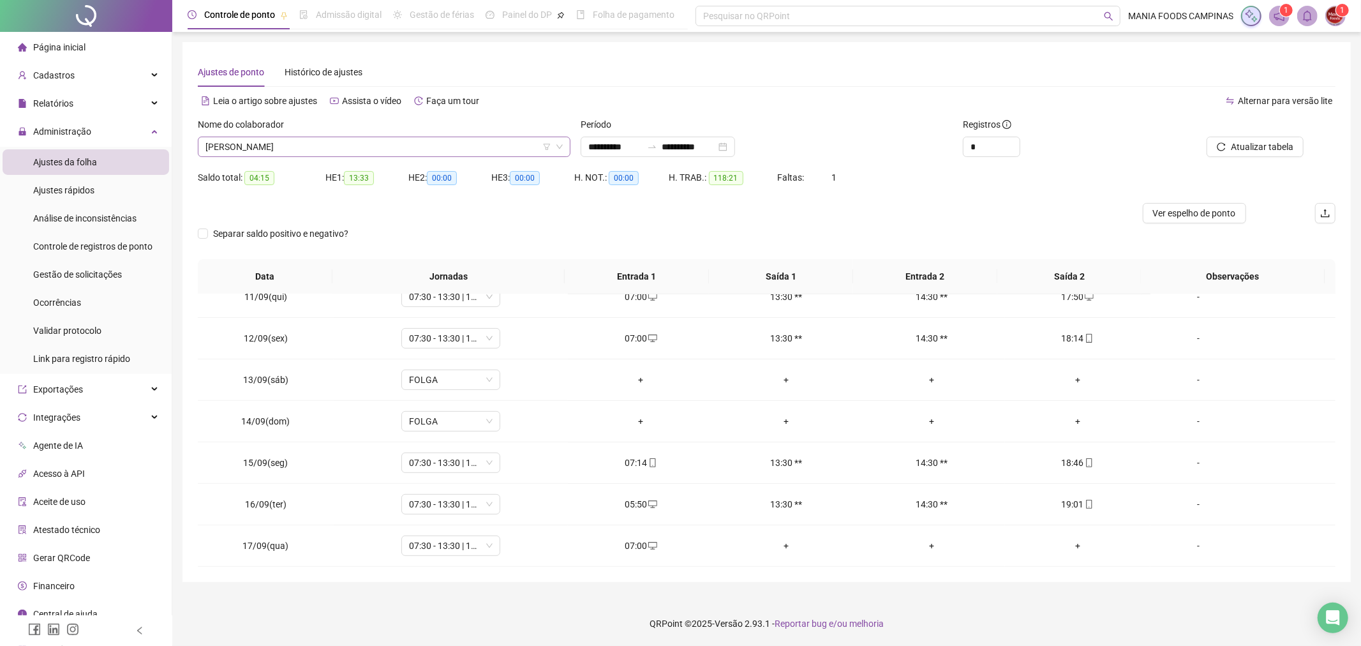
click at [308, 151] on span "[PERSON_NAME]" at bounding box center [383, 146] width 357 height 19
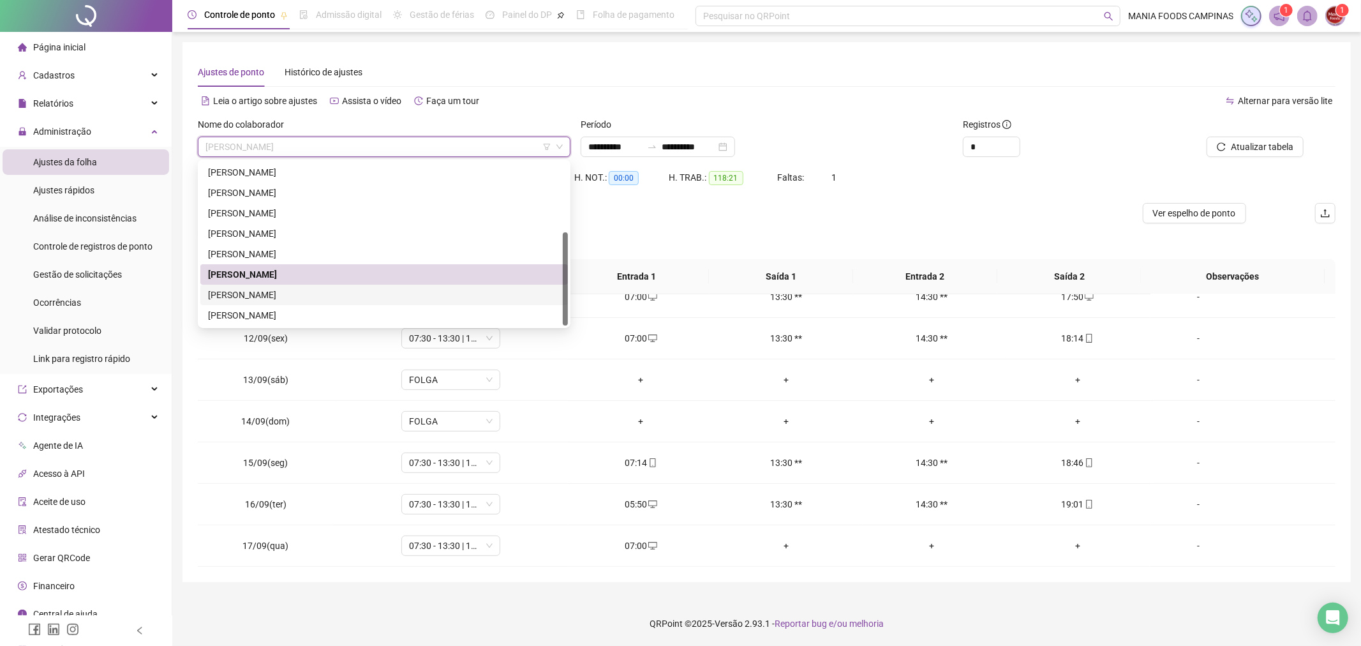
click at [285, 285] on div "[PERSON_NAME]" at bounding box center [384, 295] width 368 height 20
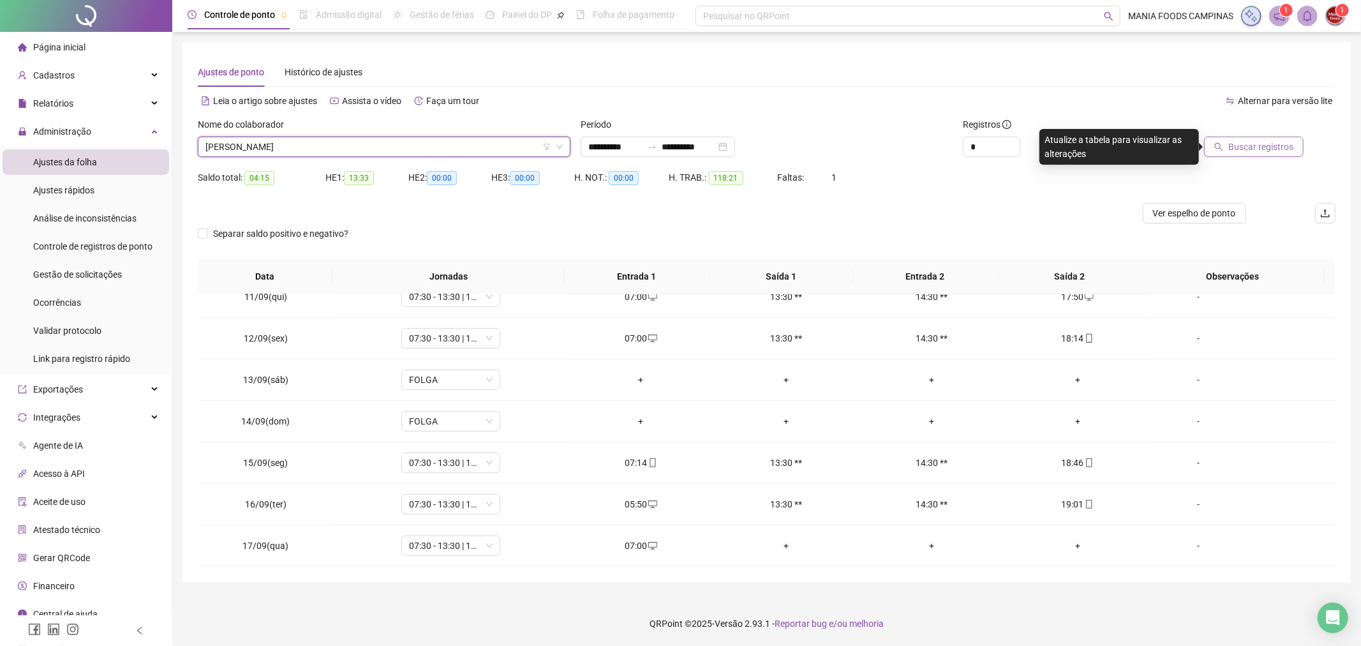
click at [1226, 147] on button "Buscar registros" at bounding box center [1254, 147] width 100 height 20
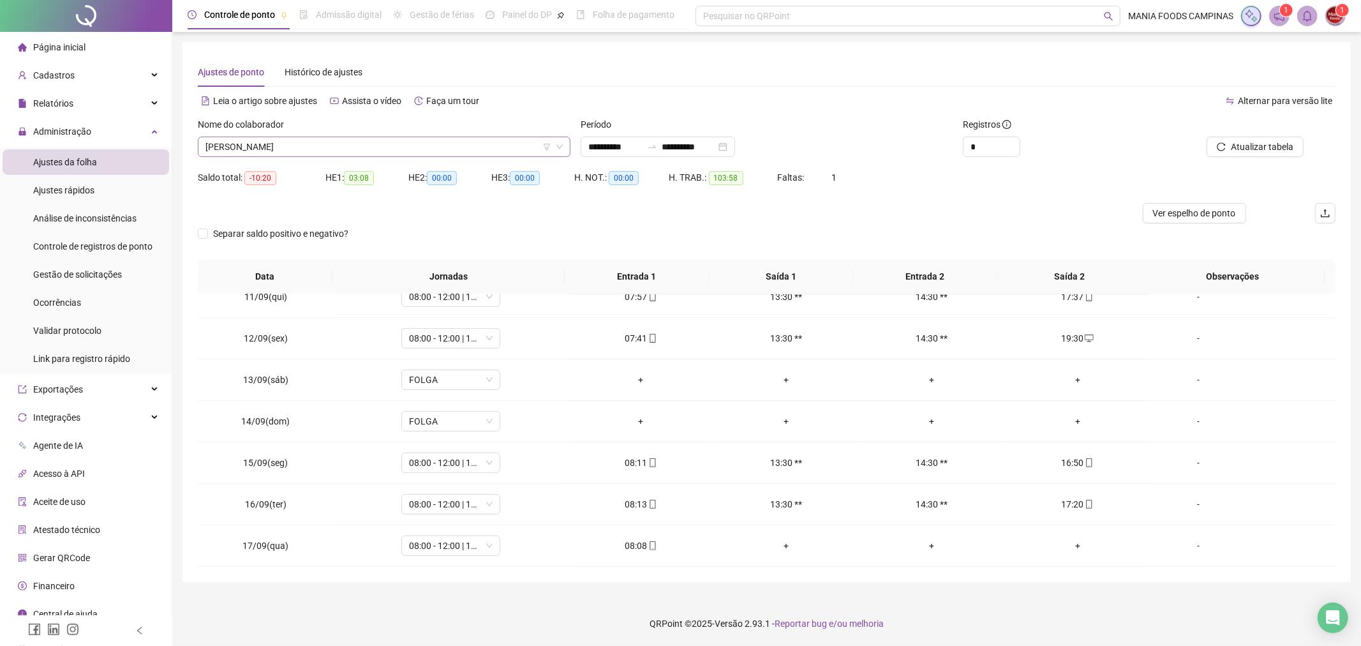
click at [466, 145] on span "[PERSON_NAME]" at bounding box center [383, 146] width 357 height 19
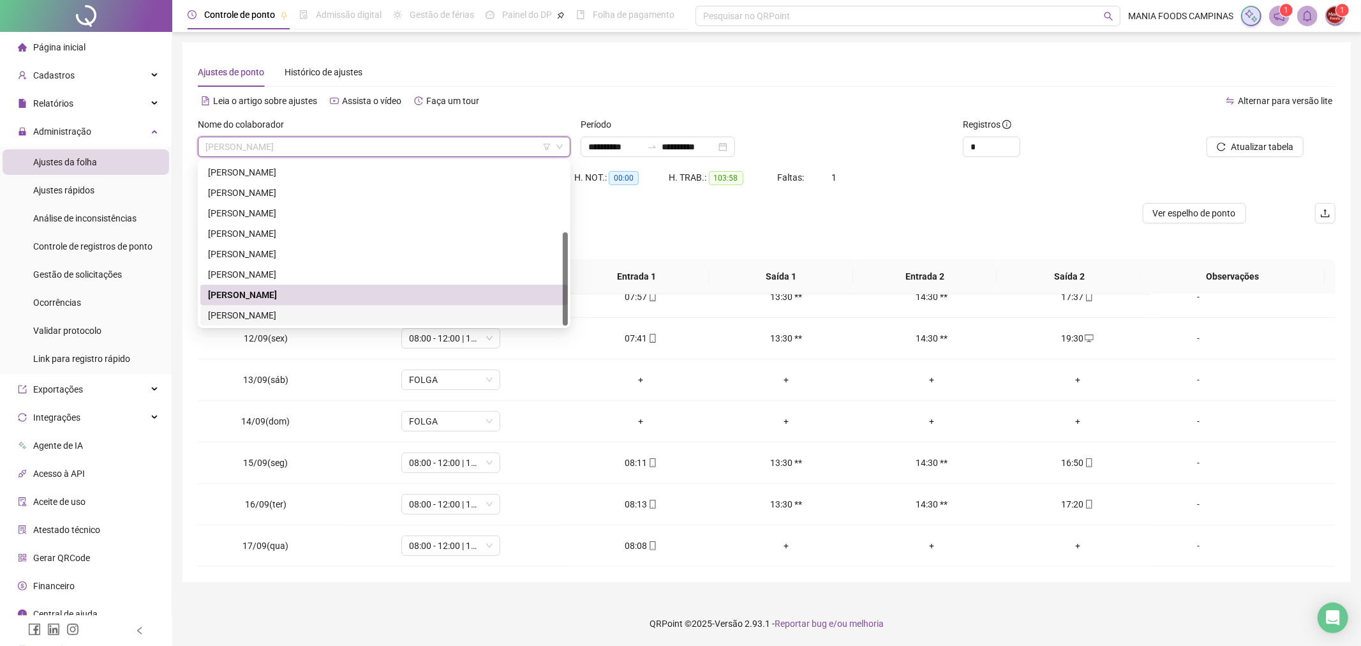
click at [335, 308] on div "[PERSON_NAME]" at bounding box center [384, 315] width 352 height 14
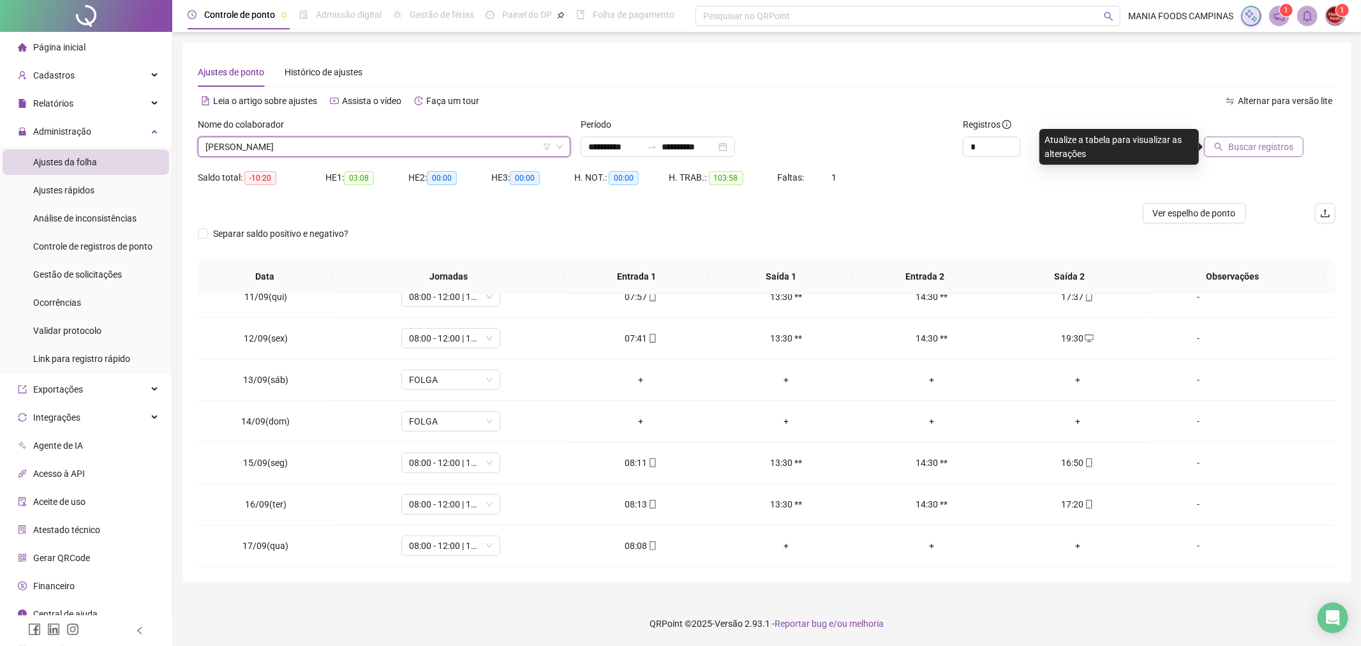
click at [1225, 140] on button "Buscar registros" at bounding box center [1254, 147] width 100 height 20
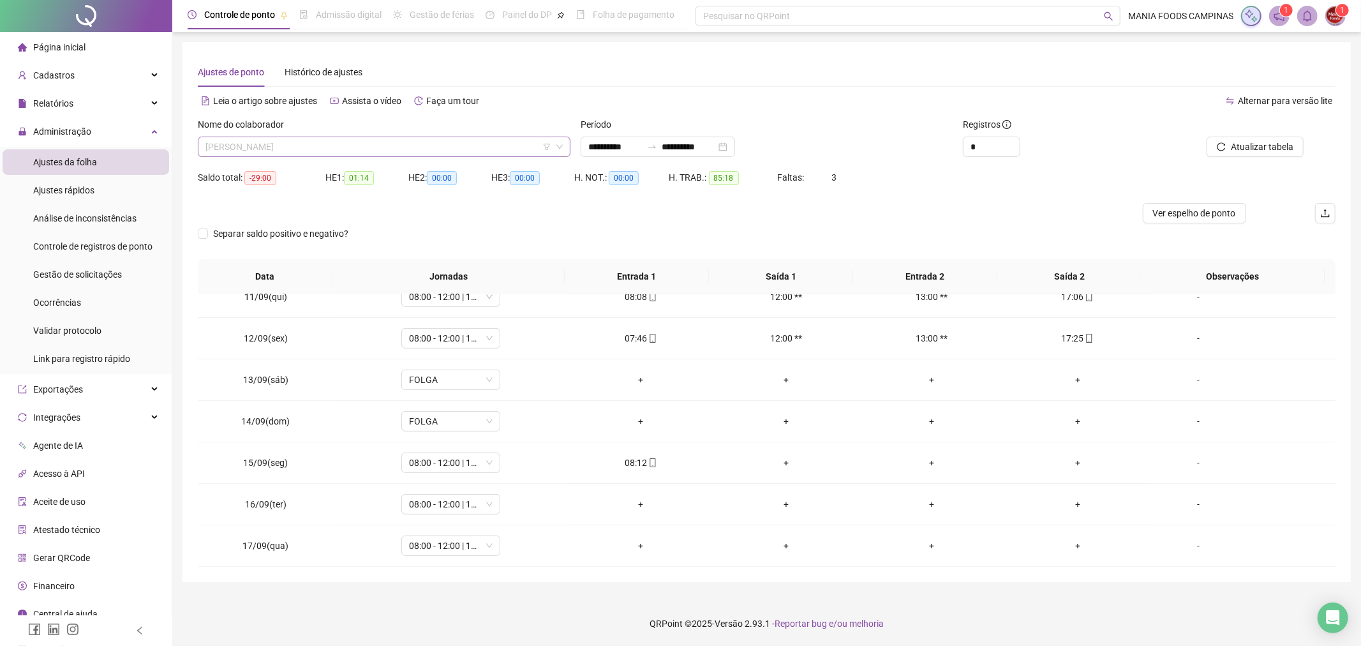
click at [445, 145] on span "[PERSON_NAME]" at bounding box center [383, 146] width 357 height 19
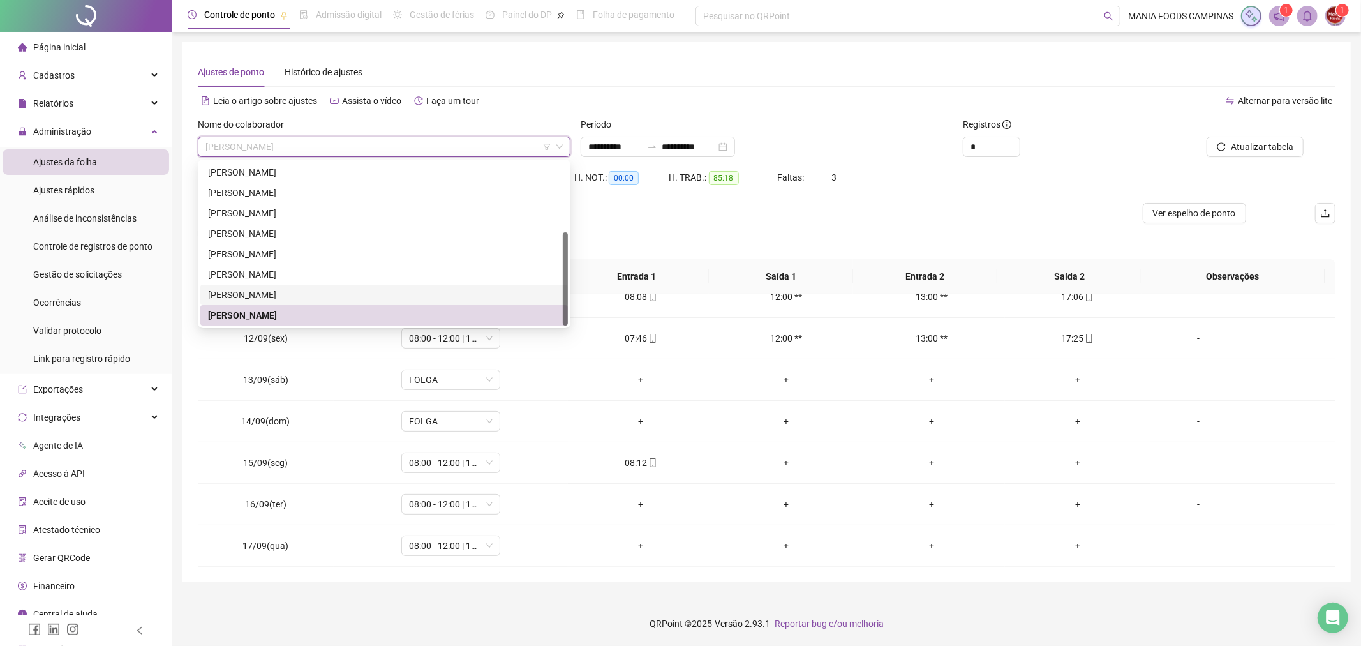
click at [313, 295] on div "[PERSON_NAME]" at bounding box center [384, 295] width 352 height 14
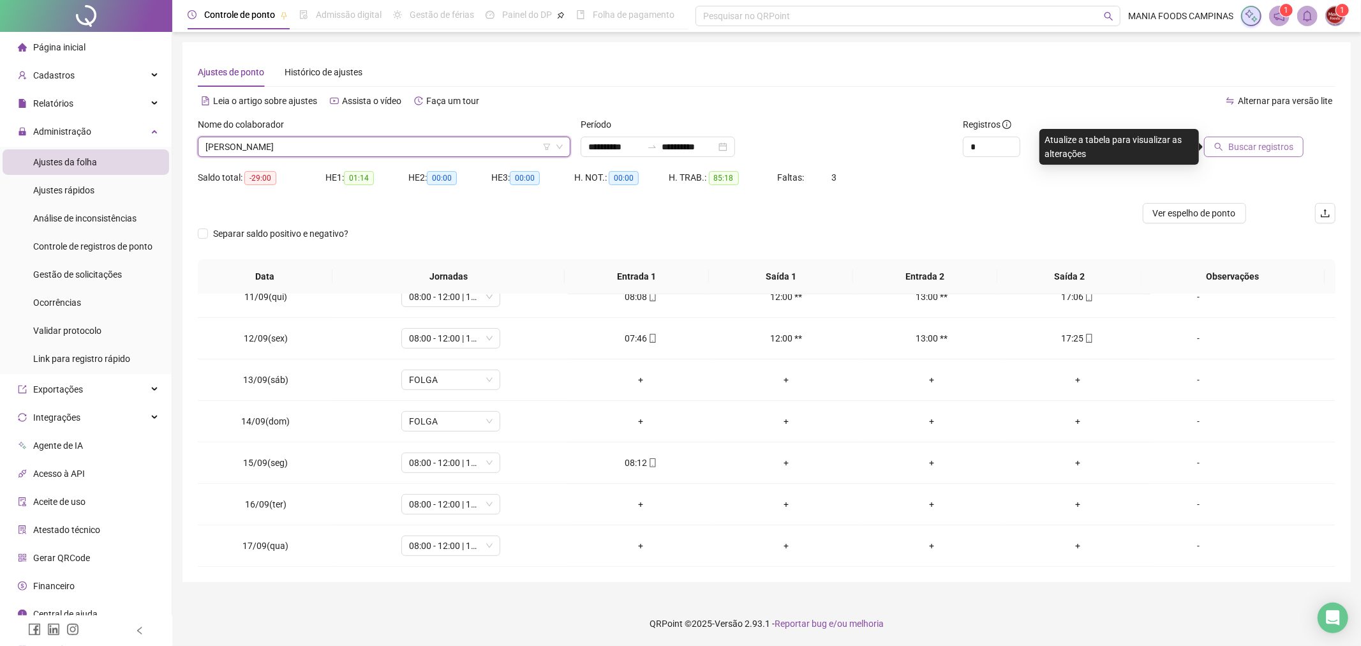
click at [1248, 142] on span "Buscar registros" at bounding box center [1260, 147] width 65 height 14
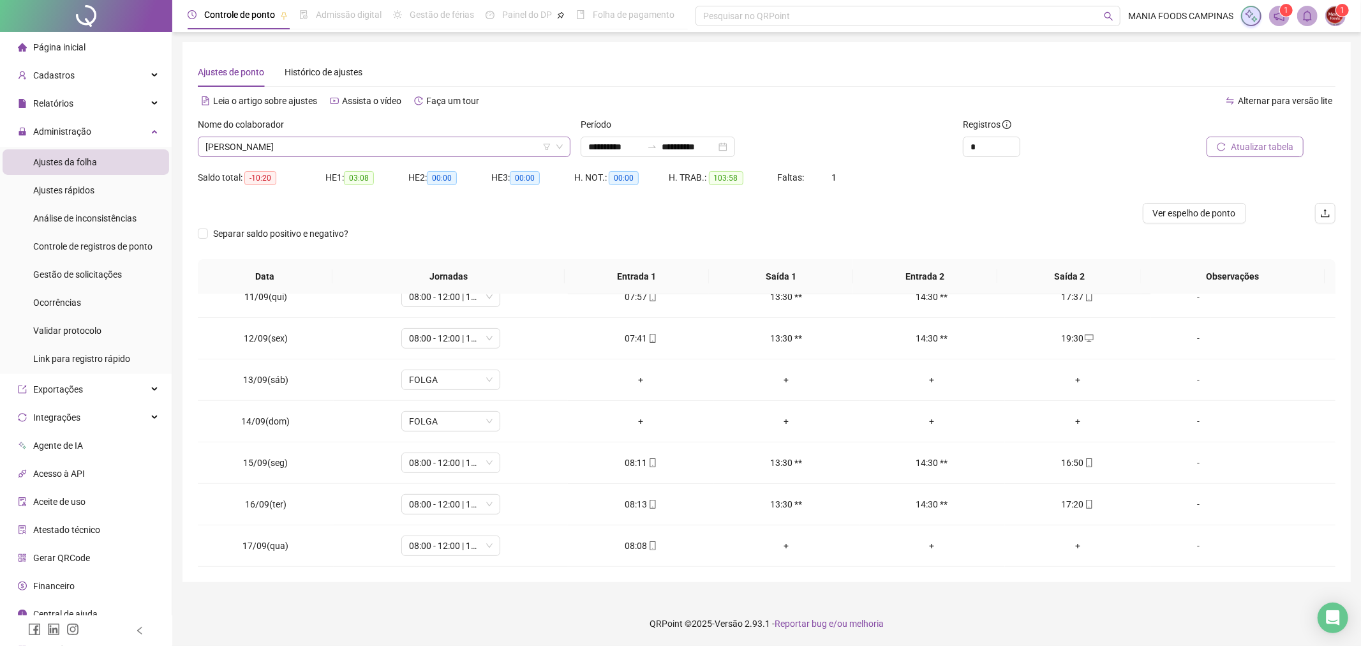
click at [288, 142] on span "[PERSON_NAME]" at bounding box center [383, 146] width 357 height 19
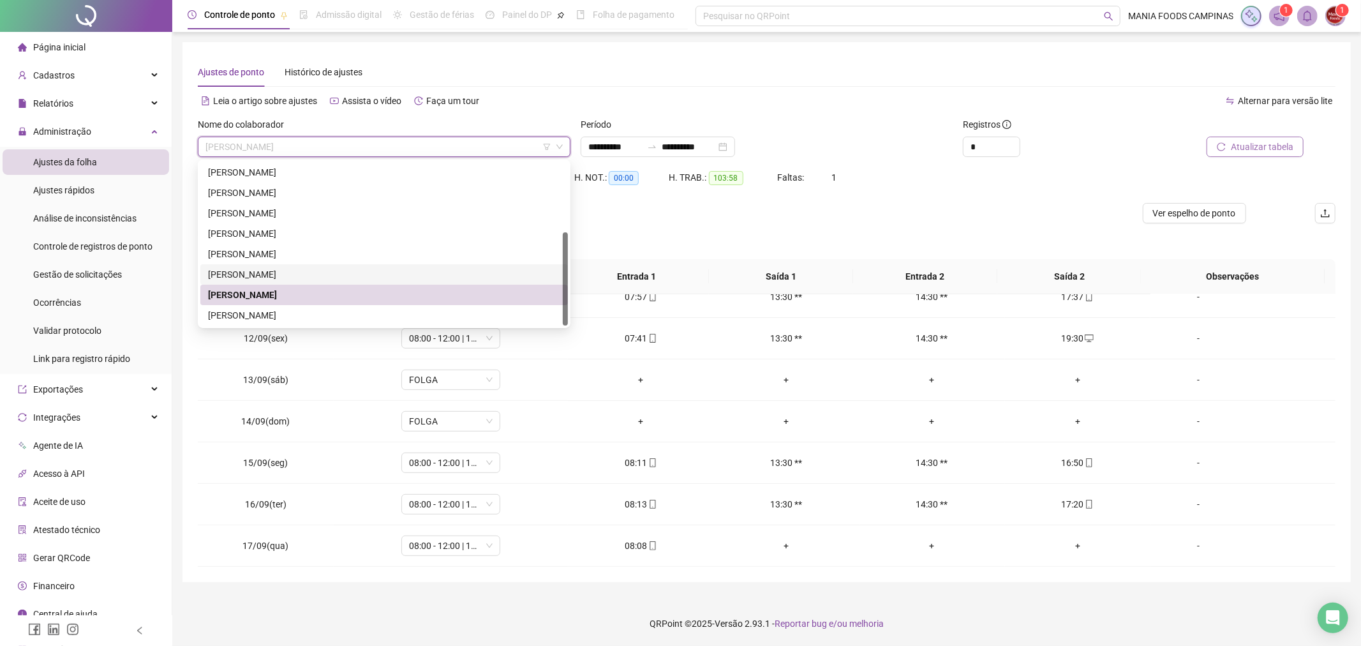
drag, startPoint x: 258, startPoint y: 275, endPoint x: 371, endPoint y: 257, distance: 114.4
click at [258, 275] on div "[PERSON_NAME]" at bounding box center [384, 274] width 352 height 14
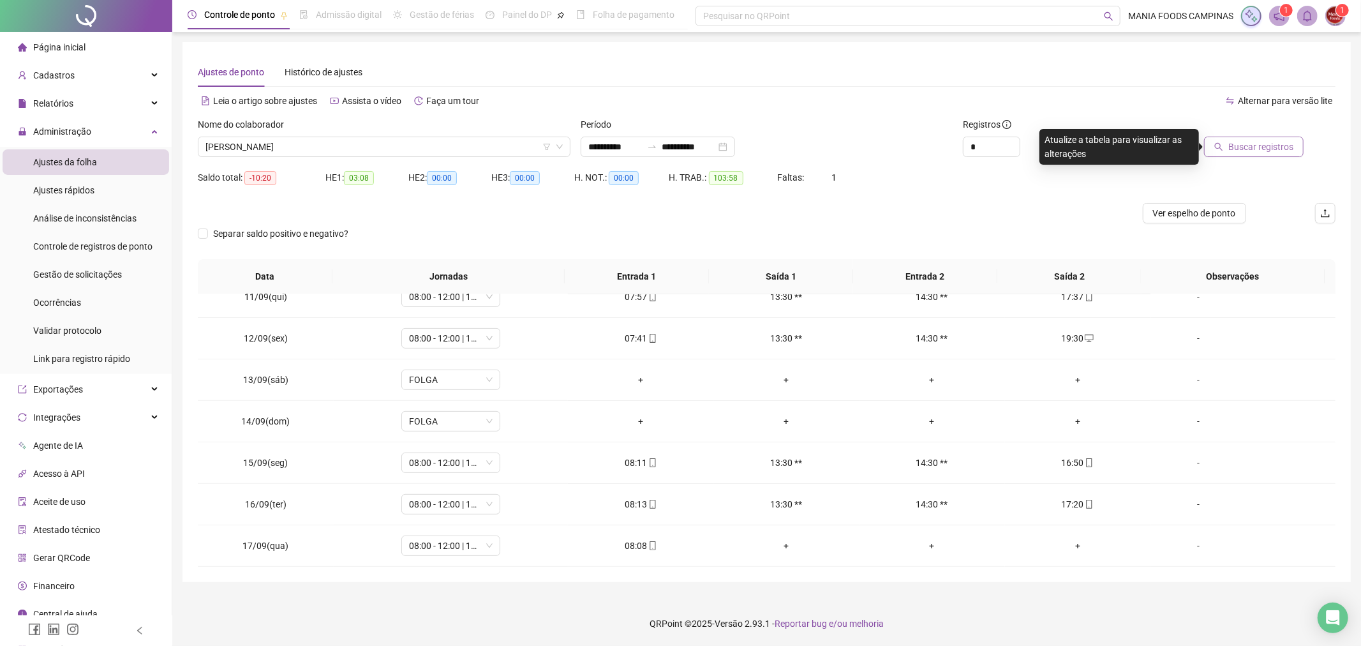
click at [1249, 144] on span "Buscar registros" at bounding box center [1260, 147] width 65 height 14
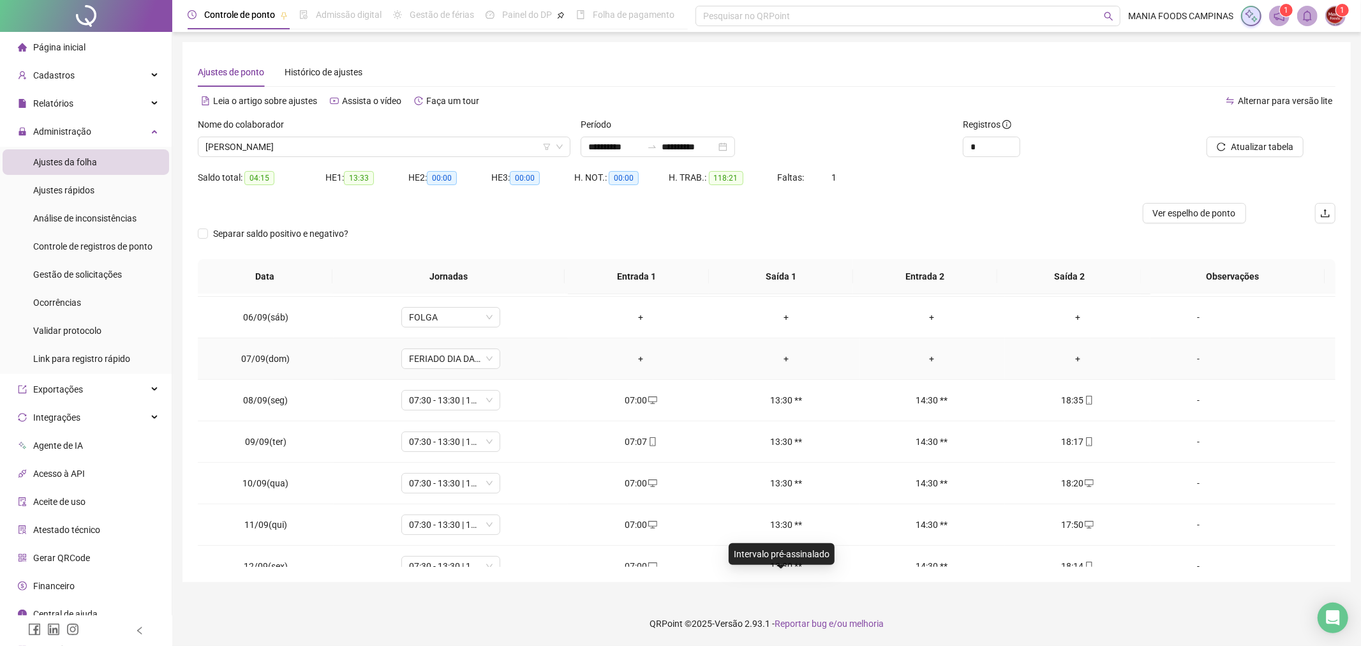
scroll to position [150, 0]
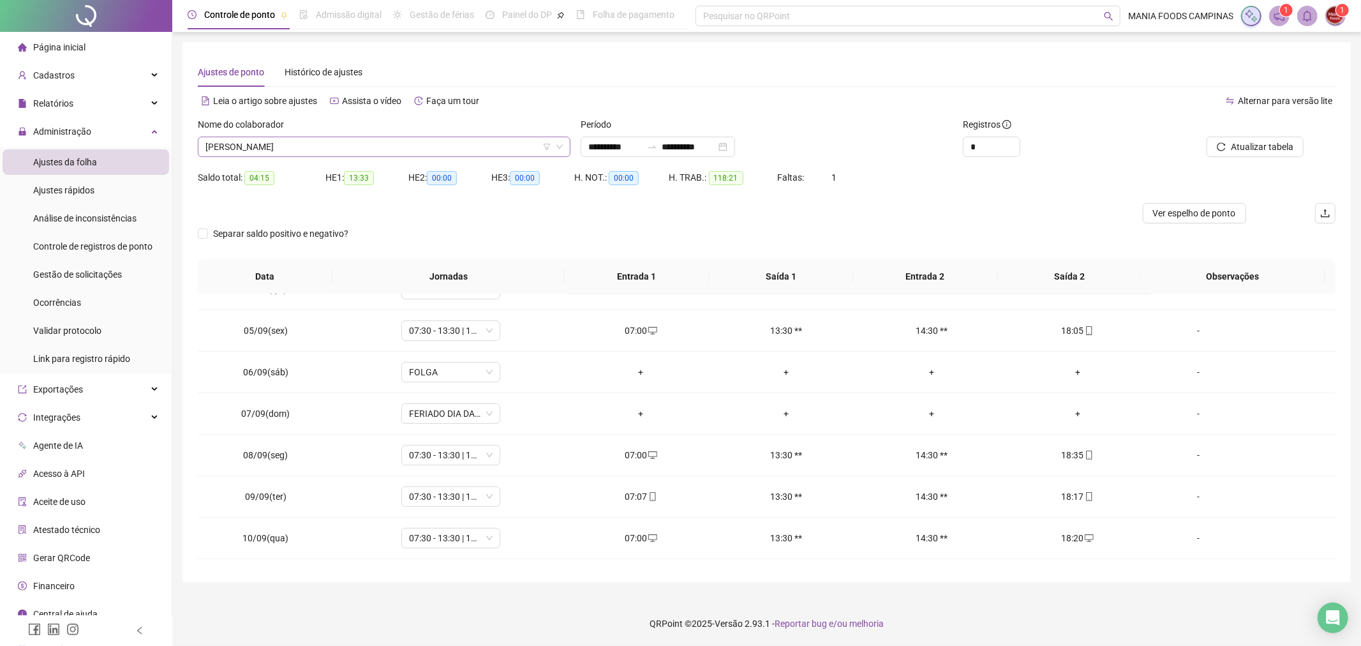
click at [384, 144] on span "[PERSON_NAME]" at bounding box center [383, 146] width 357 height 19
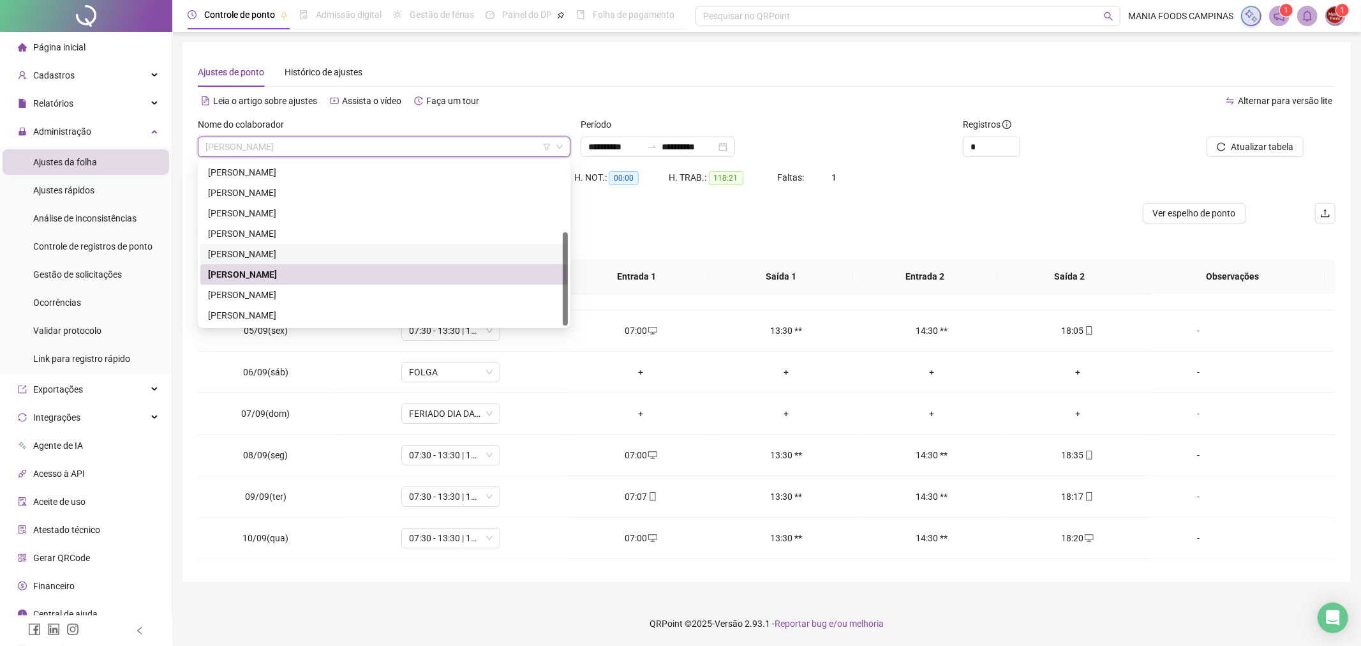
click at [354, 250] on div "[PERSON_NAME]" at bounding box center [384, 254] width 352 height 14
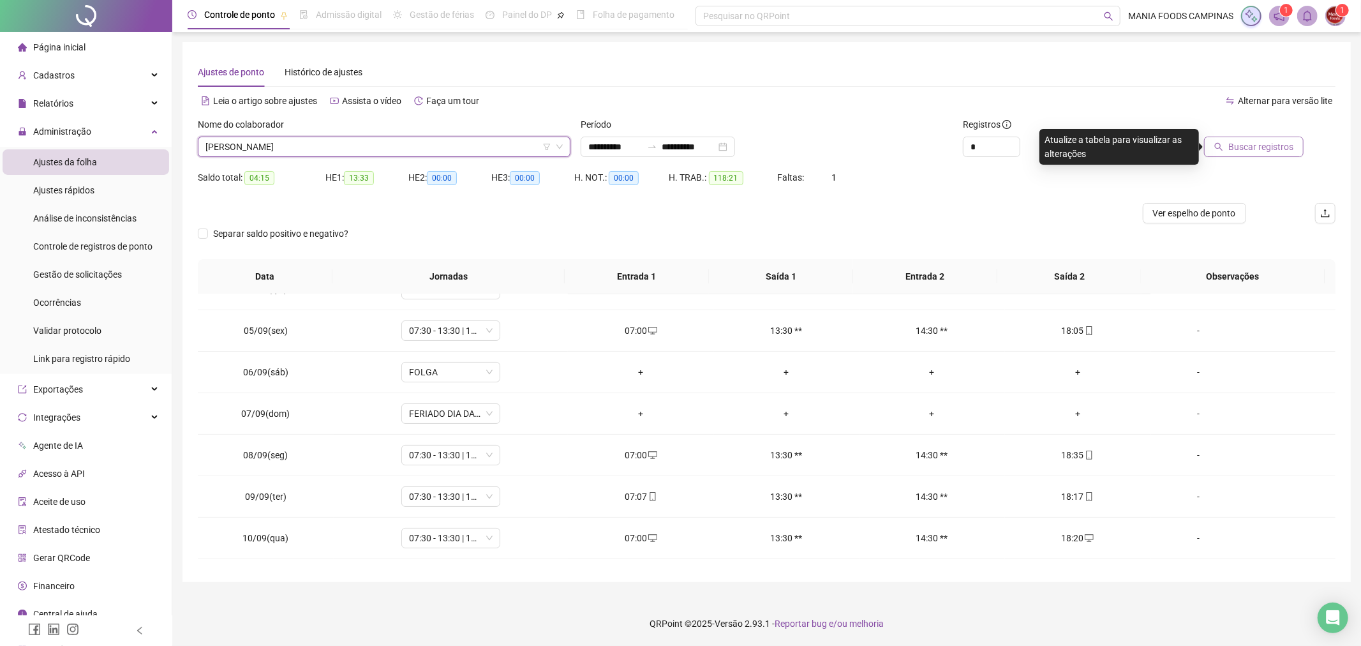
click at [1215, 151] on button "Buscar registros" at bounding box center [1254, 147] width 100 height 20
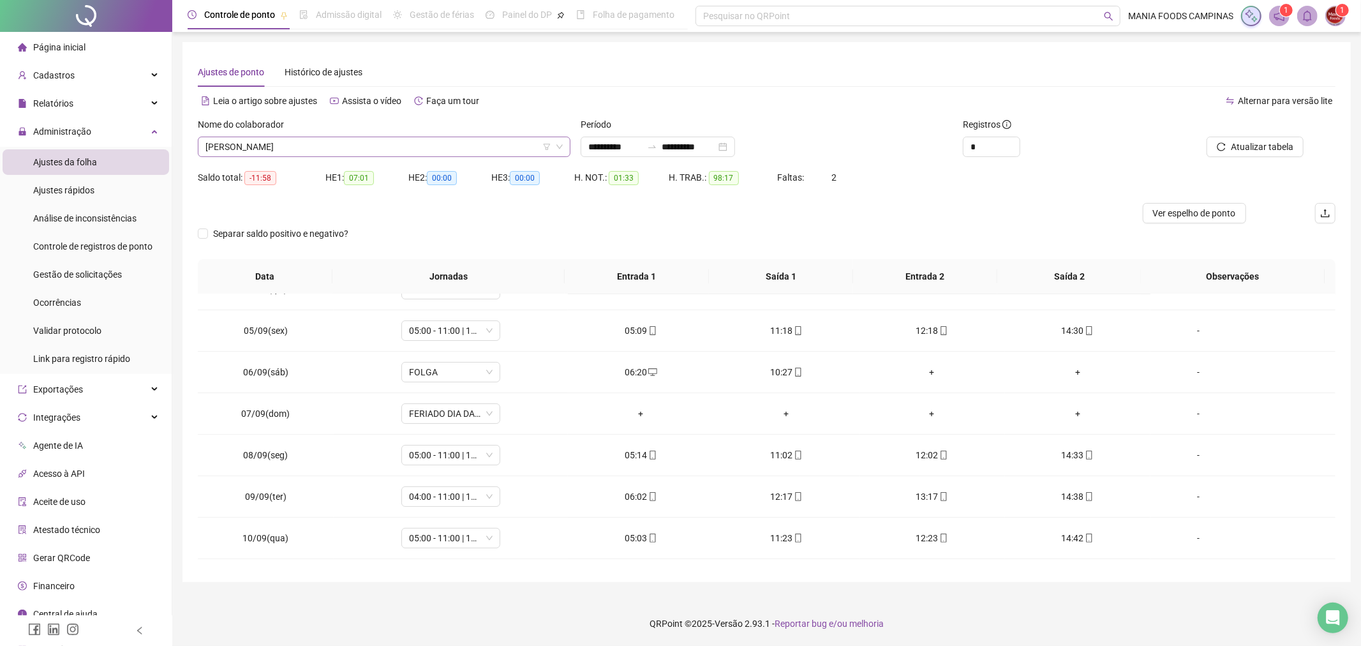
click at [260, 139] on span "[PERSON_NAME]" at bounding box center [383, 146] width 357 height 19
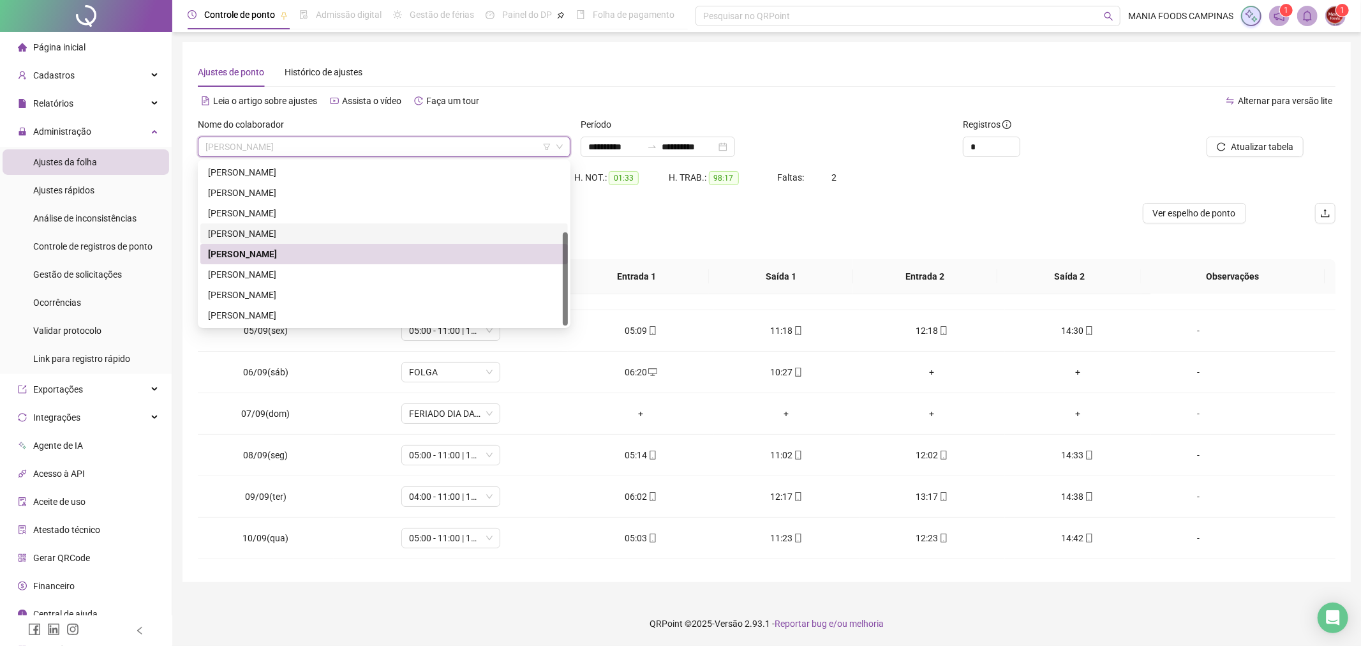
click at [257, 227] on div "[PERSON_NAME]" at bounding box center [384, 234] width 352 height 14
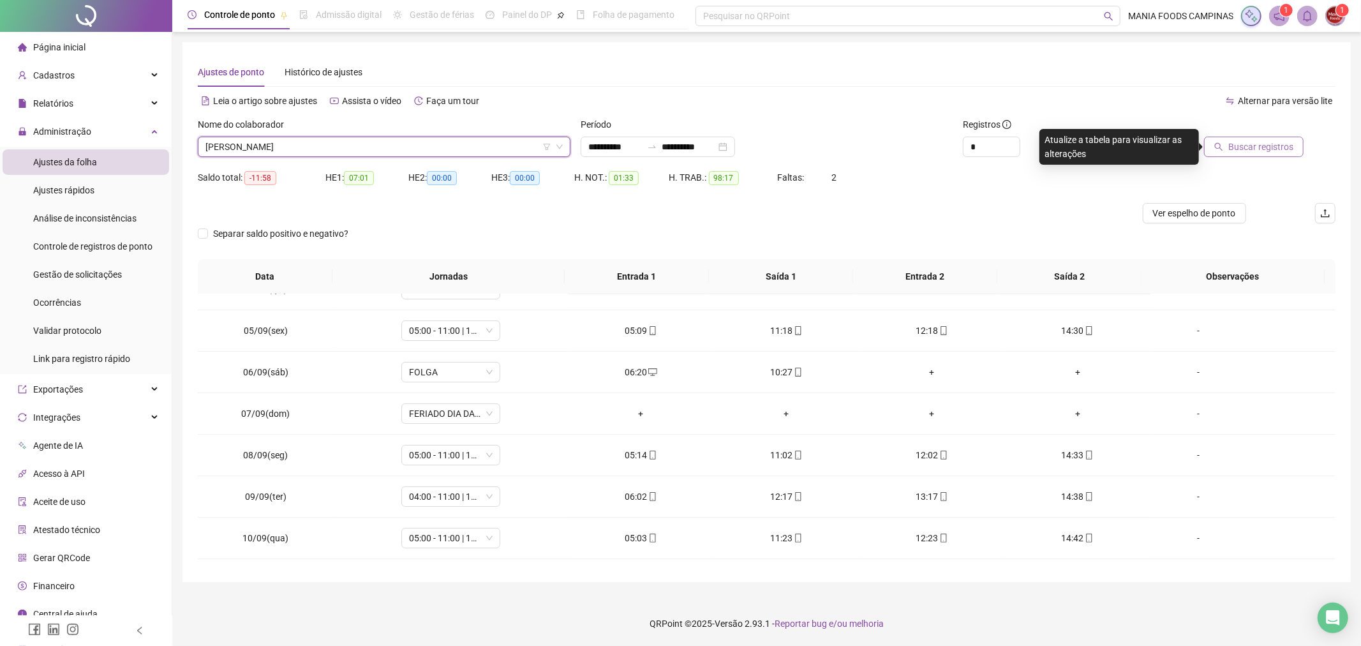
click at [1242, 145] on span "Buscar registros" at bounding box center [1260, 147] width 65 height 14
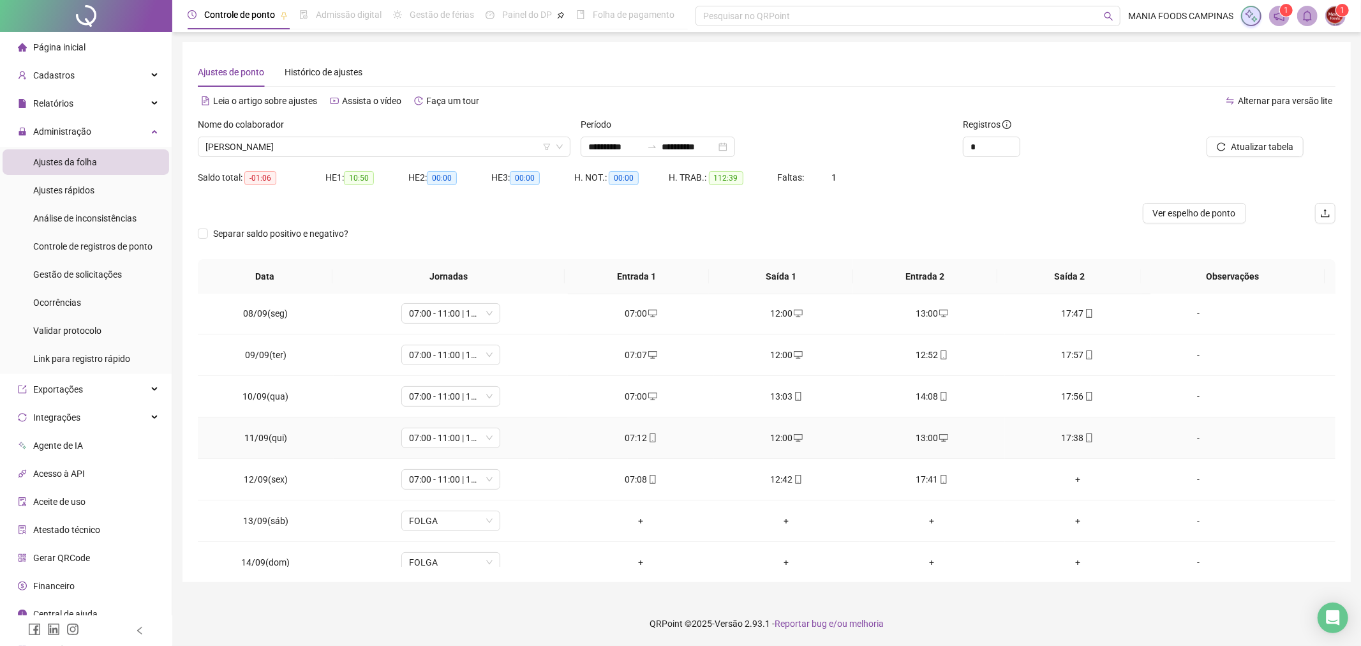
scroll to position [434, 0]
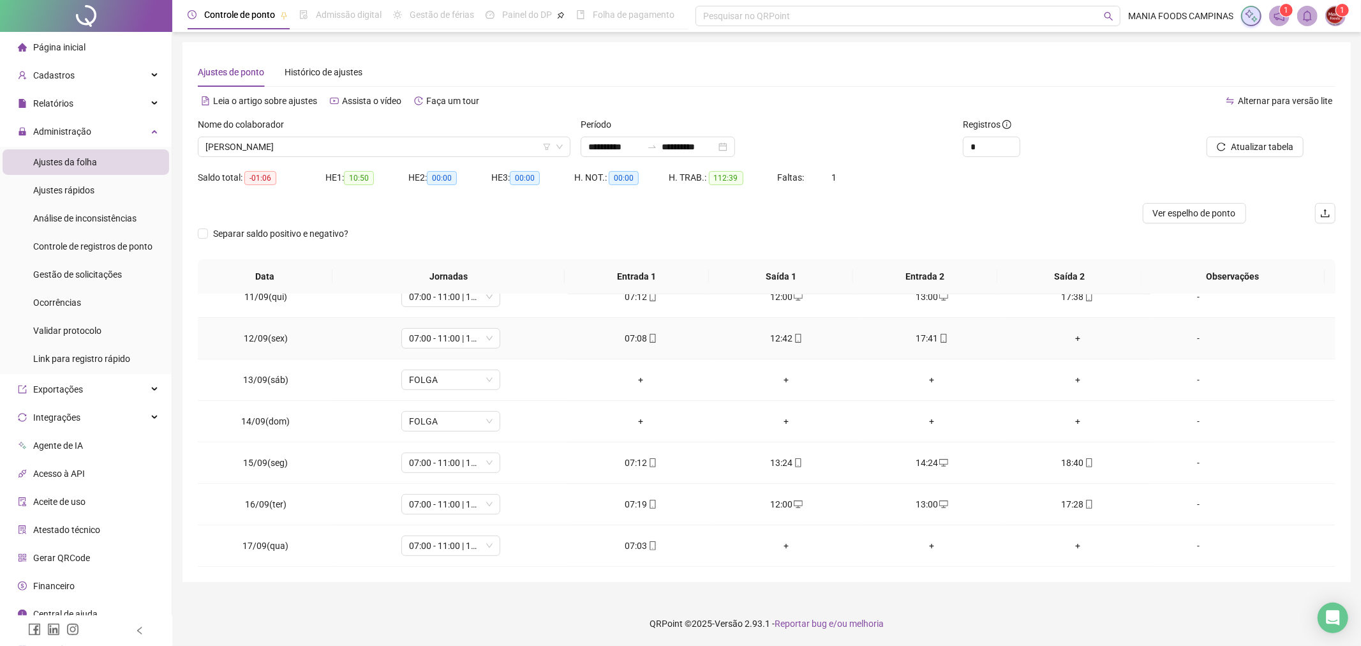
click at [1077, 341] on div "+" at bounding box center [1077, 338] width 125 height 14
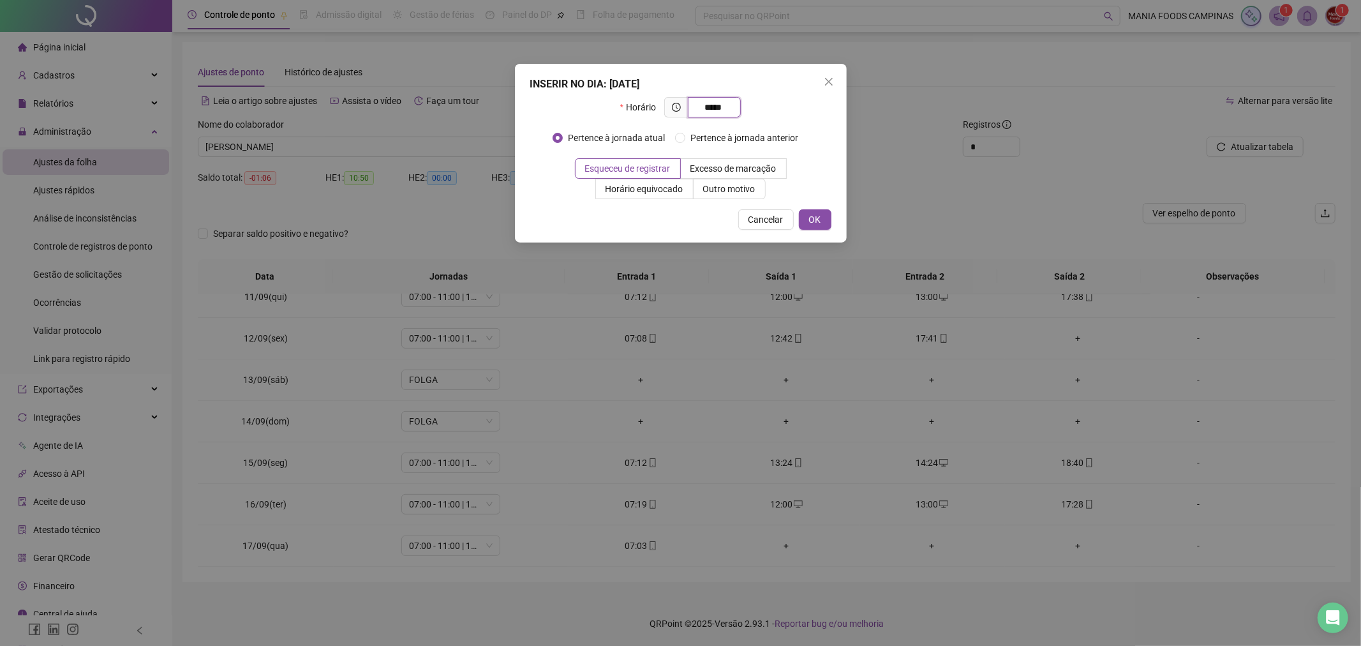
type input "*****"
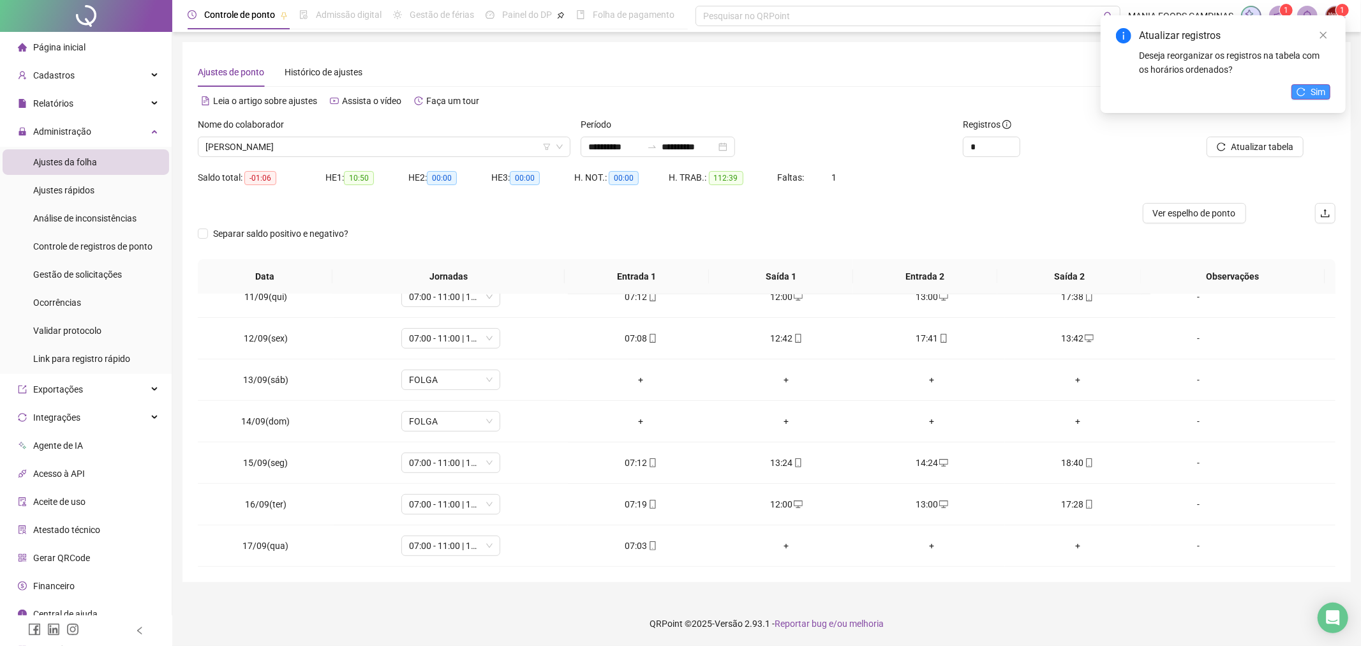
click at [1311, 85] on span "Sim" at bounding box center [1318, 92] width 15 height 14
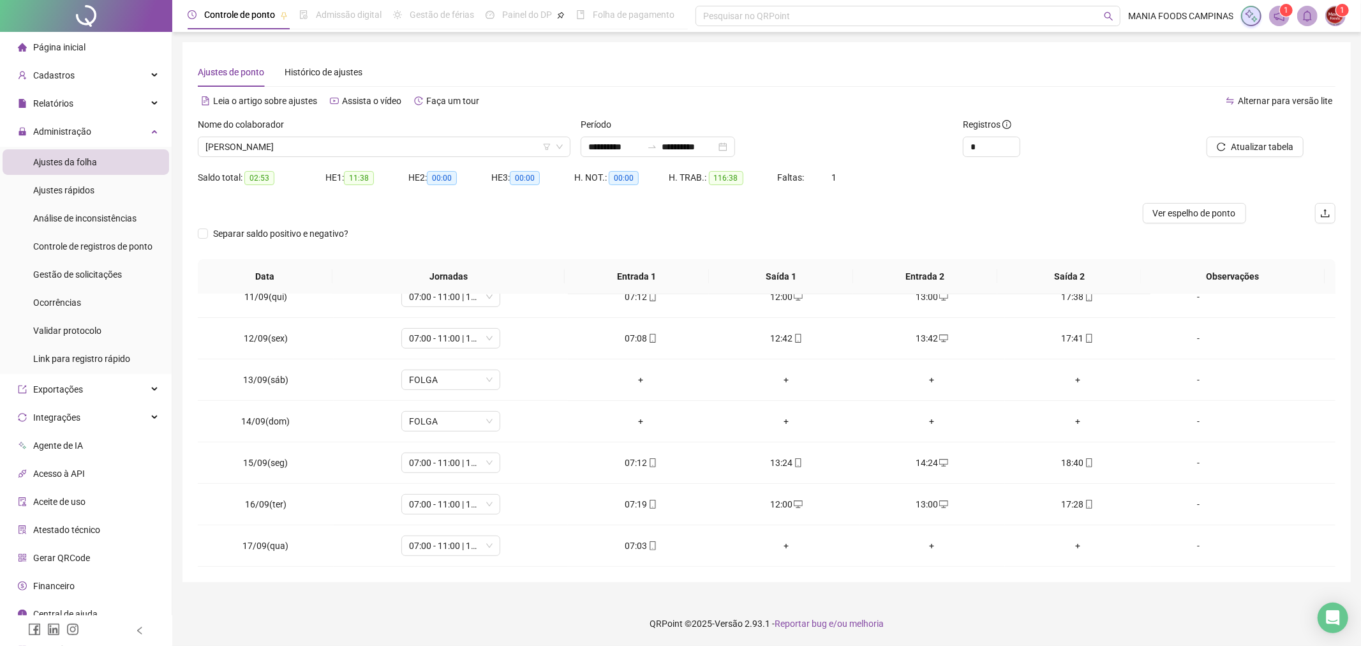
click at [300, 203] on div at bounding box center [624, 213] width 853 height 20
click at [339, 141] on span "[PERSON_NAME]" at bounding box center [383, 146] width 357 height 19
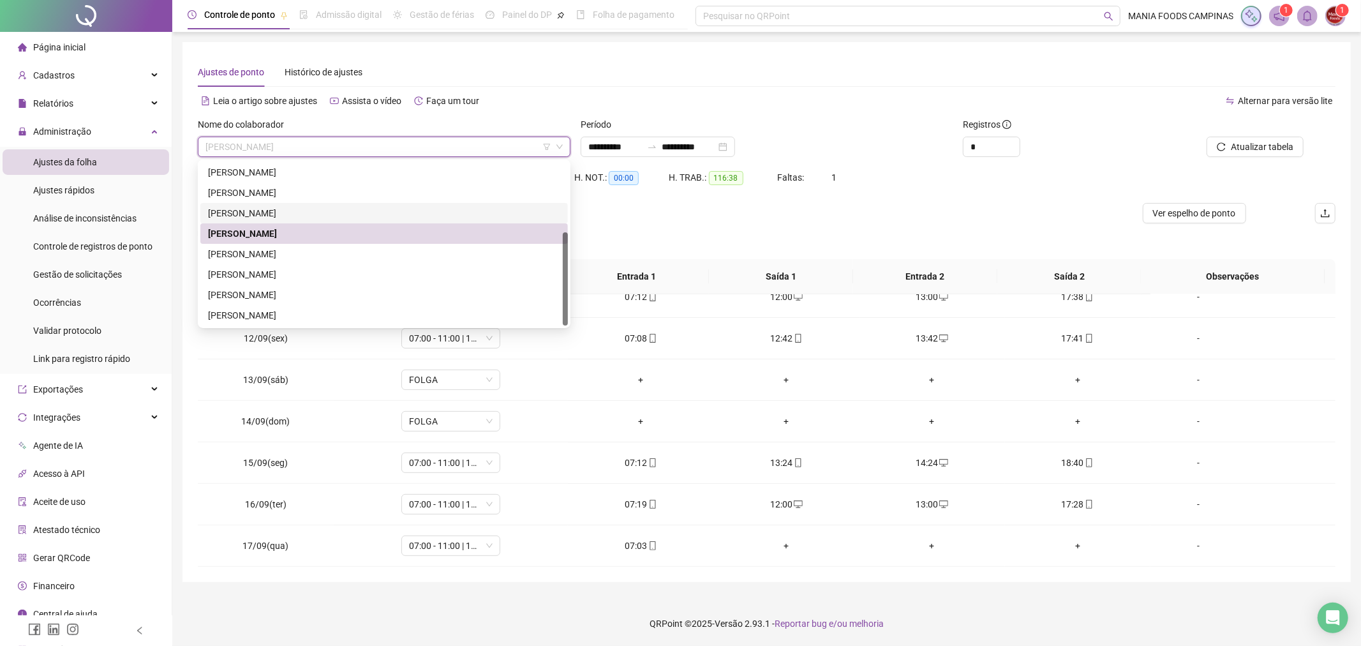
click at [276, 208] on div "[PERSON_NAME]" at bounding box center [384, 213] width 352 height 14
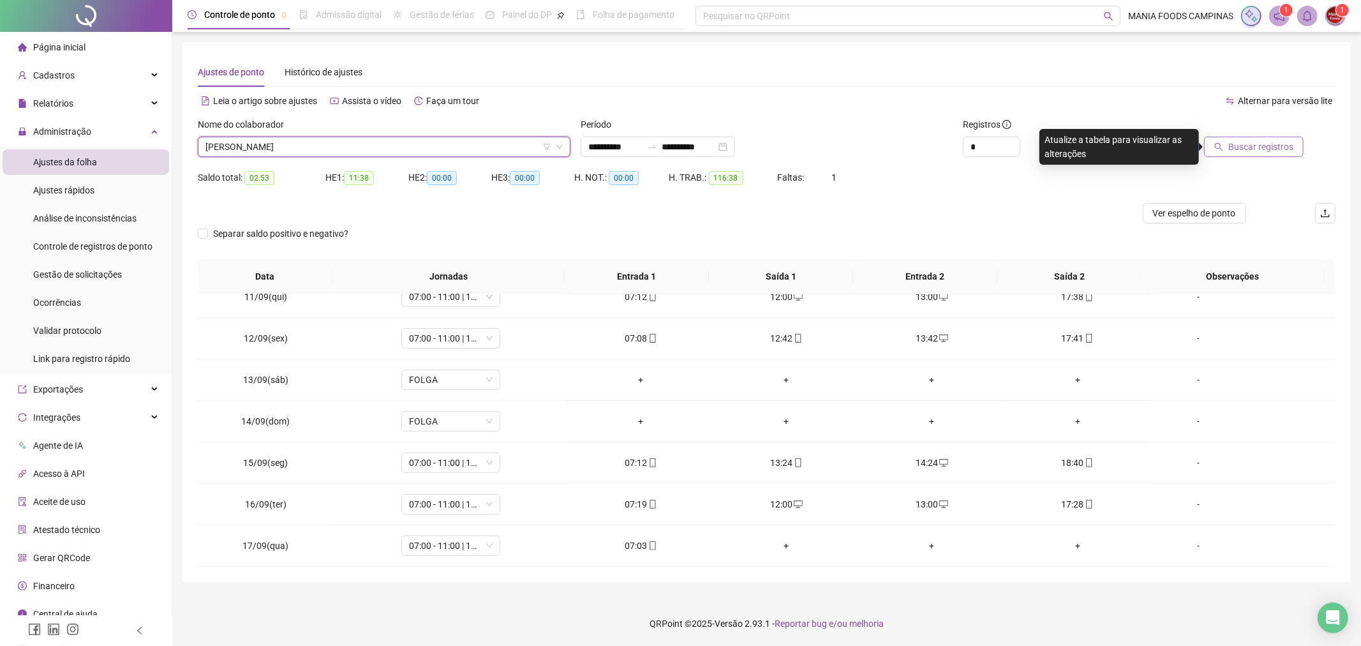
click at [1257, 147] on span "Buscar registros" at bounding box center [1260, 147] width 65 height 14
click at [1244, 142] on span "Atualizar tabela" at bounding box center [1262, 147] width 63 height 14
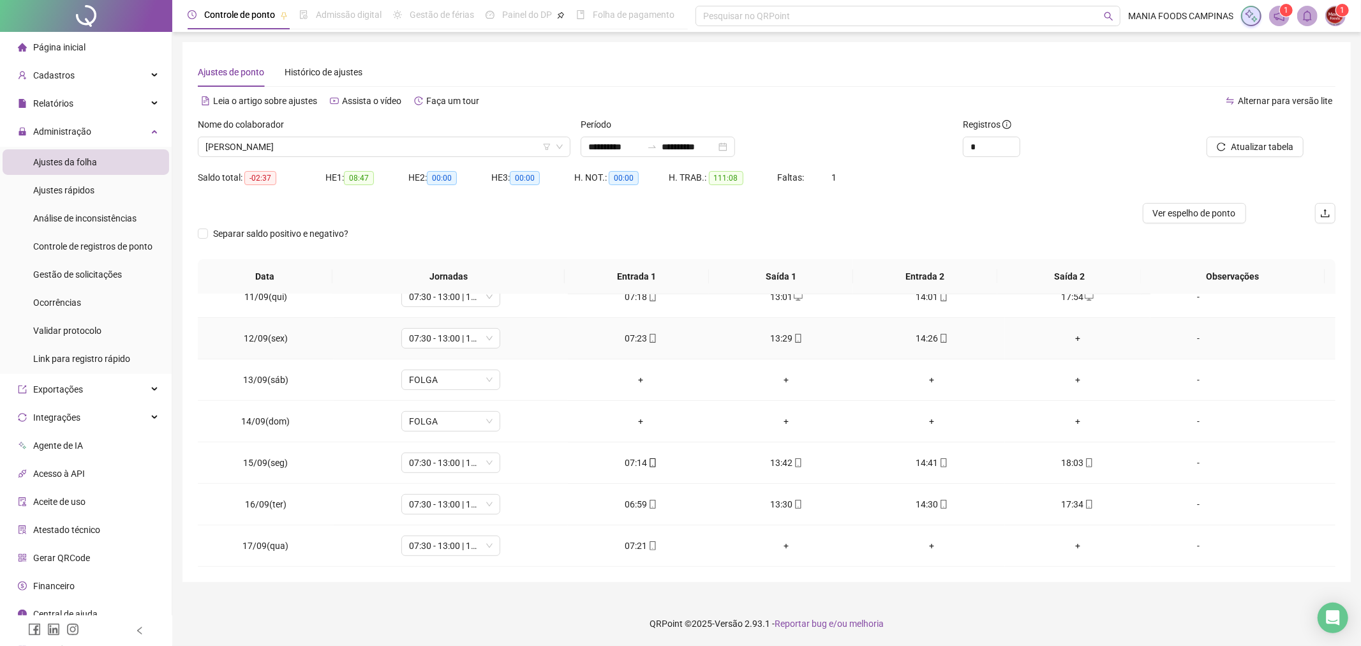
click at [1071, 334] on div "+" at bounding box center [1077, 338] width 125 height 14
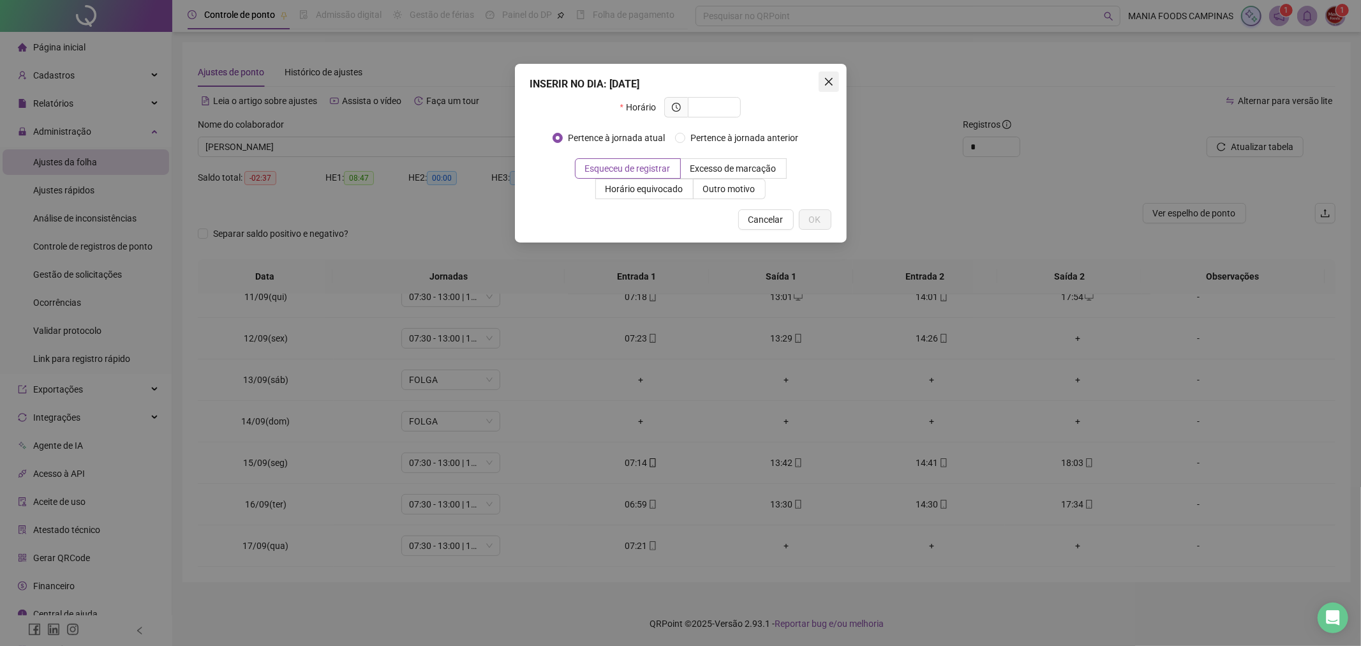
click at [832, 82] on icon "close" at bounding box center [829, 82] width 10 height 10
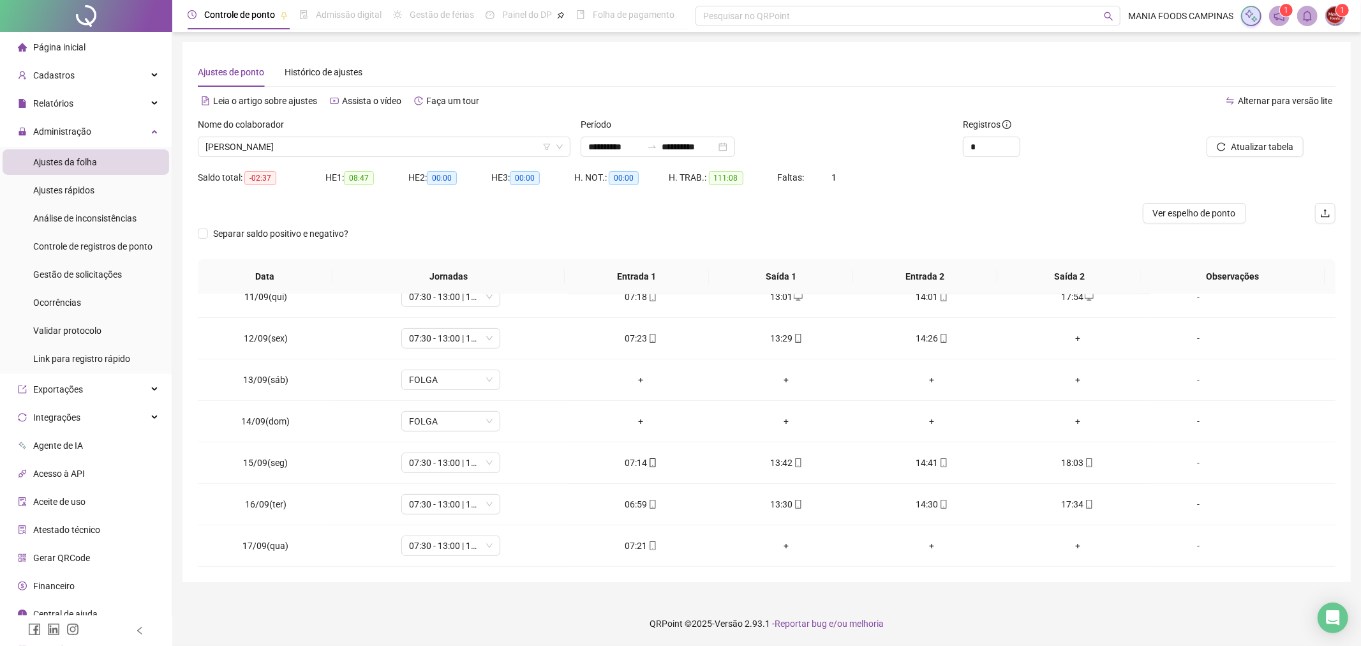
click at [887, 207] on div at bounding box center [624, 213] width 853 height 20
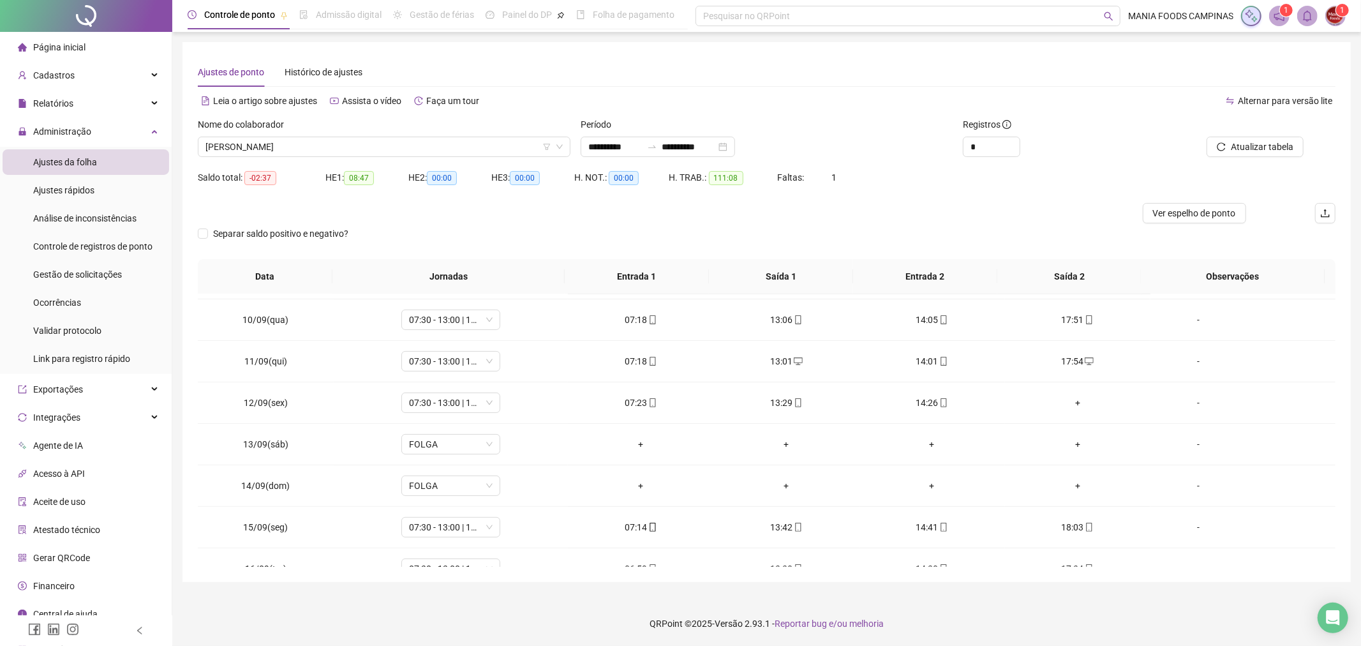
scroll to position [332, 0]
click at [311, 150] on span "[PERSON_NAME]" at bounding box center [383, 146] width 357 height 19
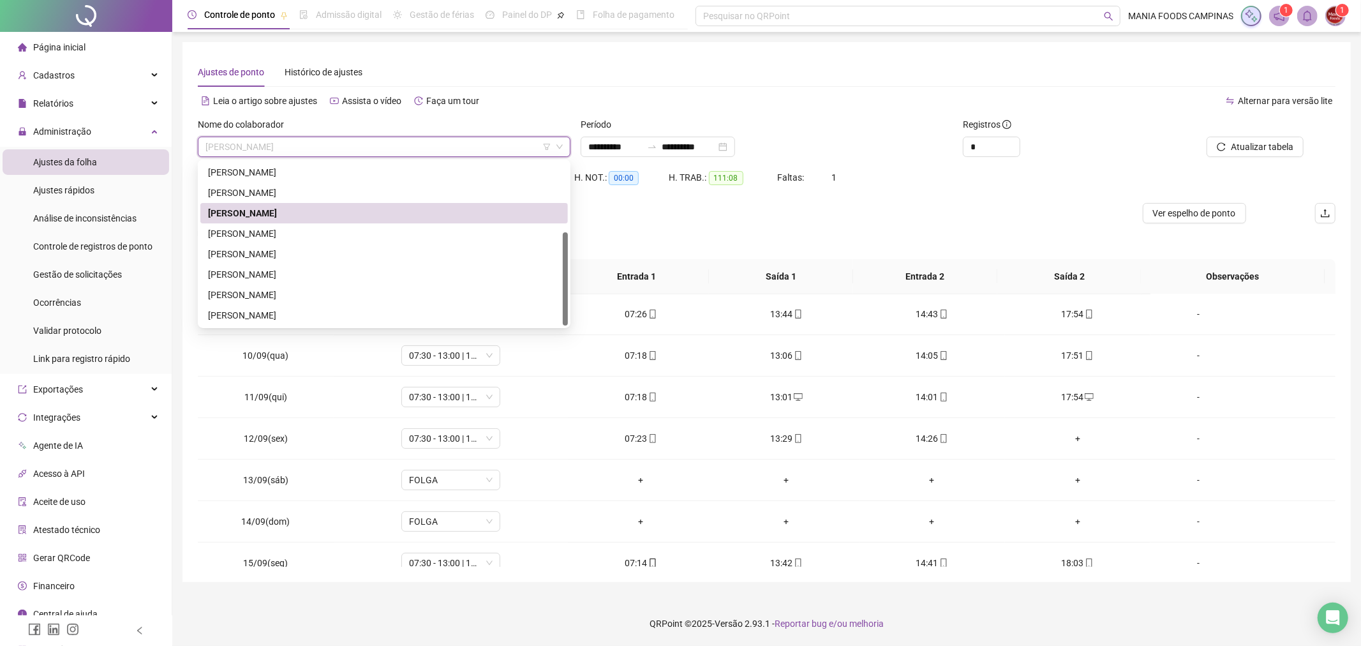
scroll to position [0, 0]
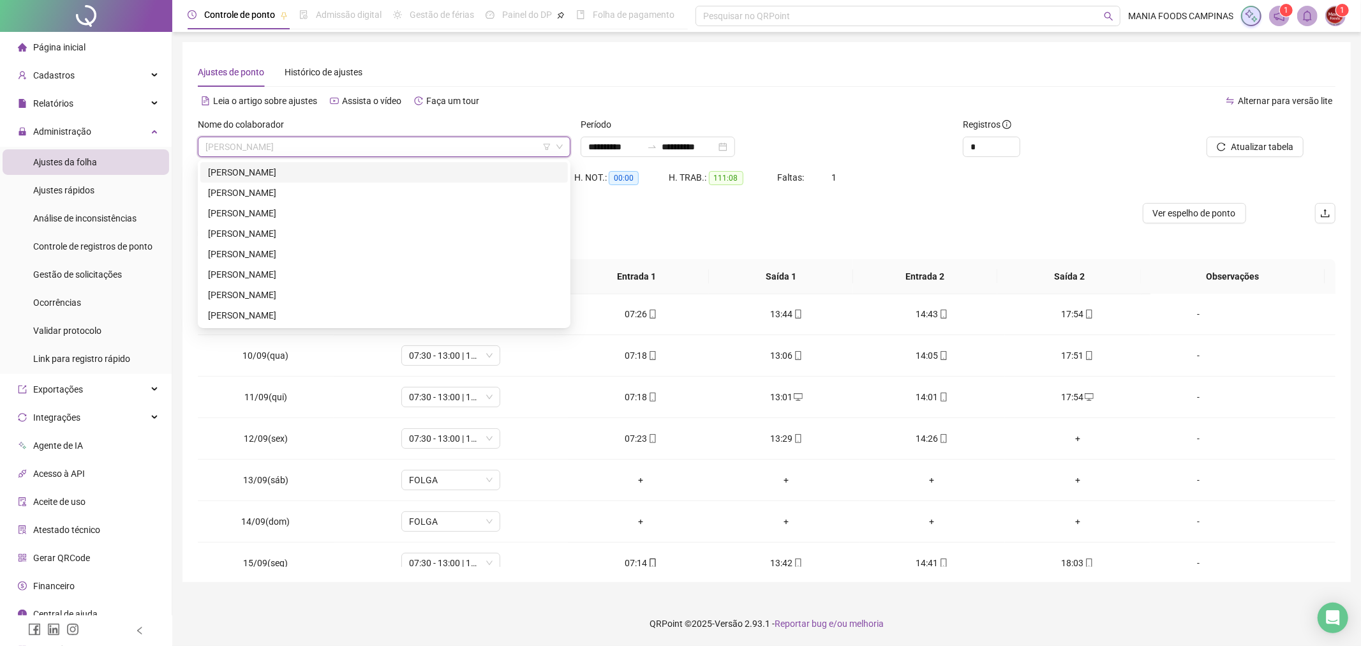
click at [254, 173] on div "[PERSON_NAME]" at bounding box center [384, 172] width 352 height 14
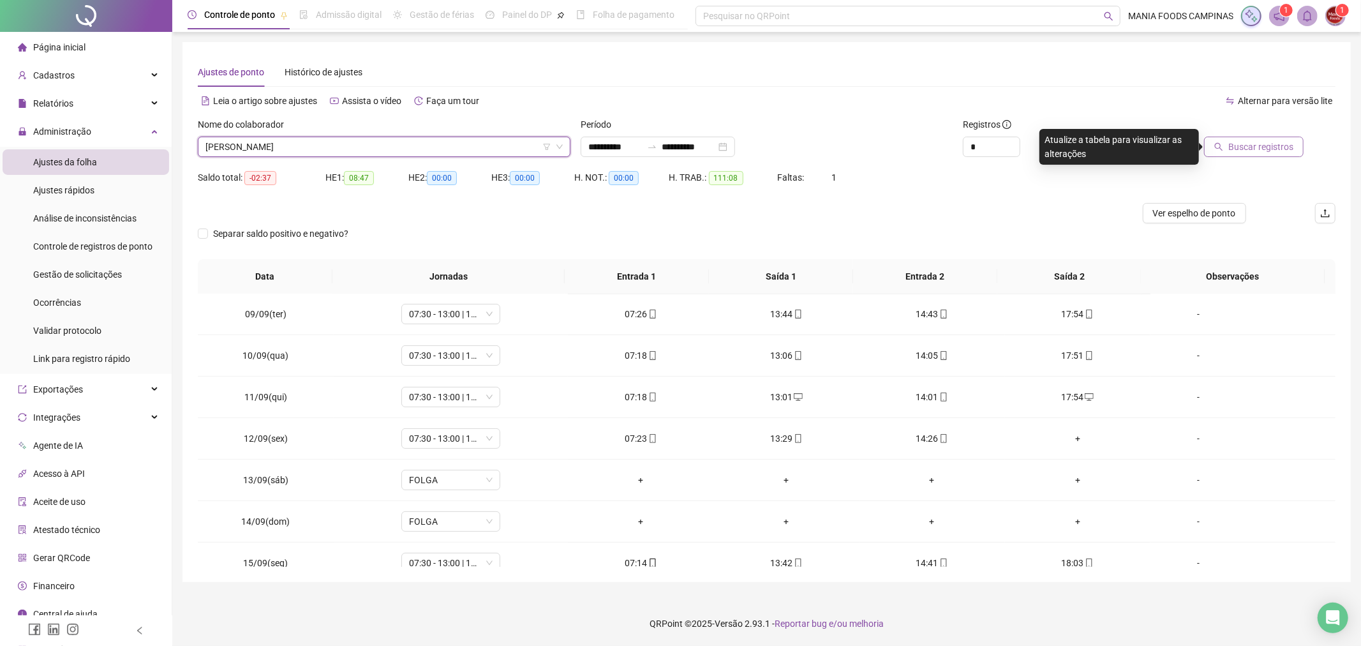
click at [1254, 141] on span "Buscar registros" at bounding box center [1260, 147] width 65 height 14
click at [444, 130] on div "Nome do colaborador" at bounding box center [384, 126] width 373 height 19
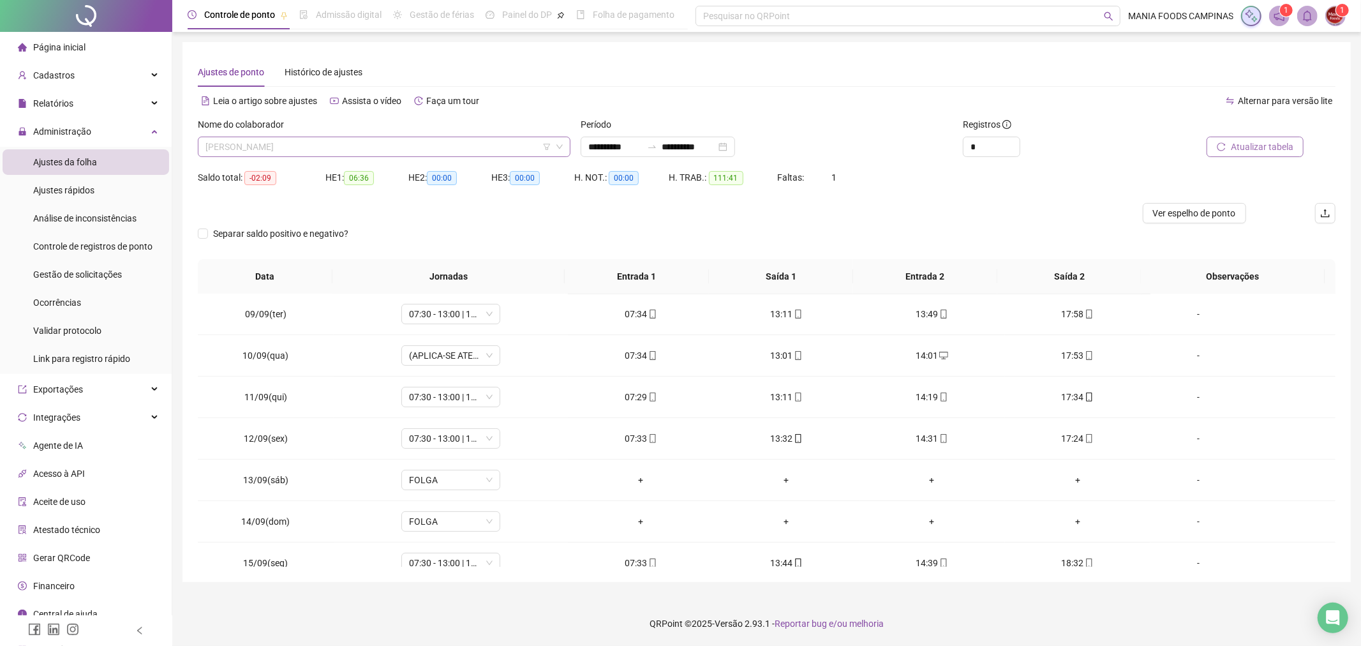
click at [428, 142] on span "[PERSON_NAME]" at bounding box center [383, 146] width 357 height 19
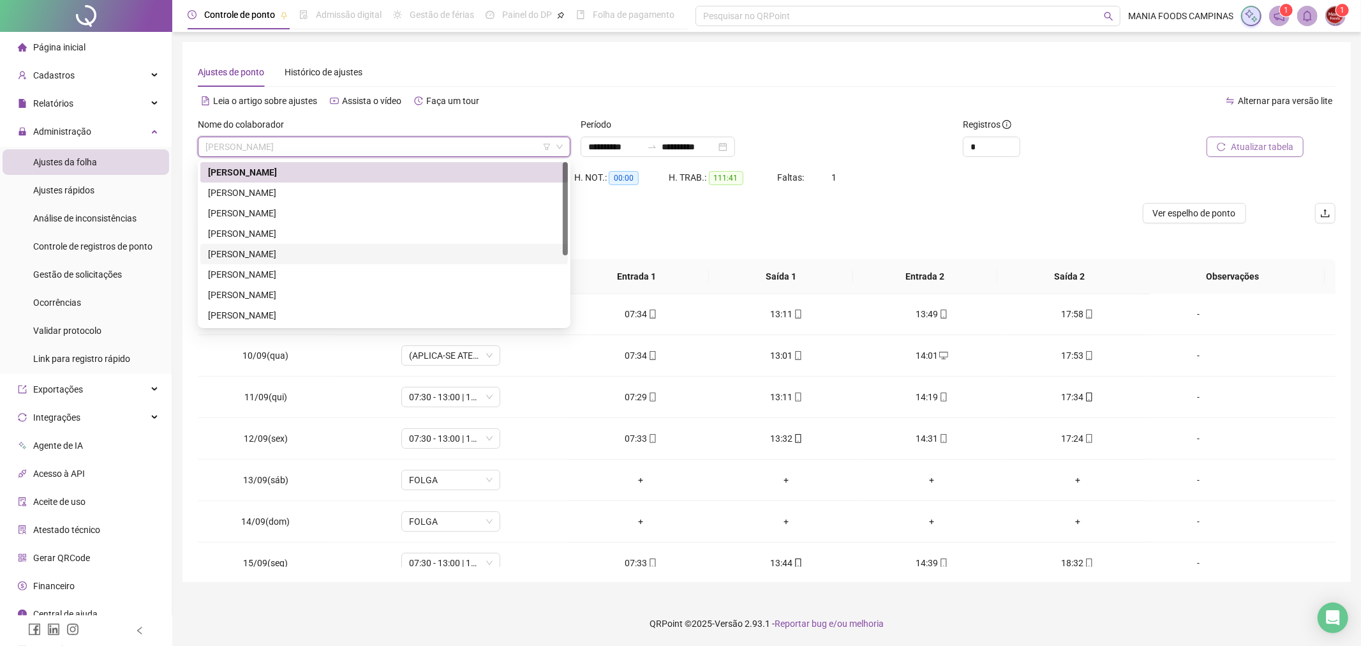
scroll to position [123, 0]
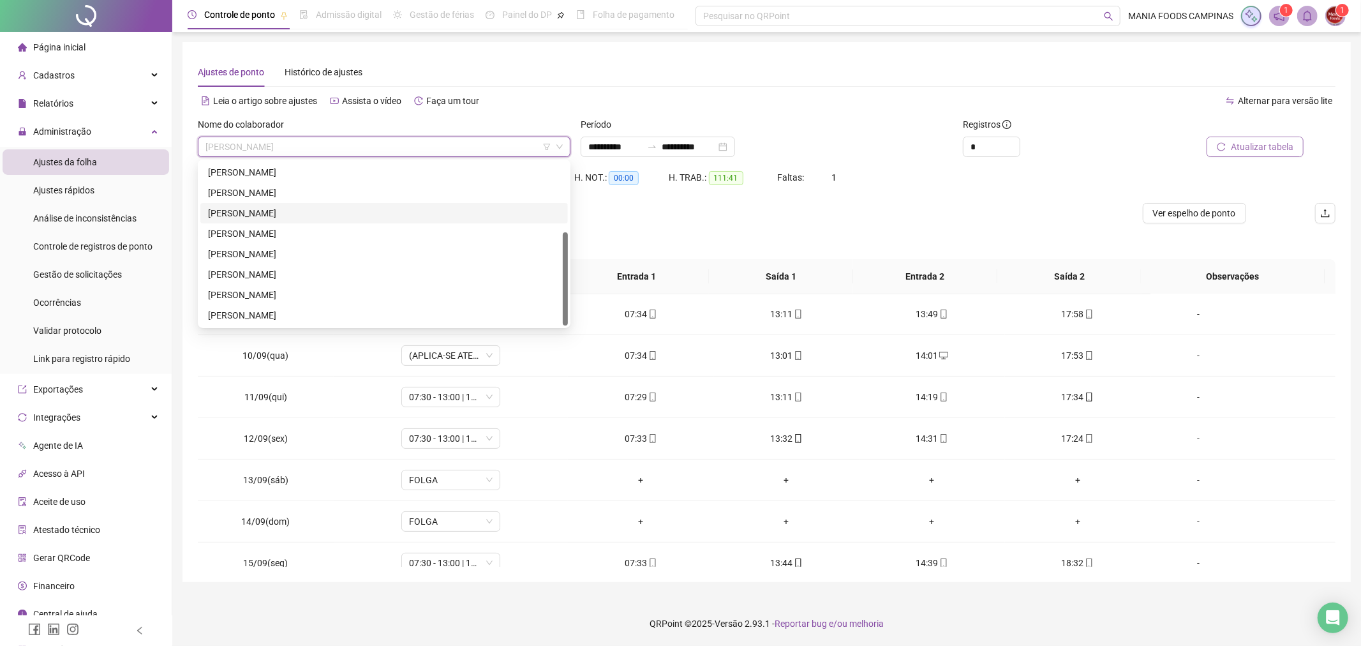
click at [257, 211] on div "[PERSON_NAME]" at bounding box center [384, 213] width 352 height 14
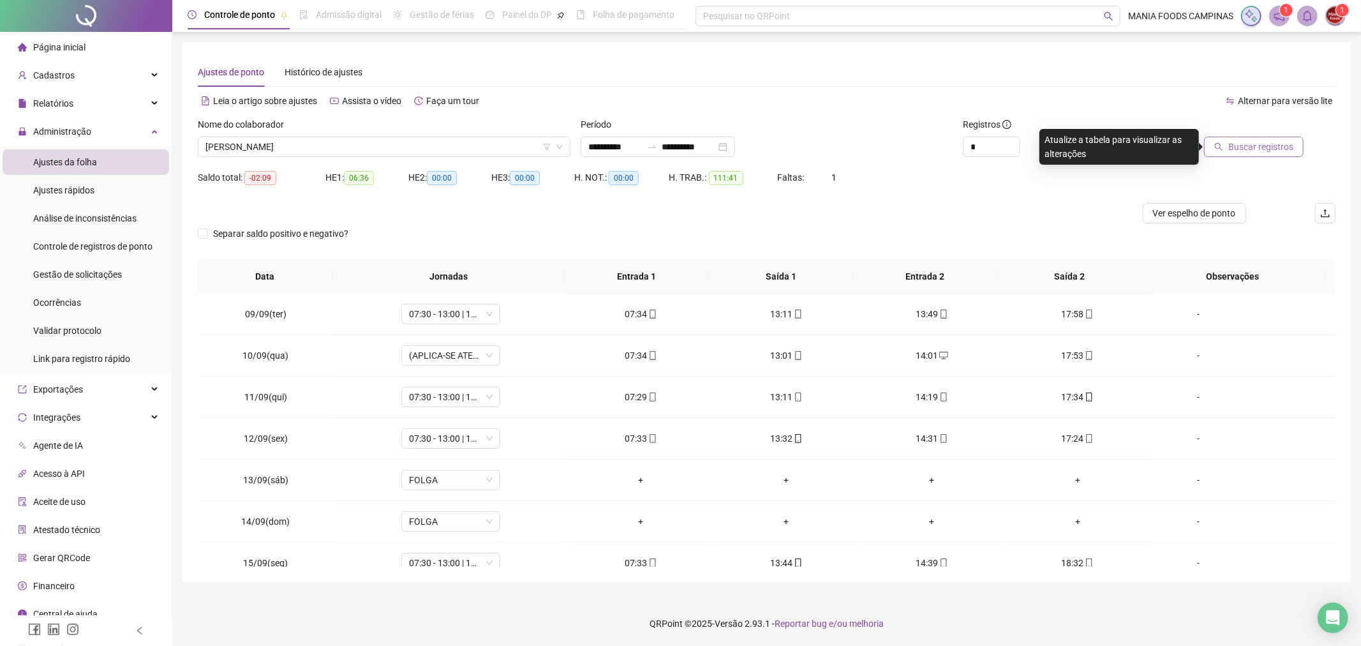
click at [1228, 135] on div at bounding box center [1228, 126] width 149 height 19
click at [1234, 140] on span "Buscar registros" at bounding box center [1260, 147] width 65 height 14
click at [1068, 438] on div "+" at bounding box center [1077, 438] width 125 height 14
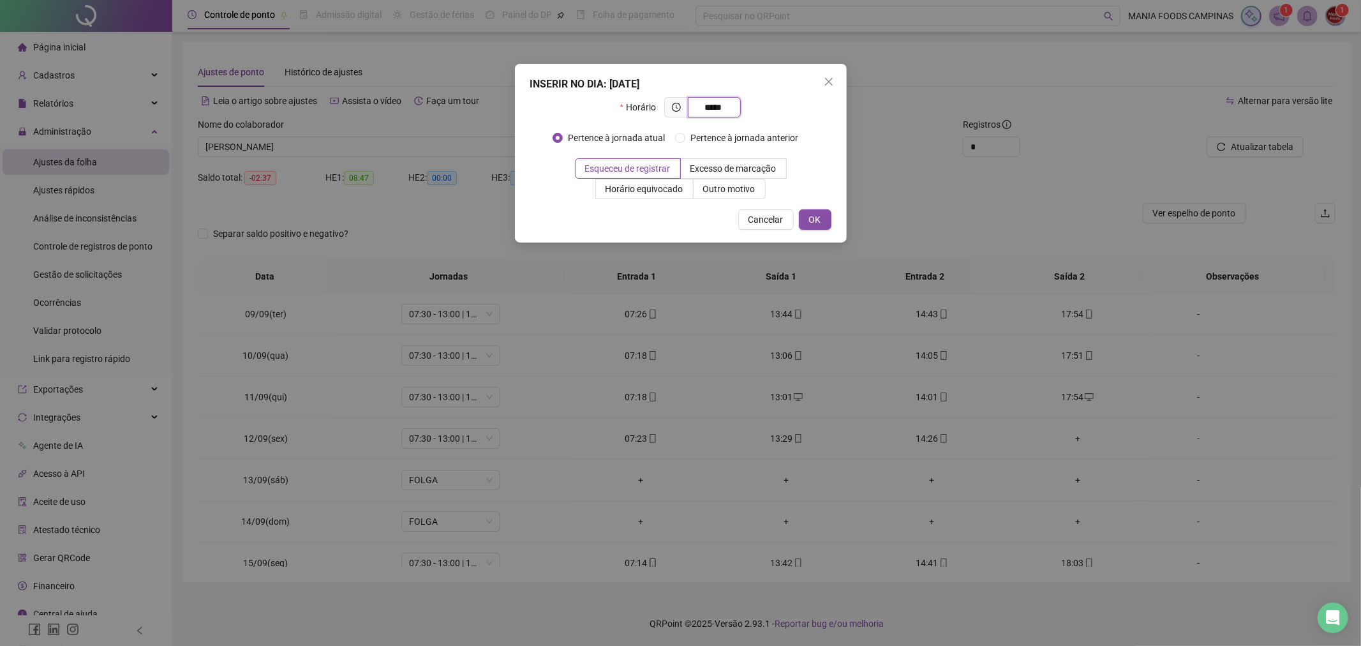
type input "*****"
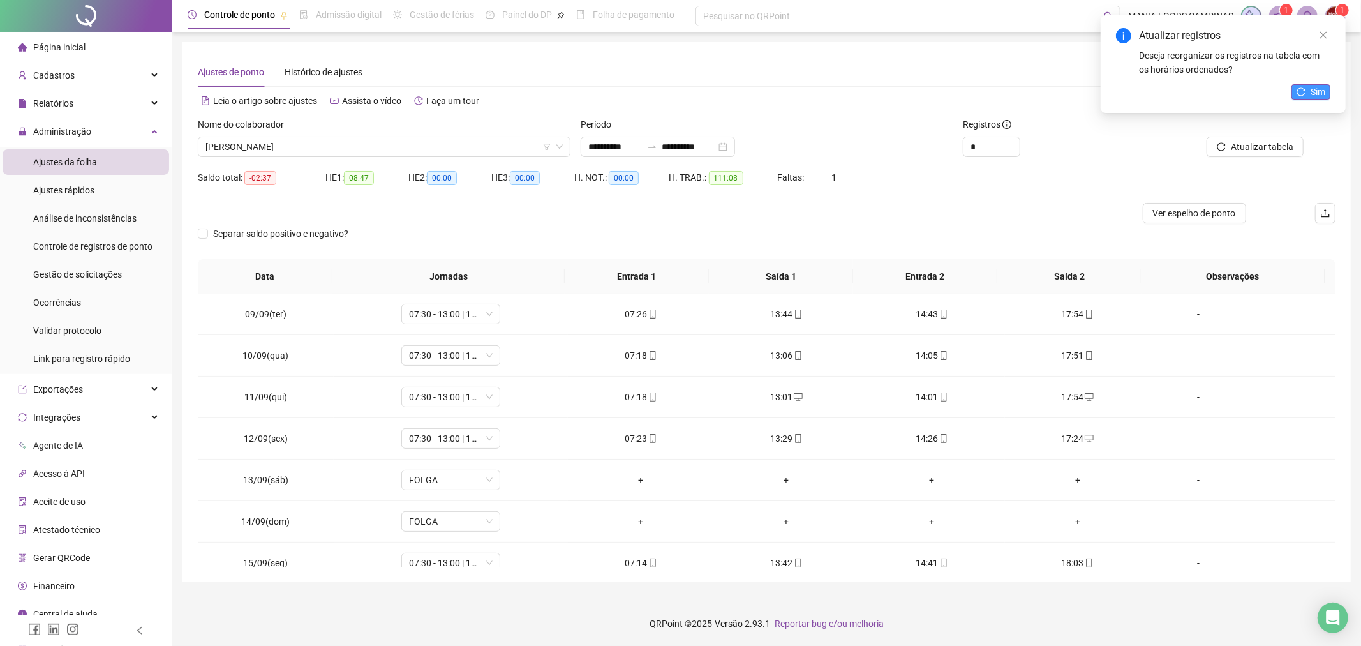
click at [1311, 86] on span "Sim" at bounding box center [1318, 92] width 15 height 14
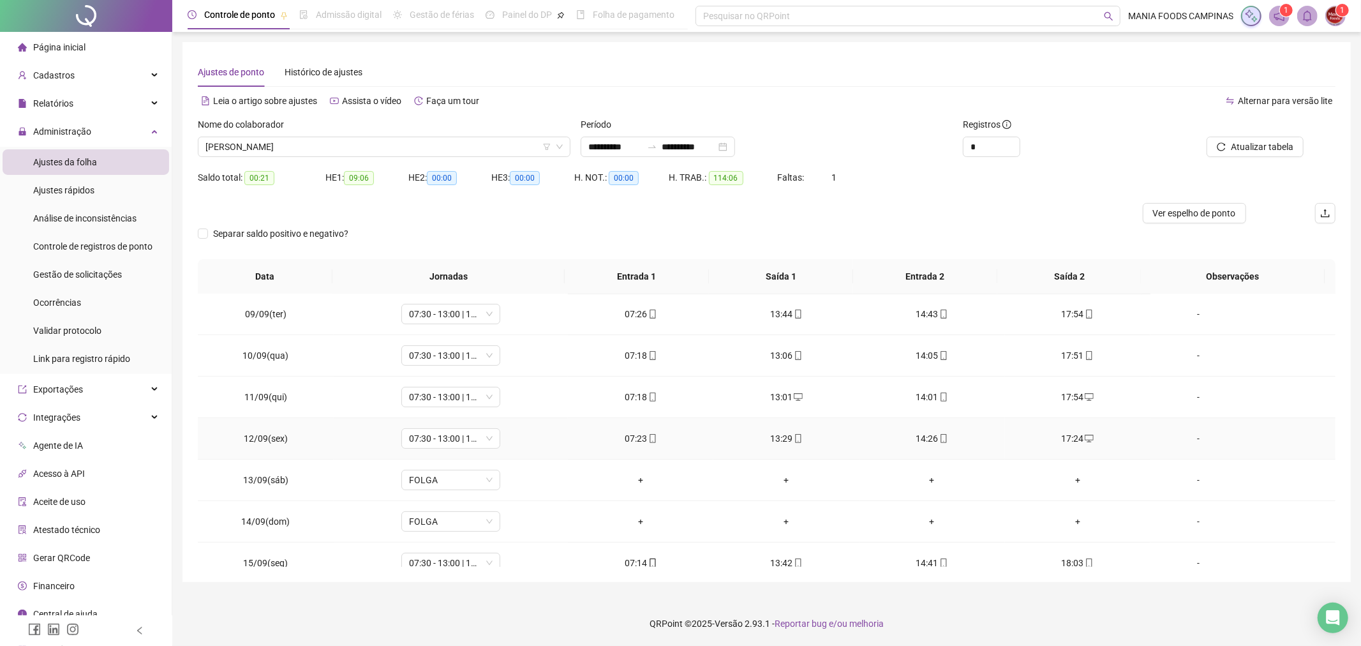
scroll to position [434, 0]
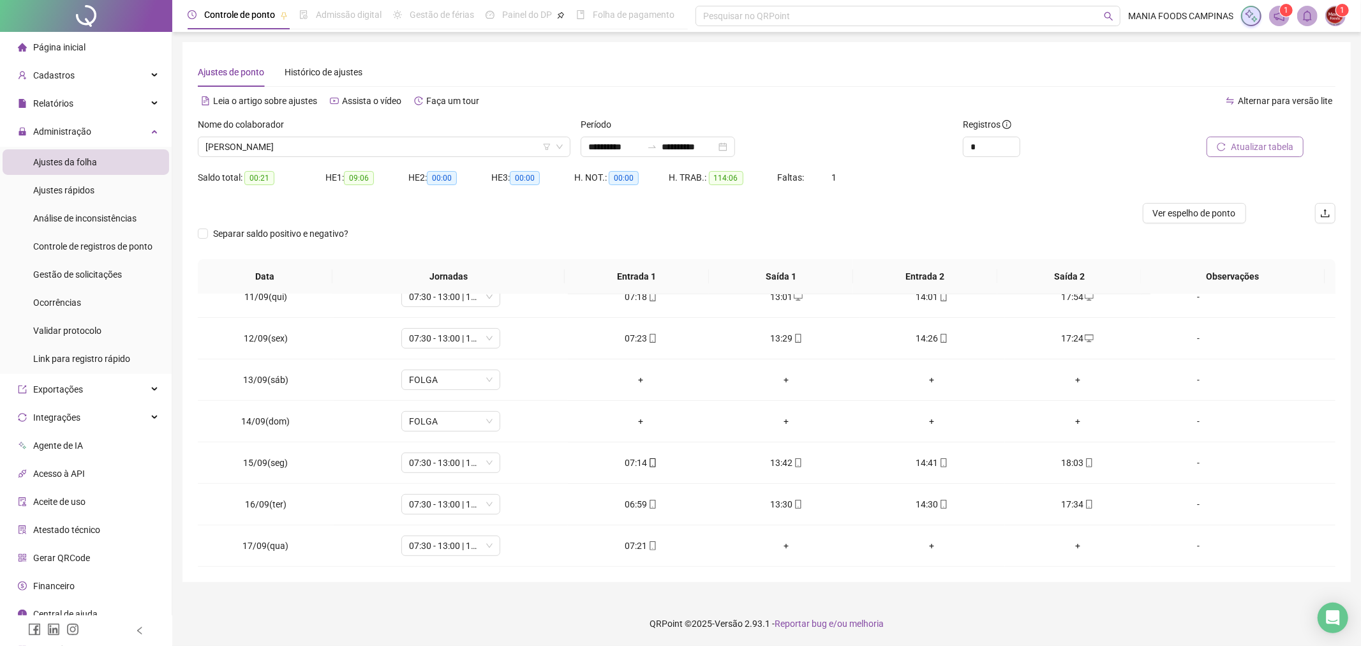
click at [1271, 147] on span "Atualizar tabela" at bounding box center [1262, 147] width 63 height 14
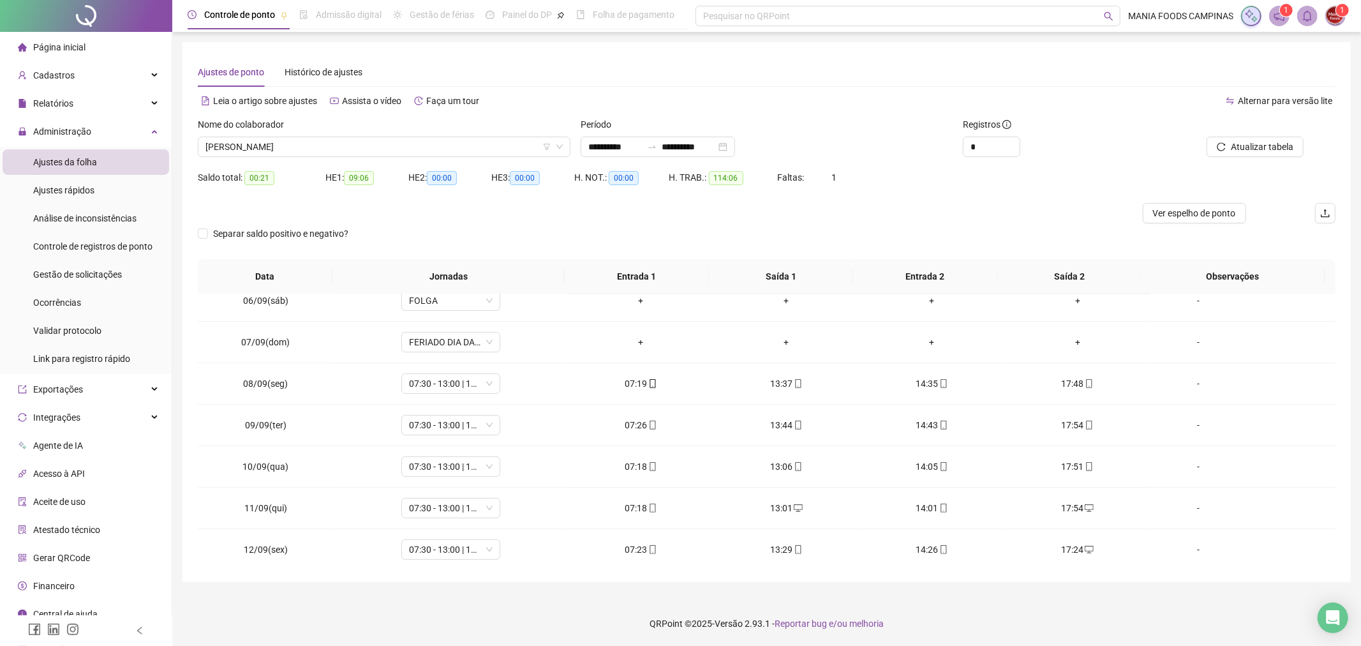
scroll to position [221, 0]
click at [230, 137] on span "[PERSON_NAME]" at bounding box center [383, 146] width 357 height 19
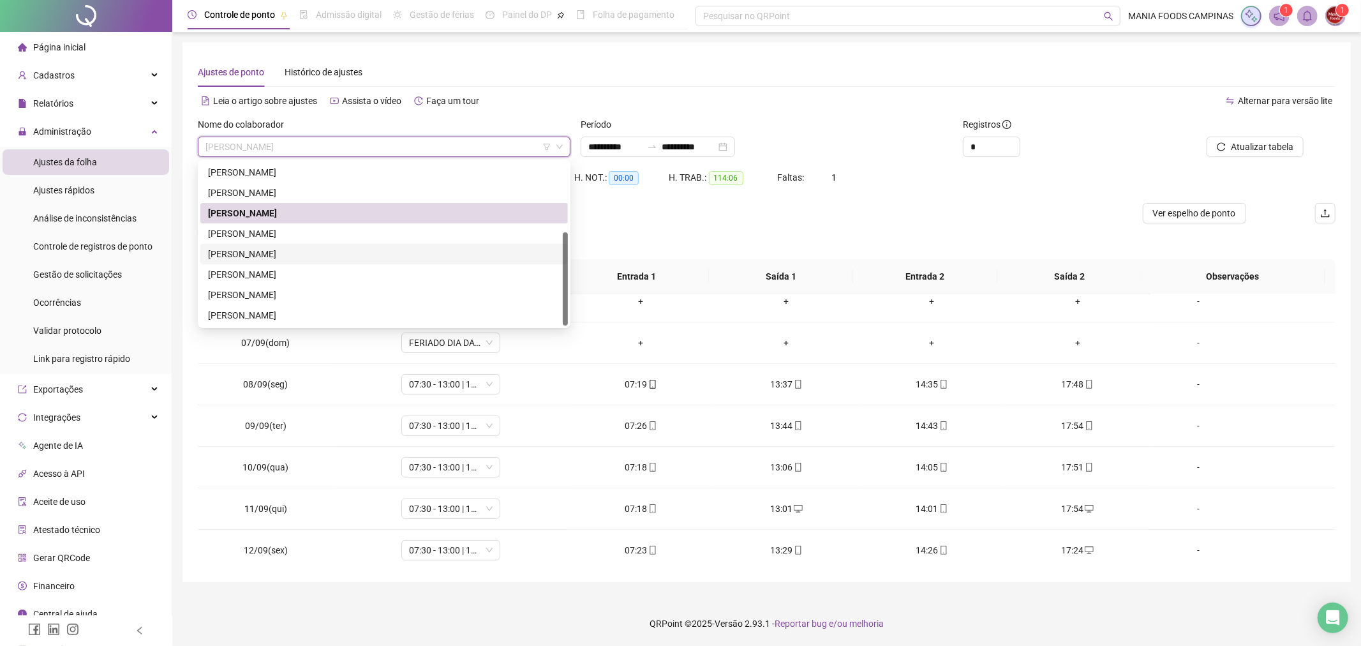
scroll to position [0, 0]
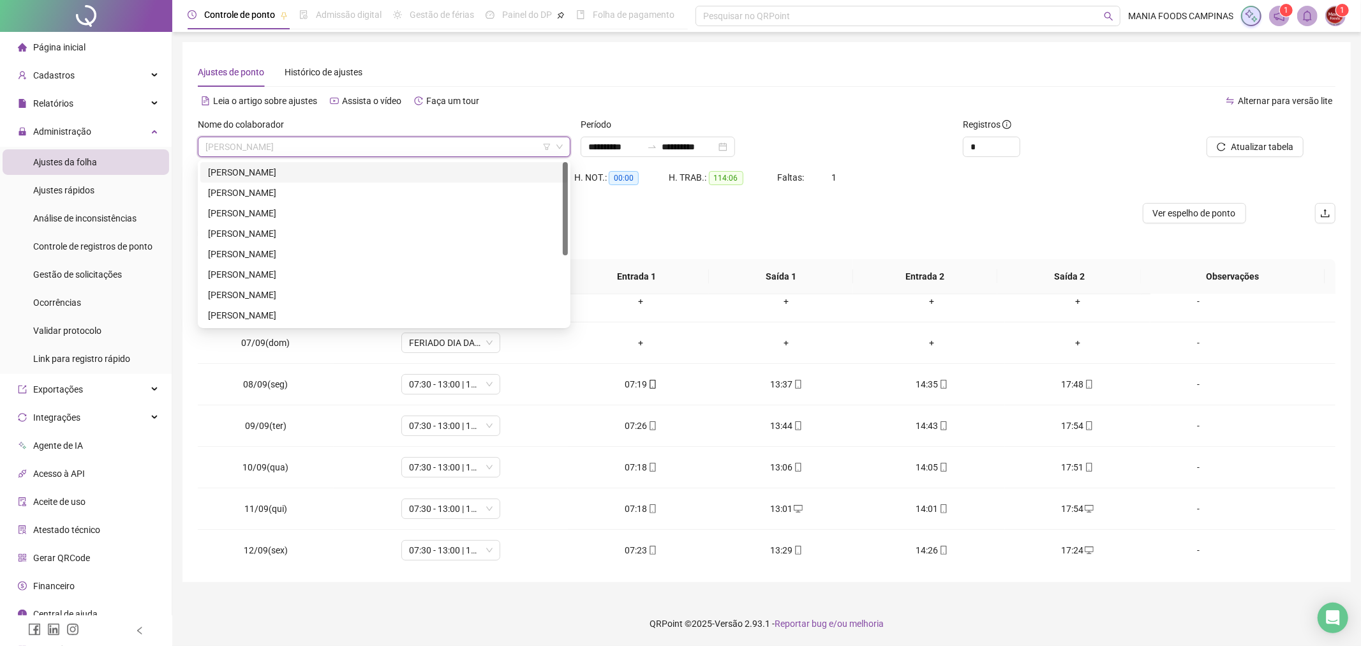
click at [244, 172] on div "[PERSON_NAME]" at bounding box center [384, 172] width 352 height 14
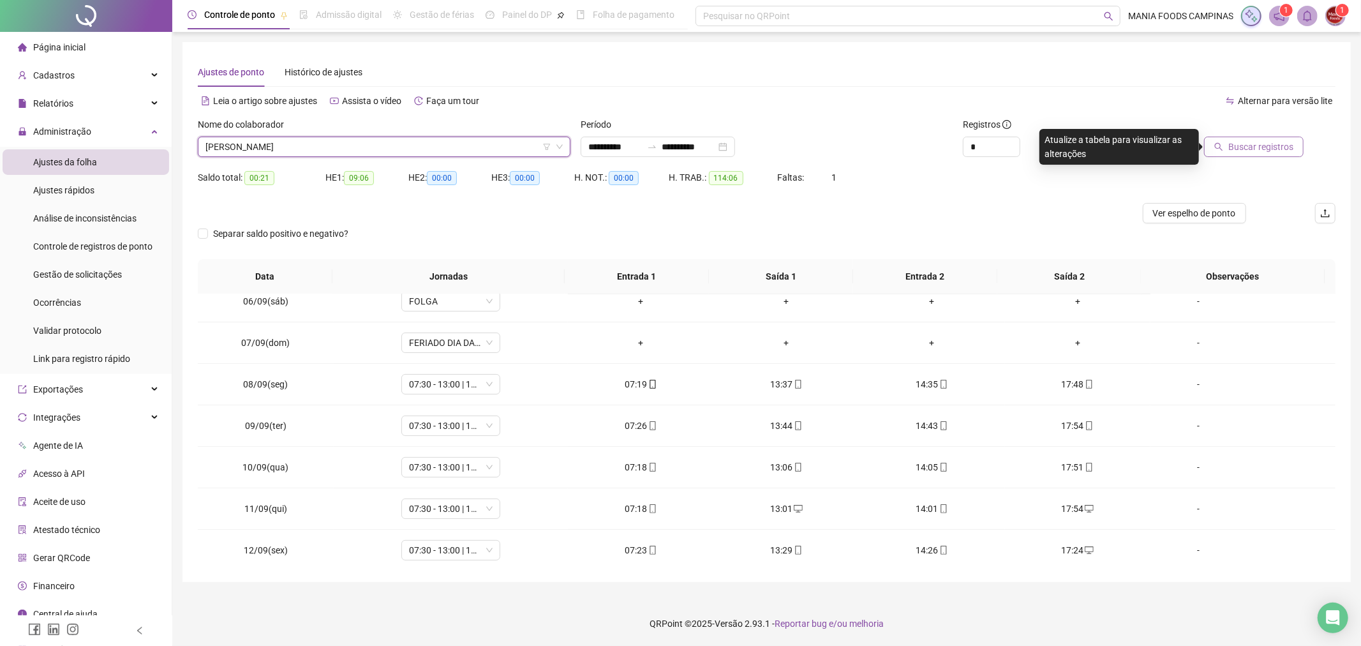
click at [1283, 151] on span "Buscar registros" at bounding box center [1260, 147] width 65 height 14
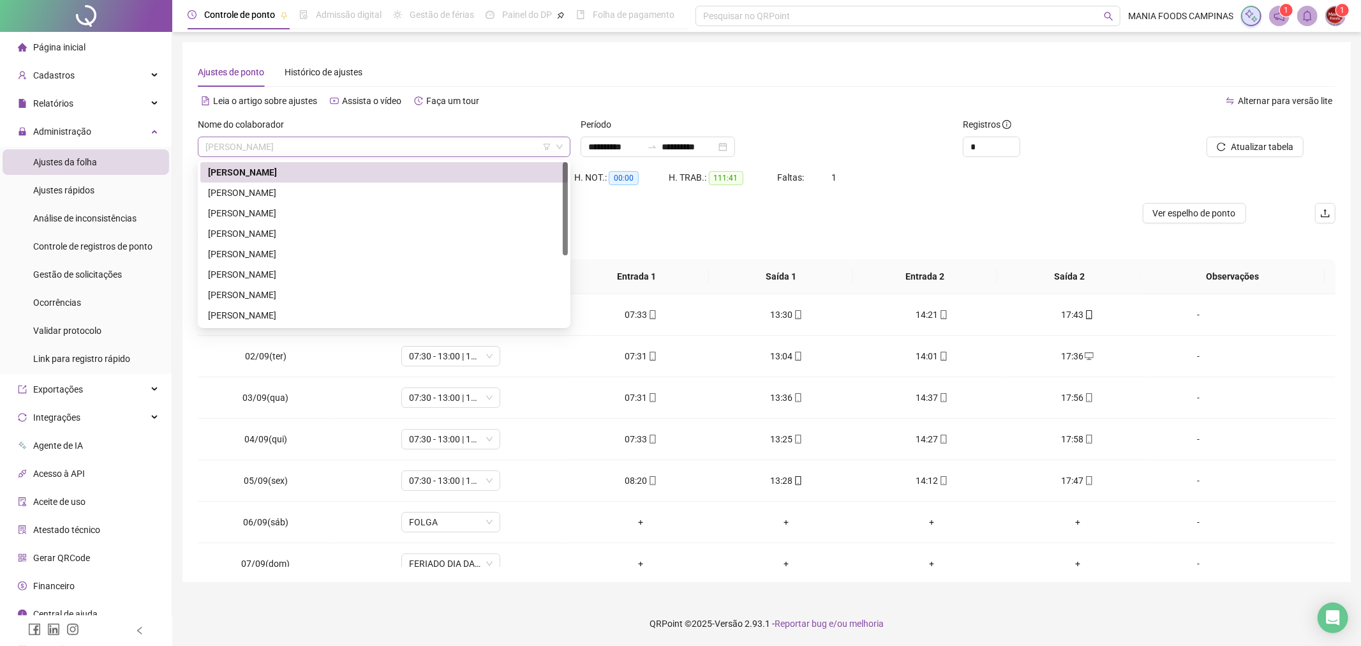
click at [239, 145] on span "[PERSON_NAME]" at bounding box center [383, 146] width 357 height 19
click at [257, 186] on div "[PERSON_NAME]" at bounding box center [384, 193] width 352 height 14
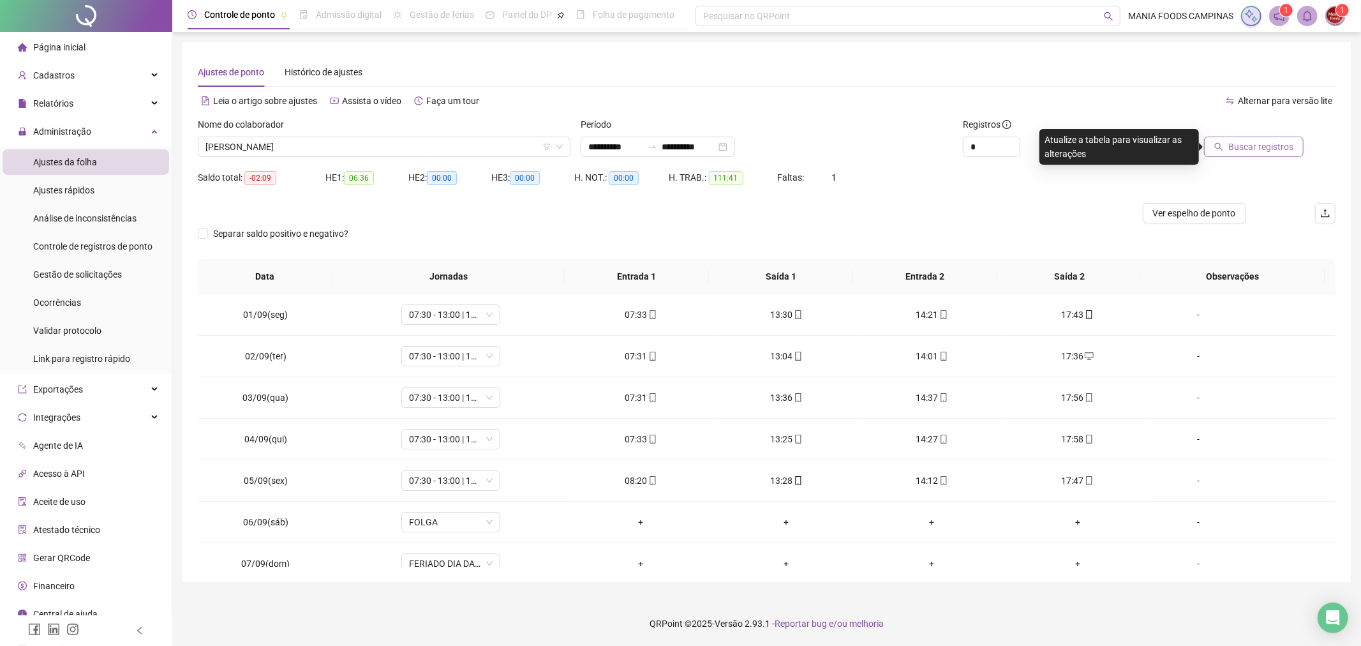
click at [1222, 144] on icon "search" at bounding box center [1218, 146] width 9 height 9
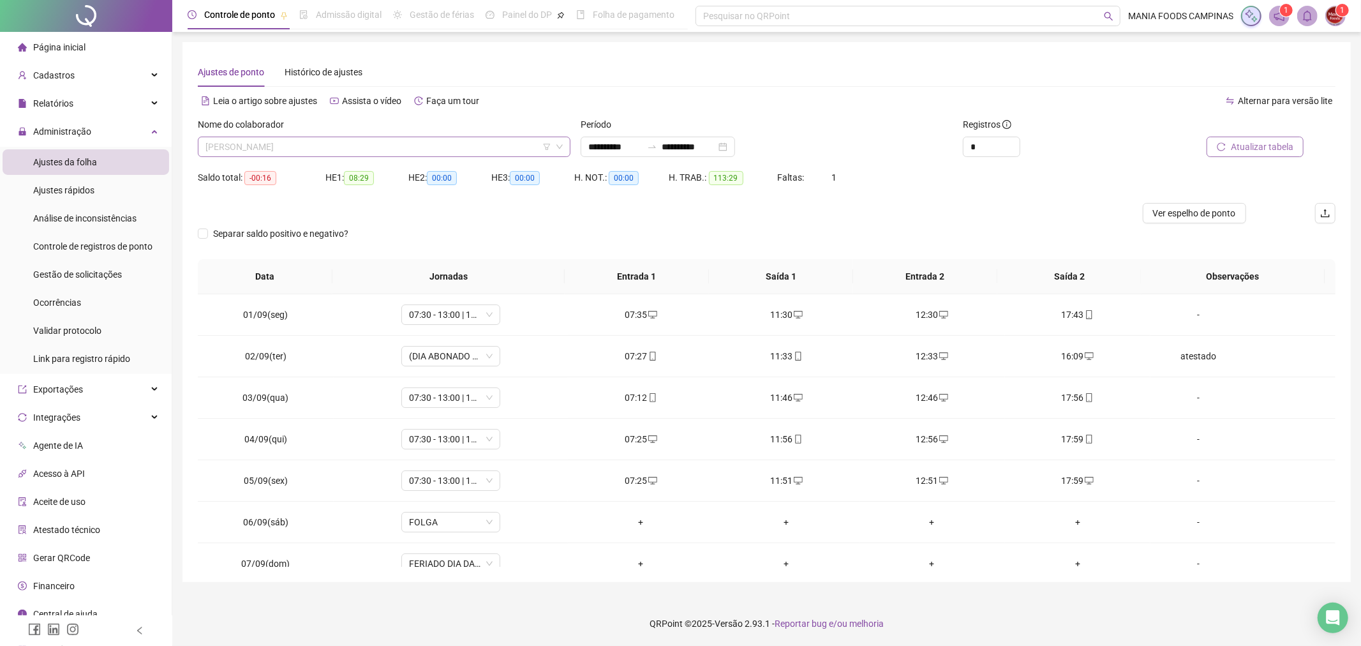
click at [419, 143] on span "[PERSON_NAME]" at bounding box center [383, 146] width 357 height 19
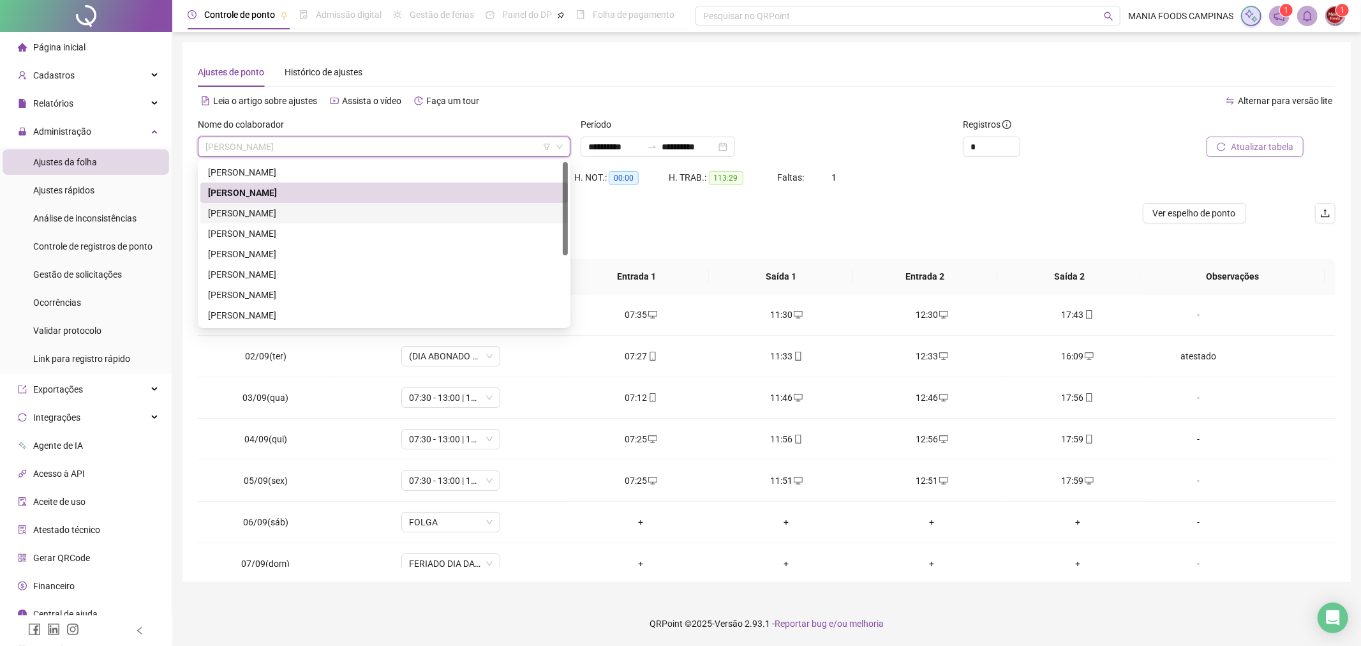
click at [301, 215] on div "[PERSON_NAME]" at bounding box center [384, 213] width 352 height 14
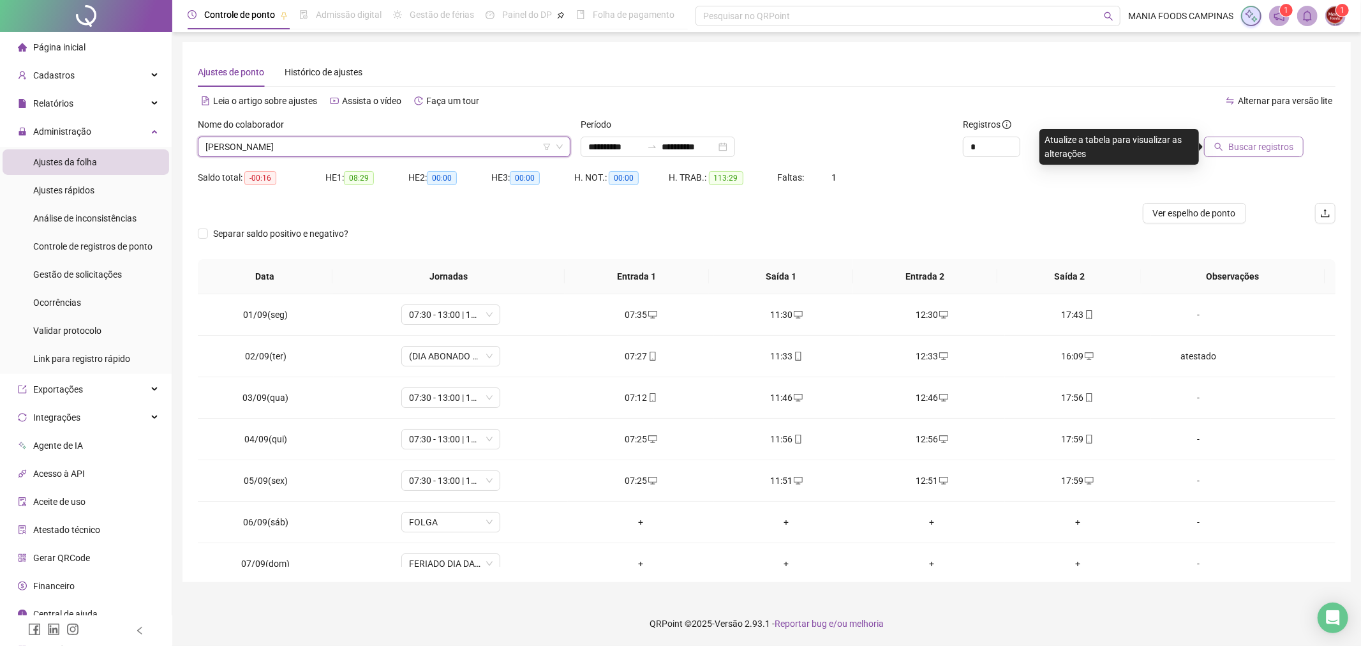
click at [1267, 141] on span "Buscar registros" at bounding box center [1260, 147] width 65 height 14
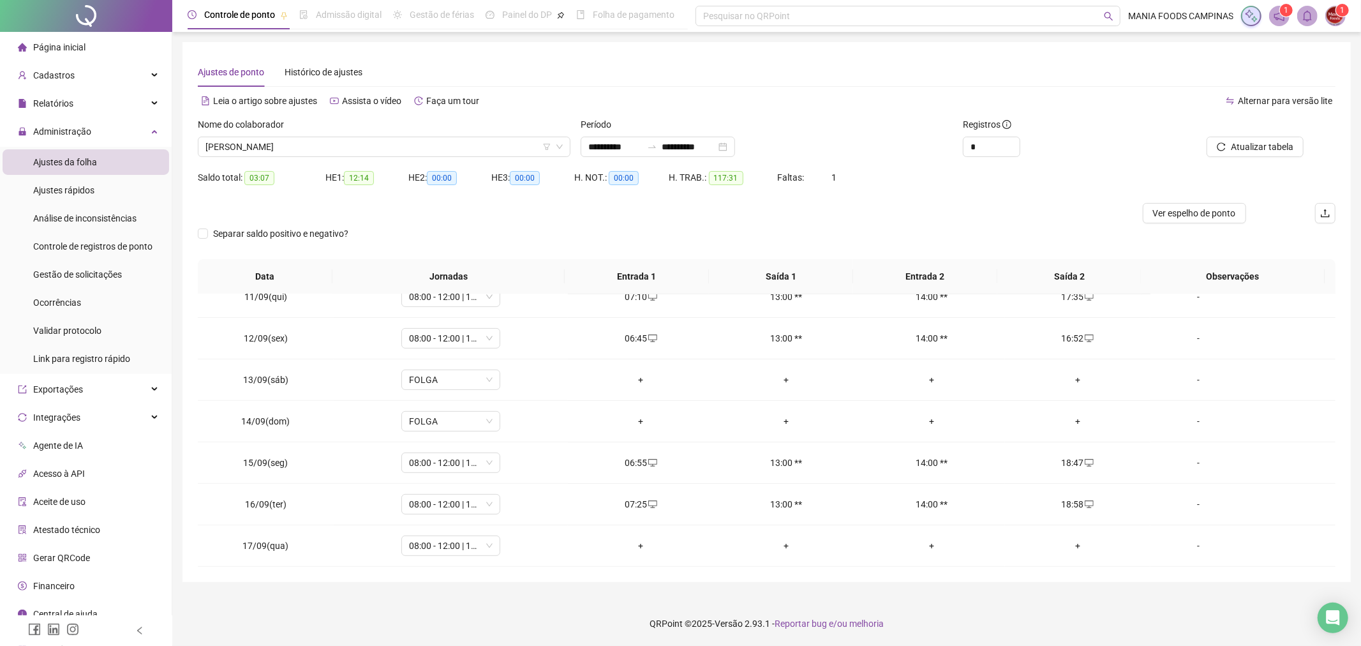
scroll to position [434, 0]
click at [286, 148] on span "[PERSON_NAME]" at bounding box center [383, 146] width 357 height 19
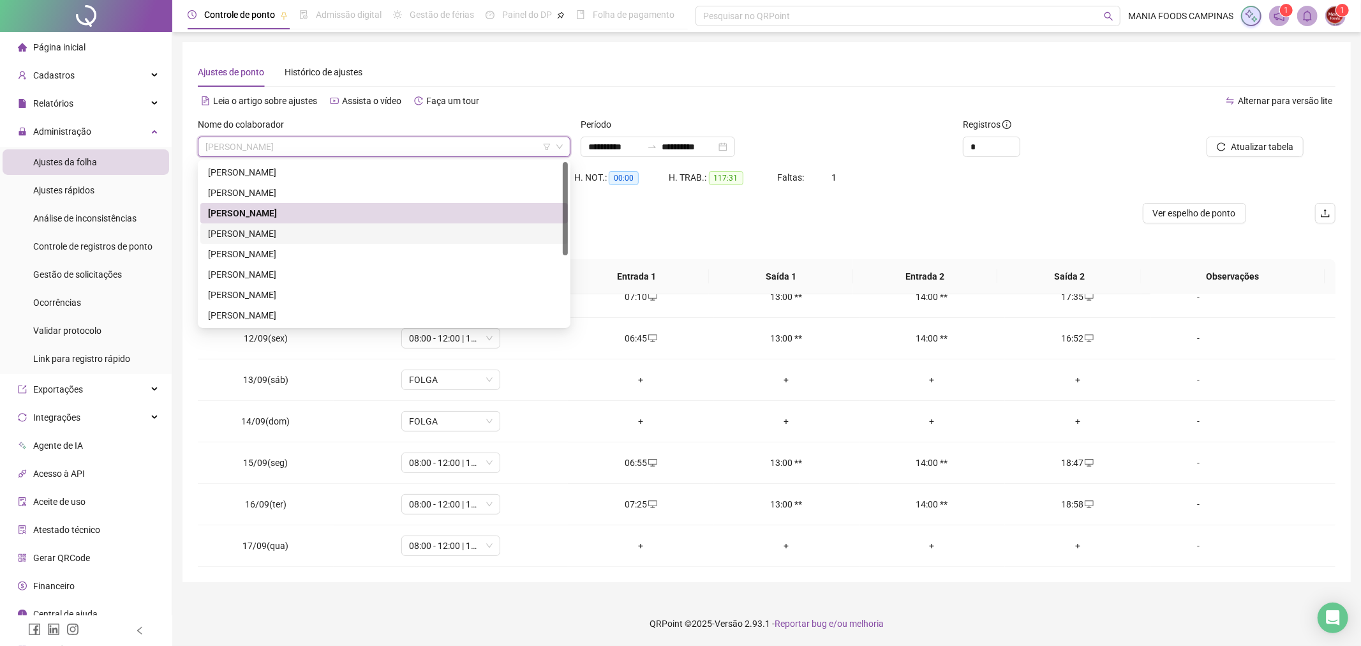
click at [250, 225] on div "[PERSON_NAME]" at bounding box center [384, 233] width 368 height 20
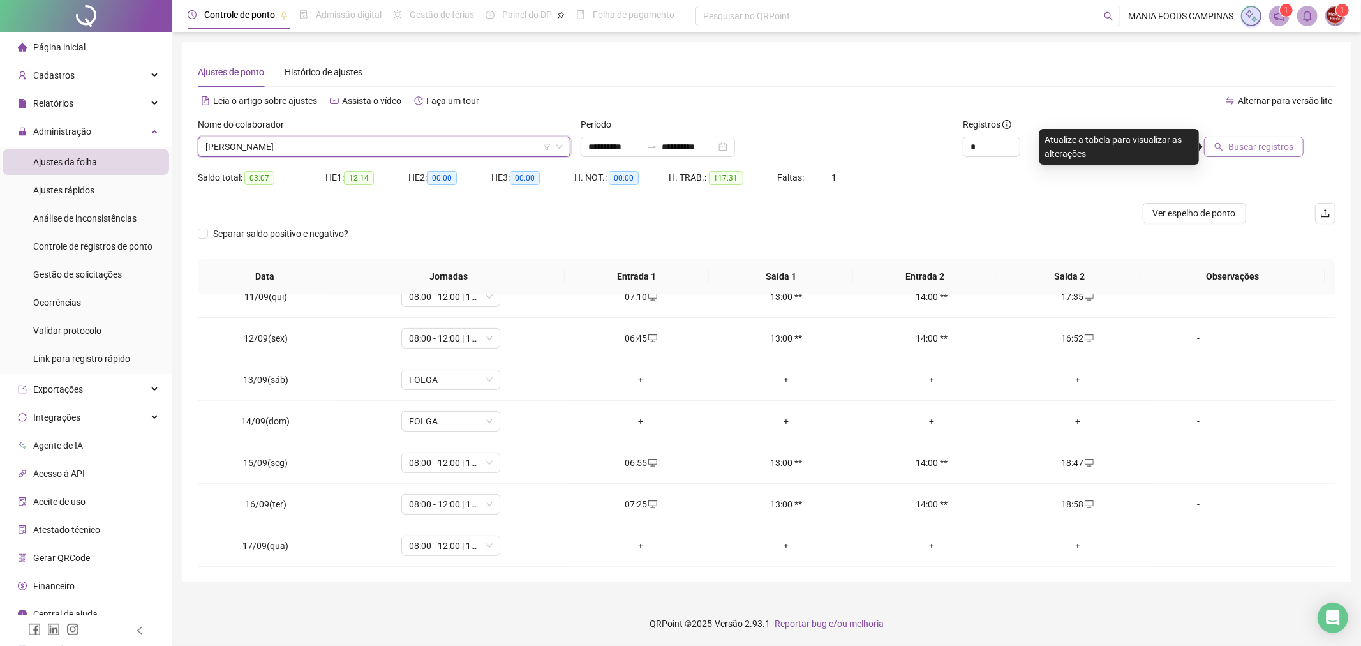
click at [1253, 145] on span "Buscar registros" at bounding box center [1260, 147] width 65 height 14
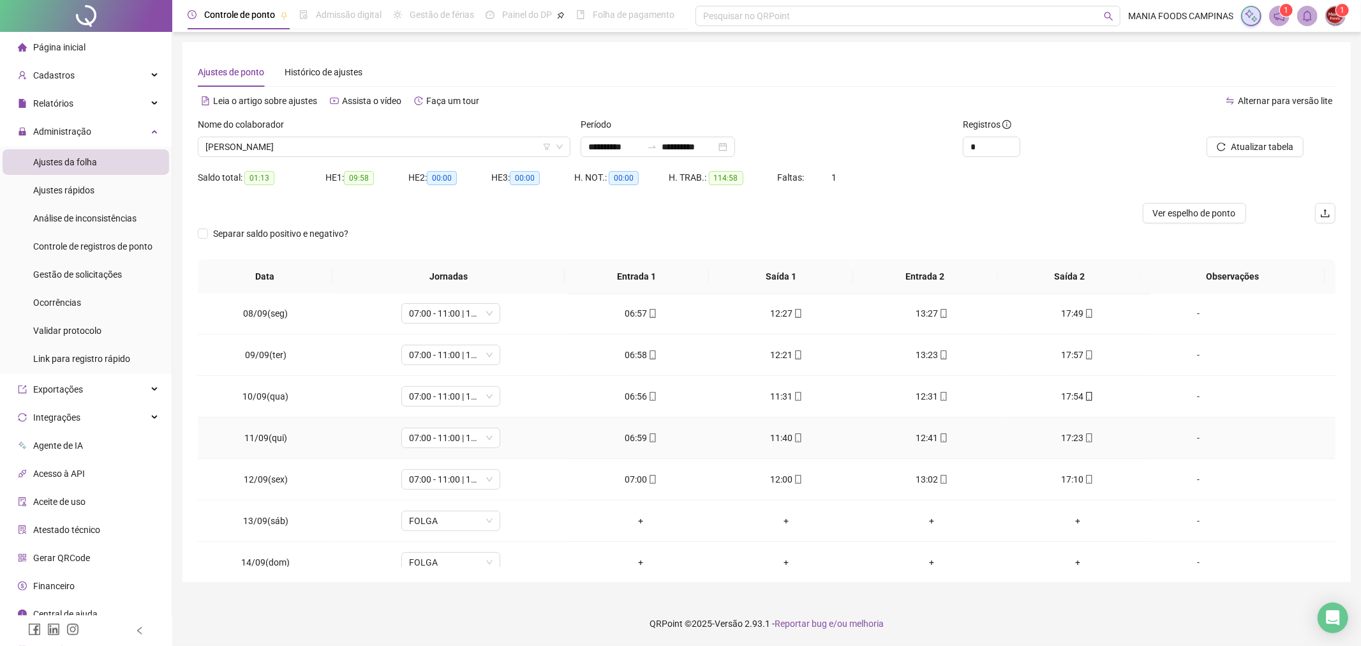
scroll to position [8, 0]
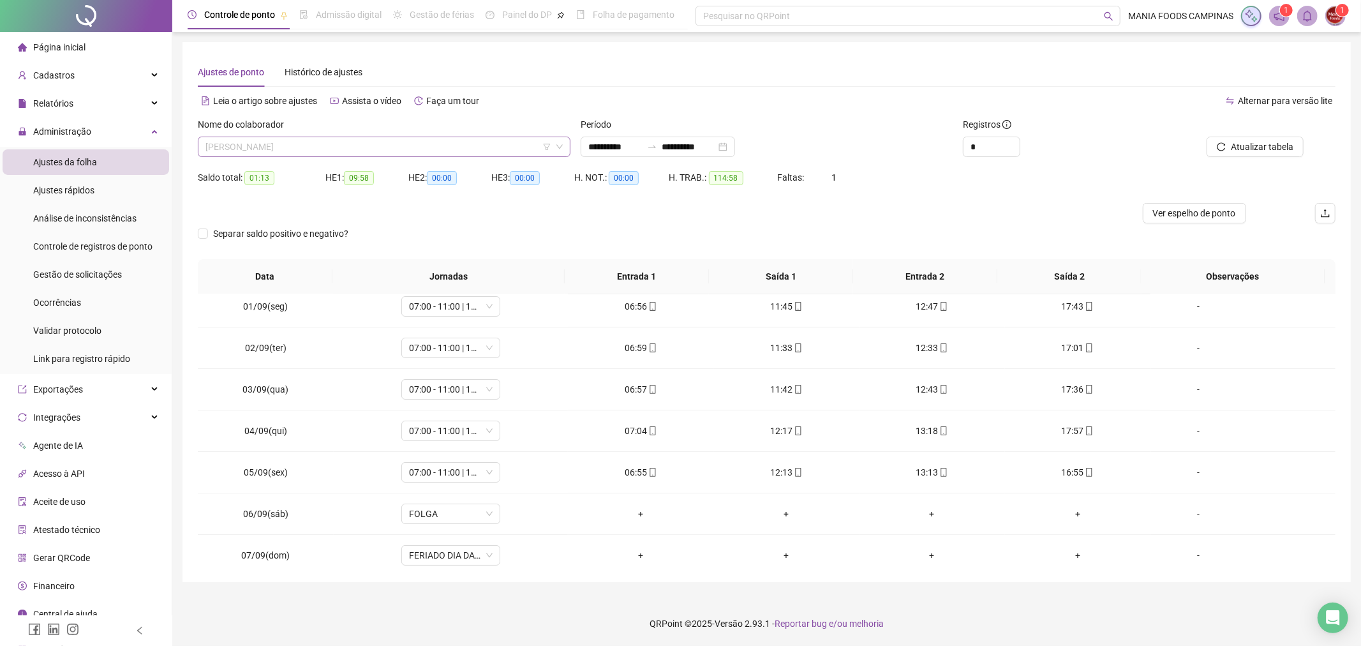
click at [399, 151] on span "[PERSON_NAME]" at bounding box center [383, 146] width 357 height 19
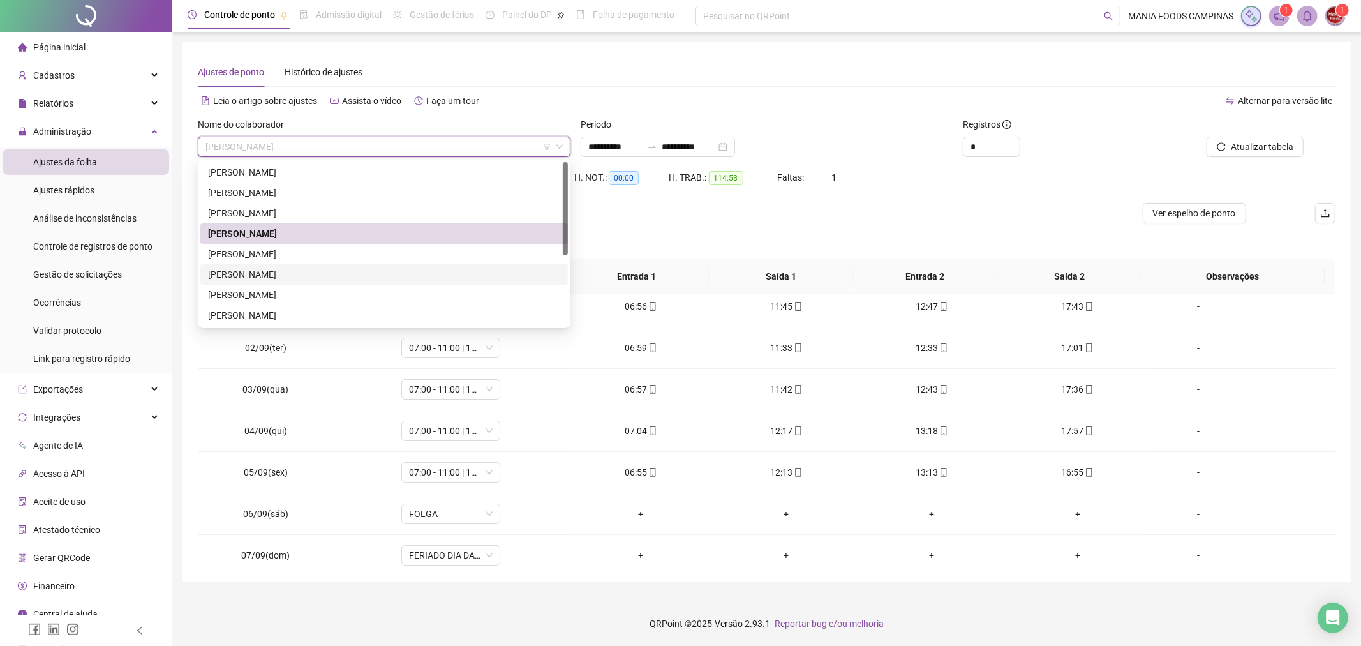
click at [308, 269] on div "[PERSON_NAME]" at bounding box center [384, 274] width 352 height 14
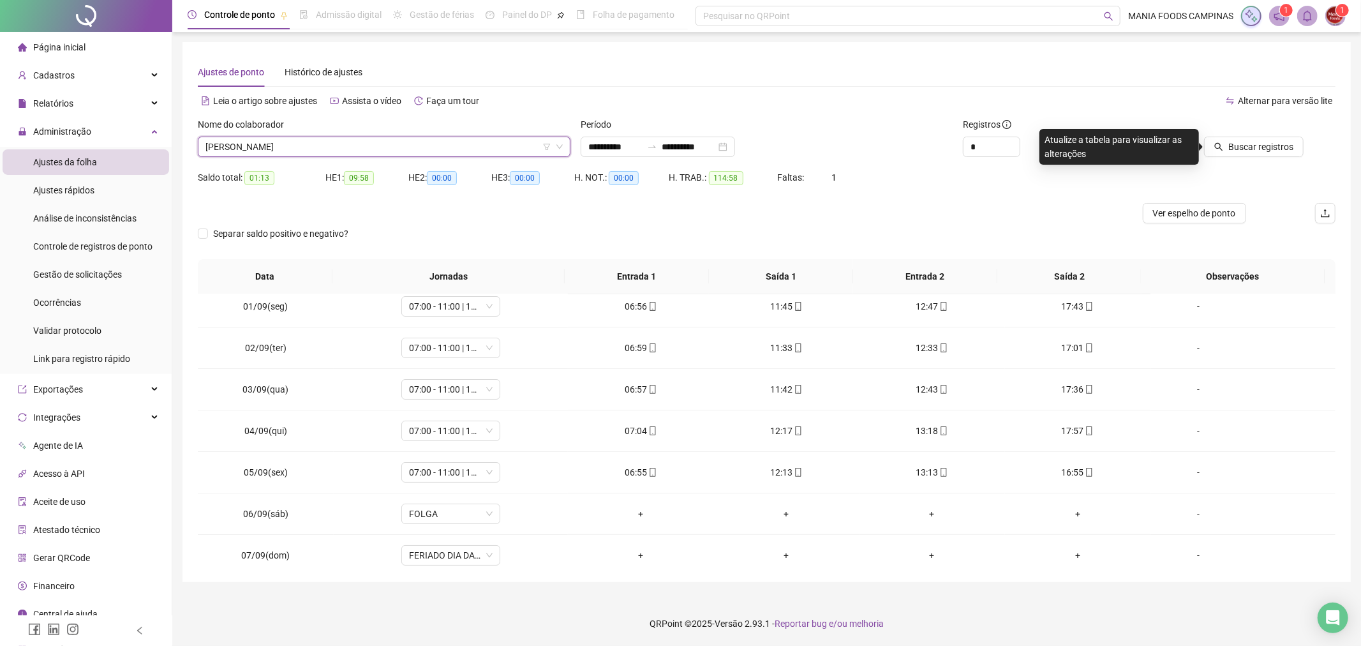
click at [322, 138] on span "[PERSON_NAME]" at bounding box center [383, 146] width 357 height 19
